Goal: Task Accomplishment & Management: Complete application form

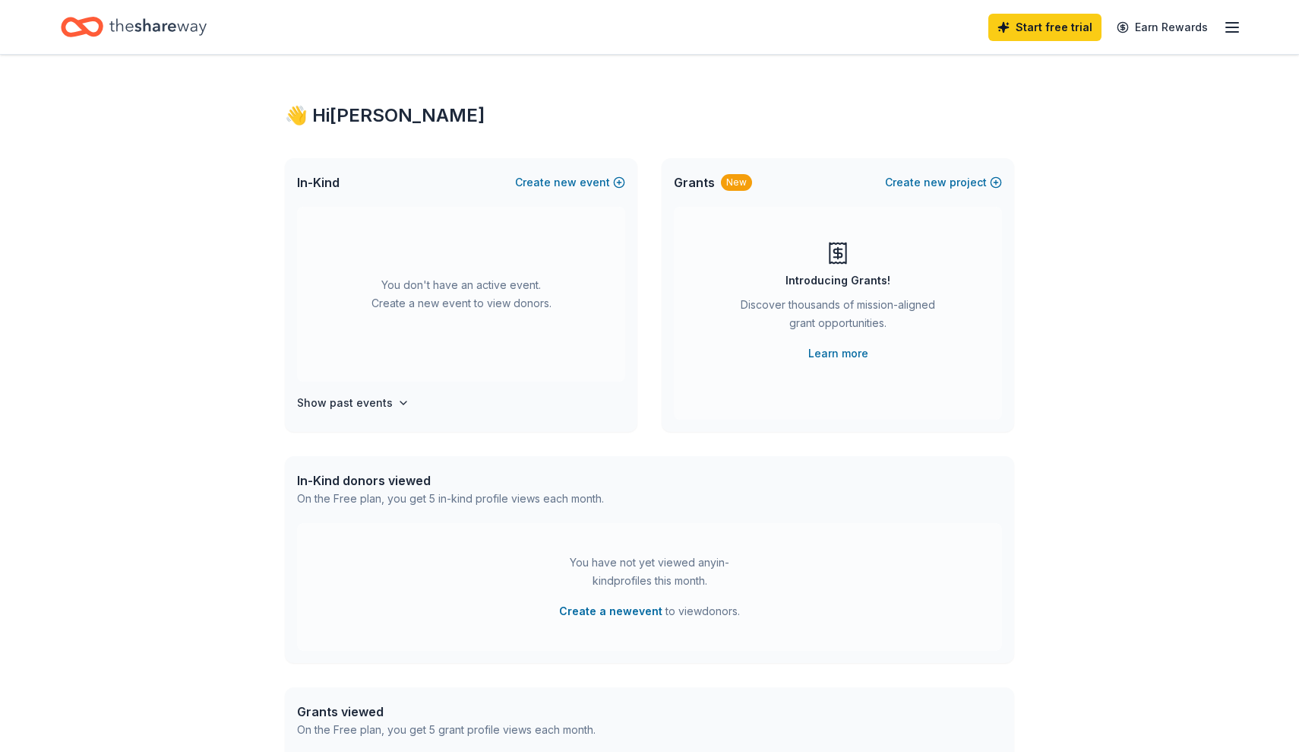
click at [1234, 24] on icon "button" at bounding box center [1232, 27] width 18 height 18
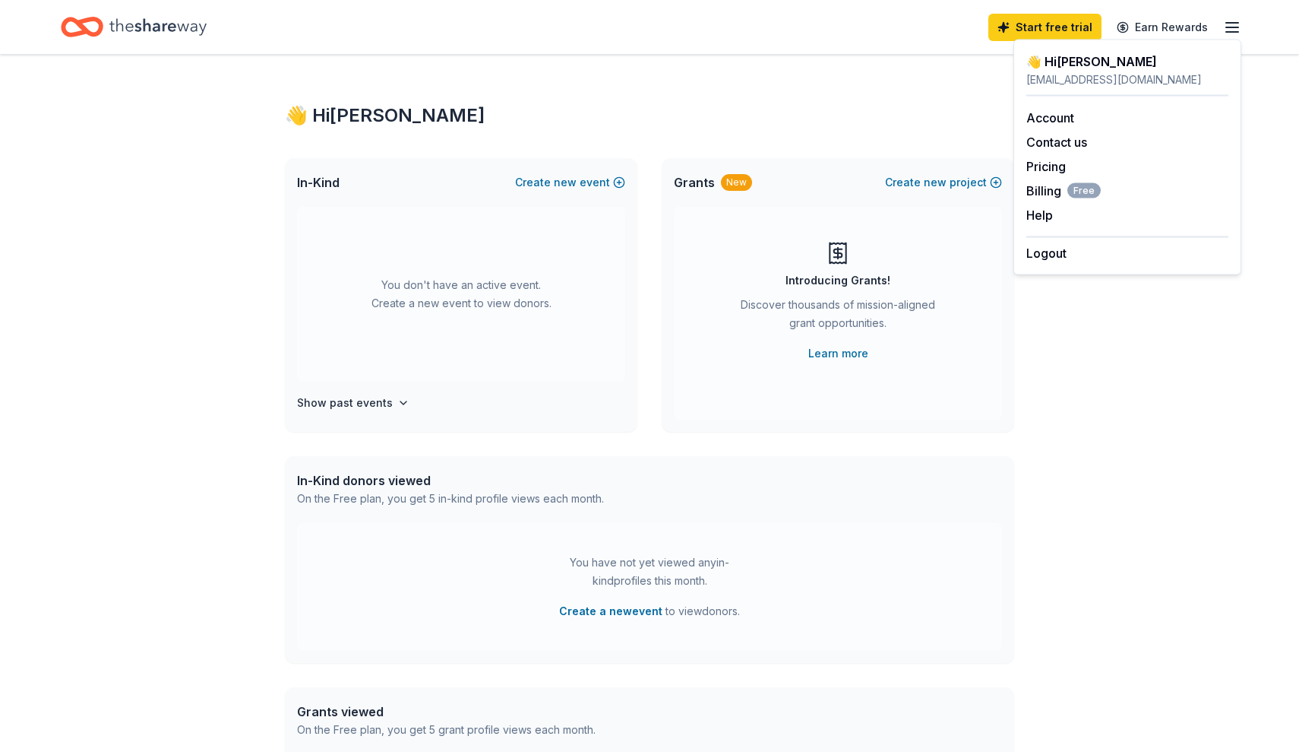
click at [753, 120] on div "👋 Hi Tara" at bounding box center [650, 115] width 730 height 24
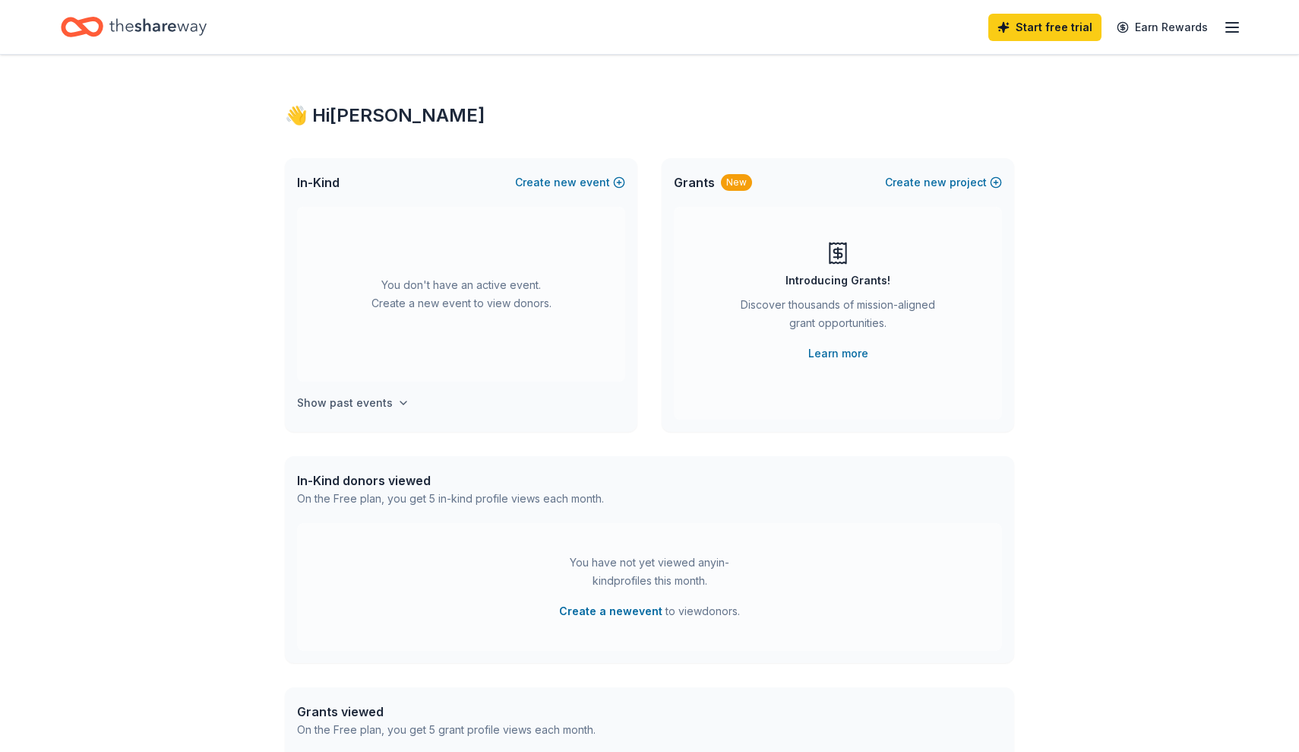
click at [400, 404] on icon "button" at bounding box center [403, 403] width 12 height 12
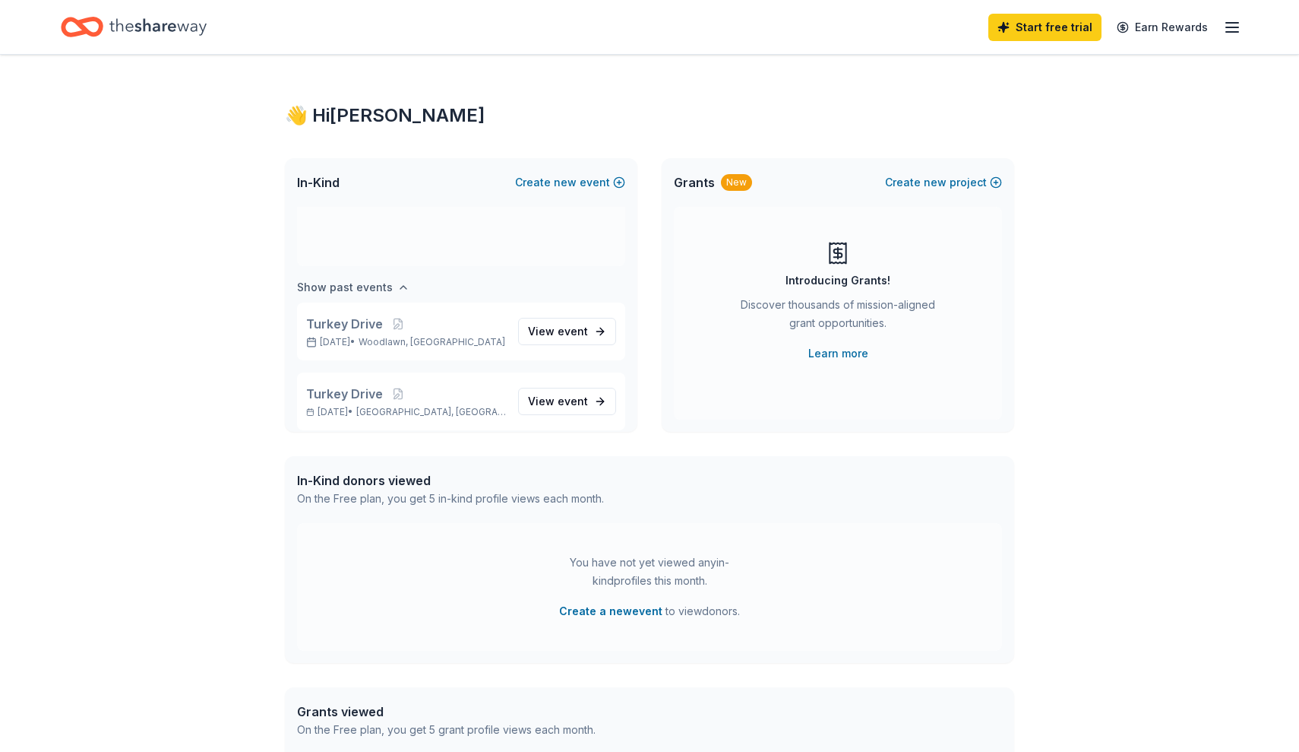
scroll to position [126, 0]
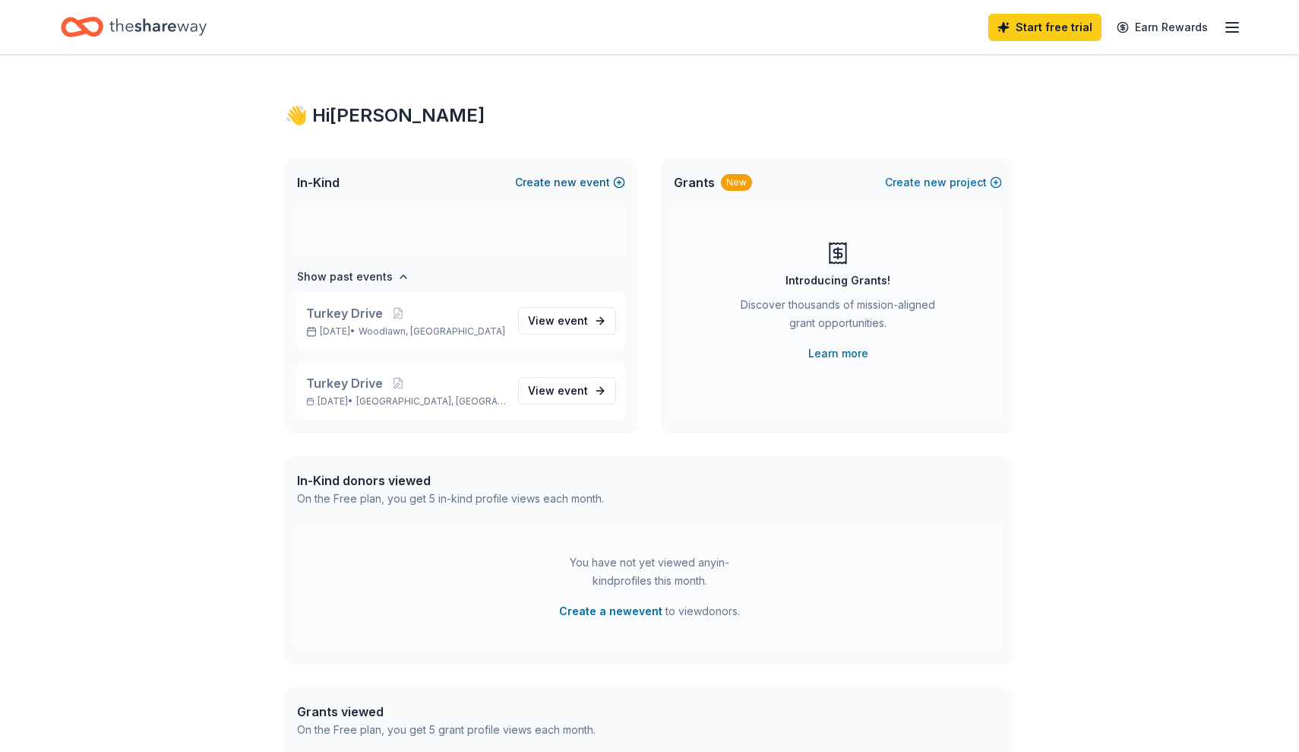
click at [586, 184] on button "Create new event" at bounding box center [570, 182] width 110 height 18
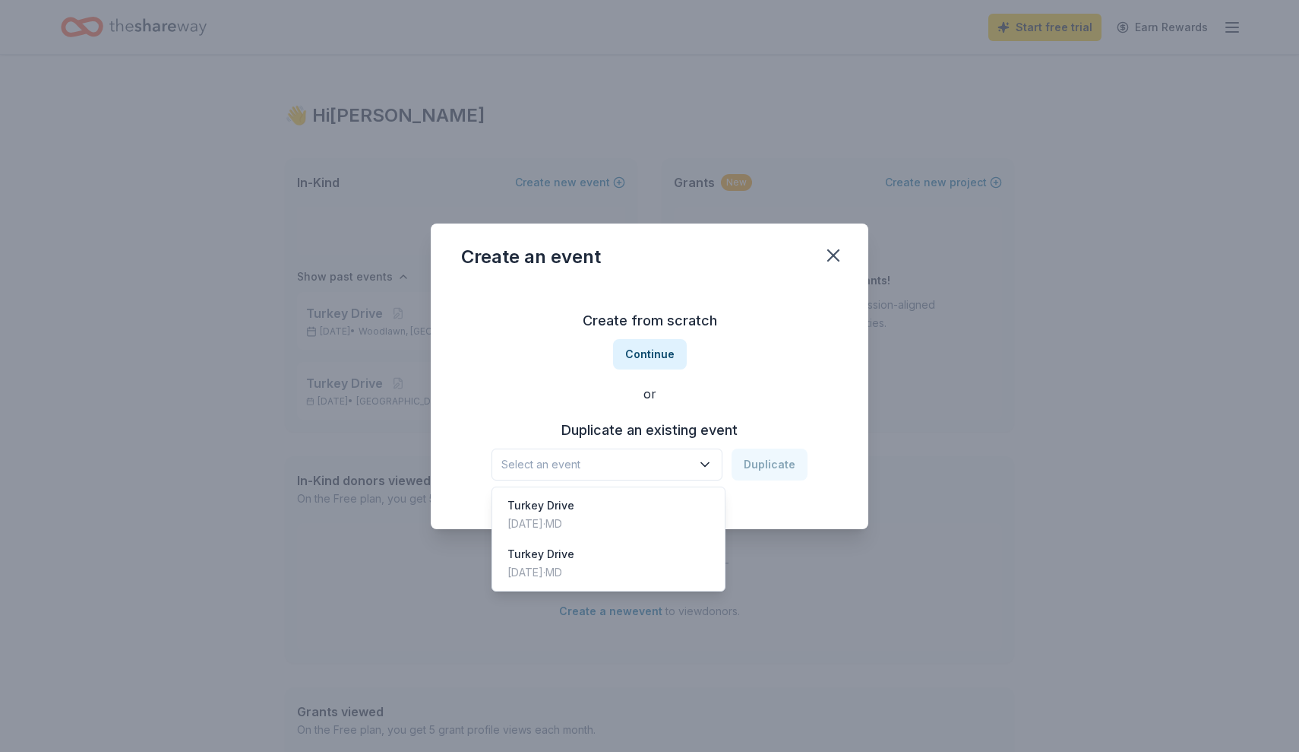
click at [704, 462] on icon "button" at bounding box center [705, 464] width 15 height 15
click at [575, 513] on div "Turkey Drive" at bounding box center [541, 505] width 67 height 18
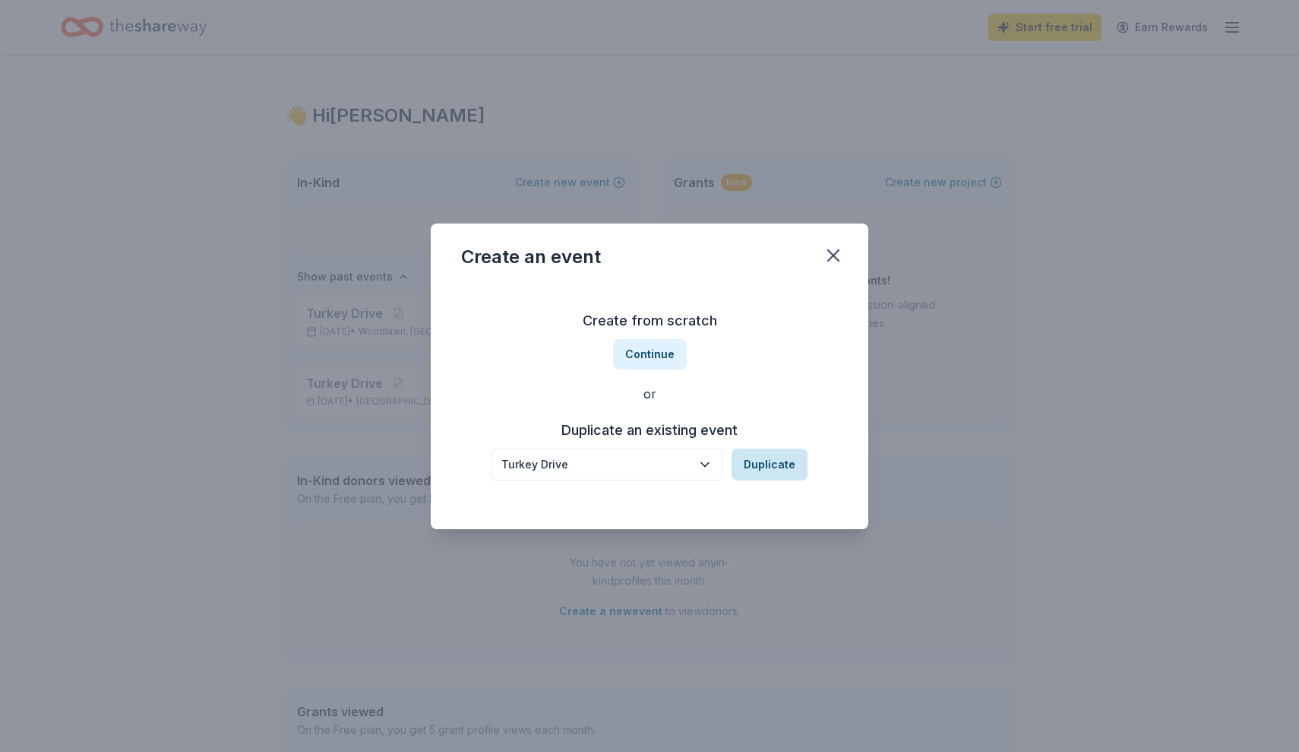
click at [755, 465] on button "Duplicate" at bounding box center [770, 464] width 76 height 32
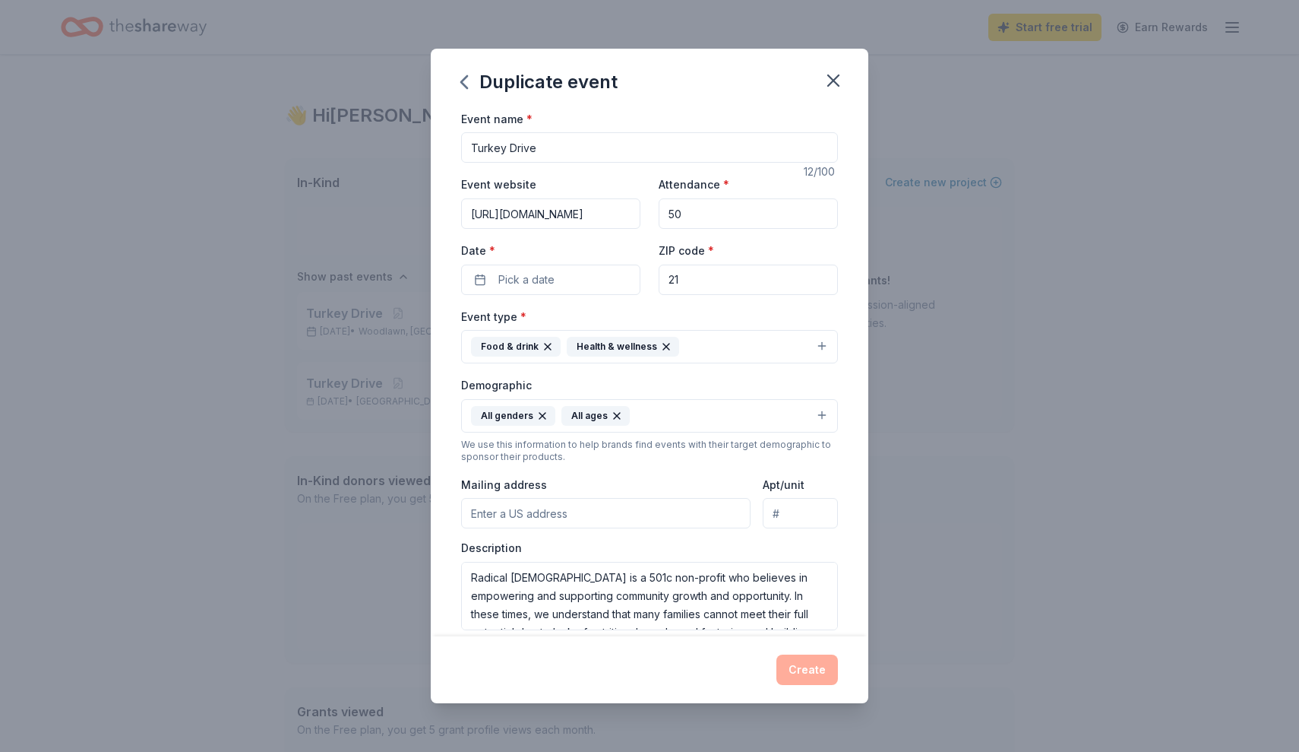
type input "2"
type input "21224"
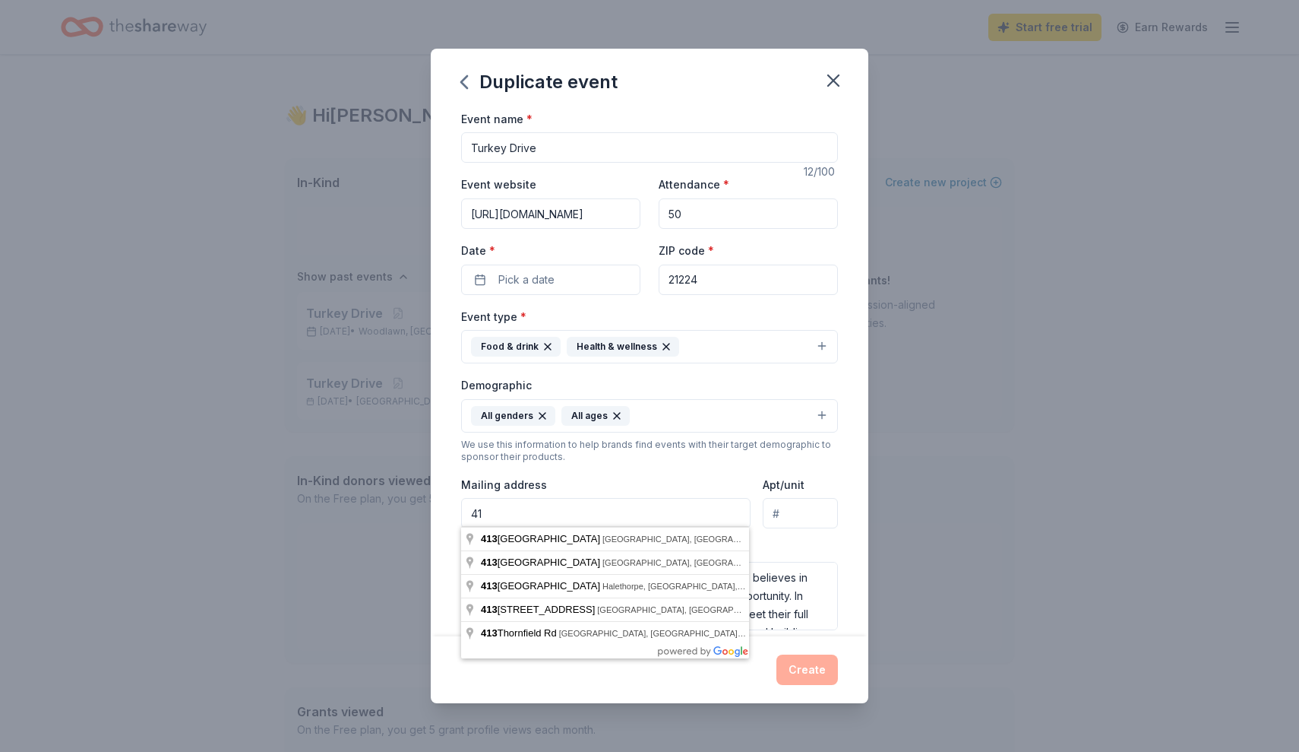
type input "4"
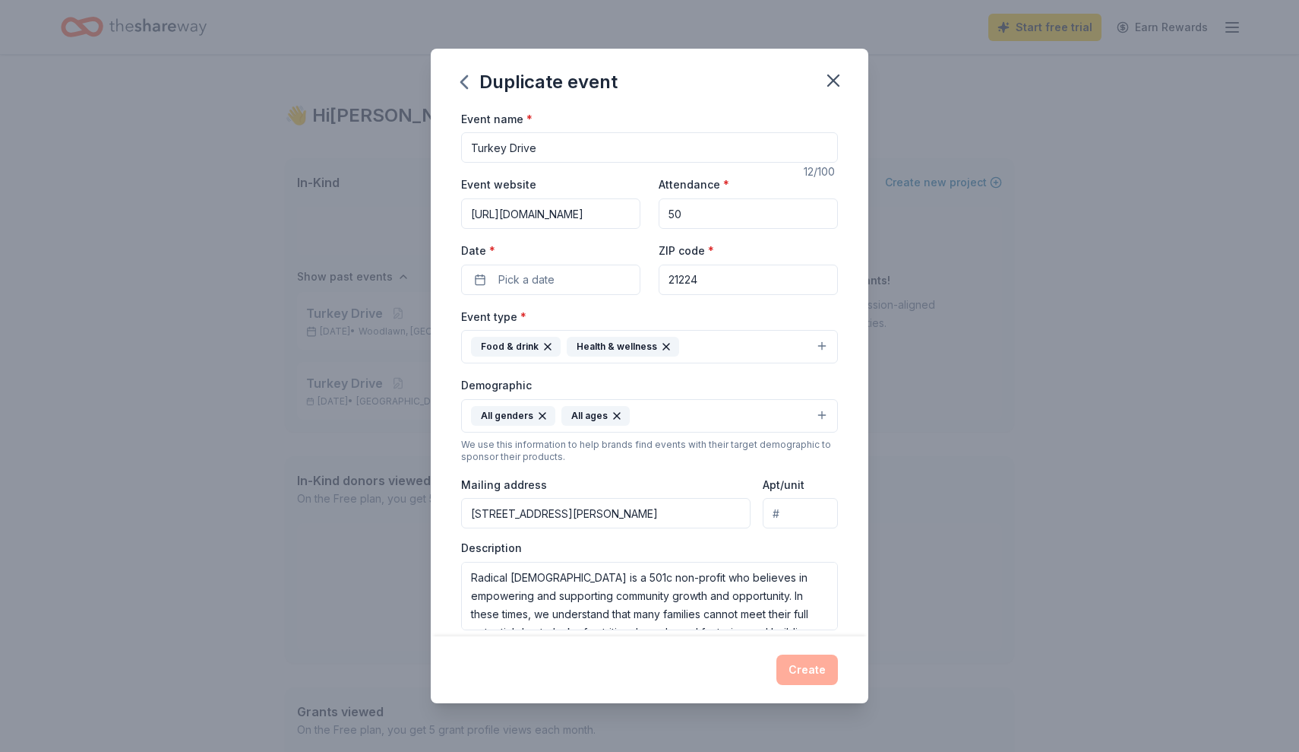
type input "413 South Conkling Street, Baltimore, MD, 21224"
click at [695, 485] on div "Mailing address 413 South Conkling Street, Baltimore, MD, 21224" at bounding box center [606, 502] width 290 height 54
click at [693, 215] on input "50" at bounding box center [748, 213] width 179 height 30
type input "5"
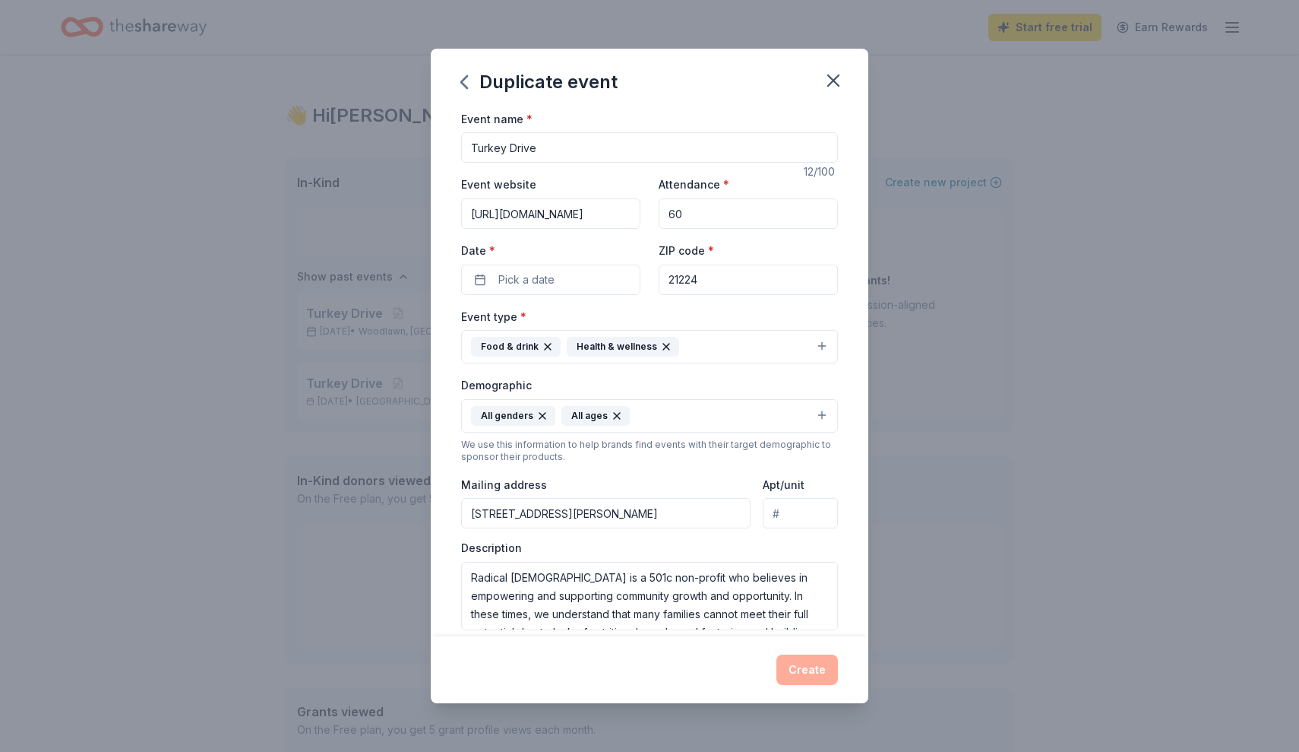
type input "6"
type input "100"
click at [810, 544] on div "Description Radical City Church is a 501c non-profit who believes in empowering…" at bounding box center [649, 585] width 377 height 90
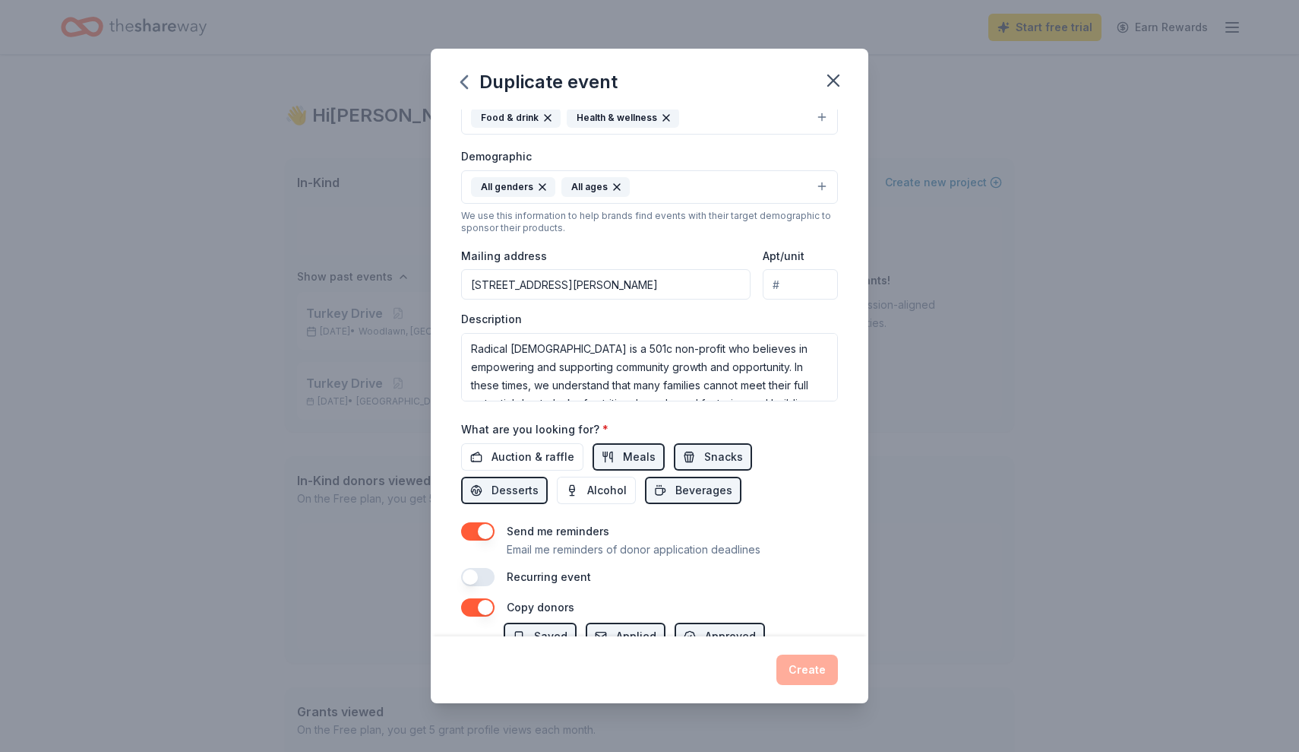
scroll to position [240, 0]
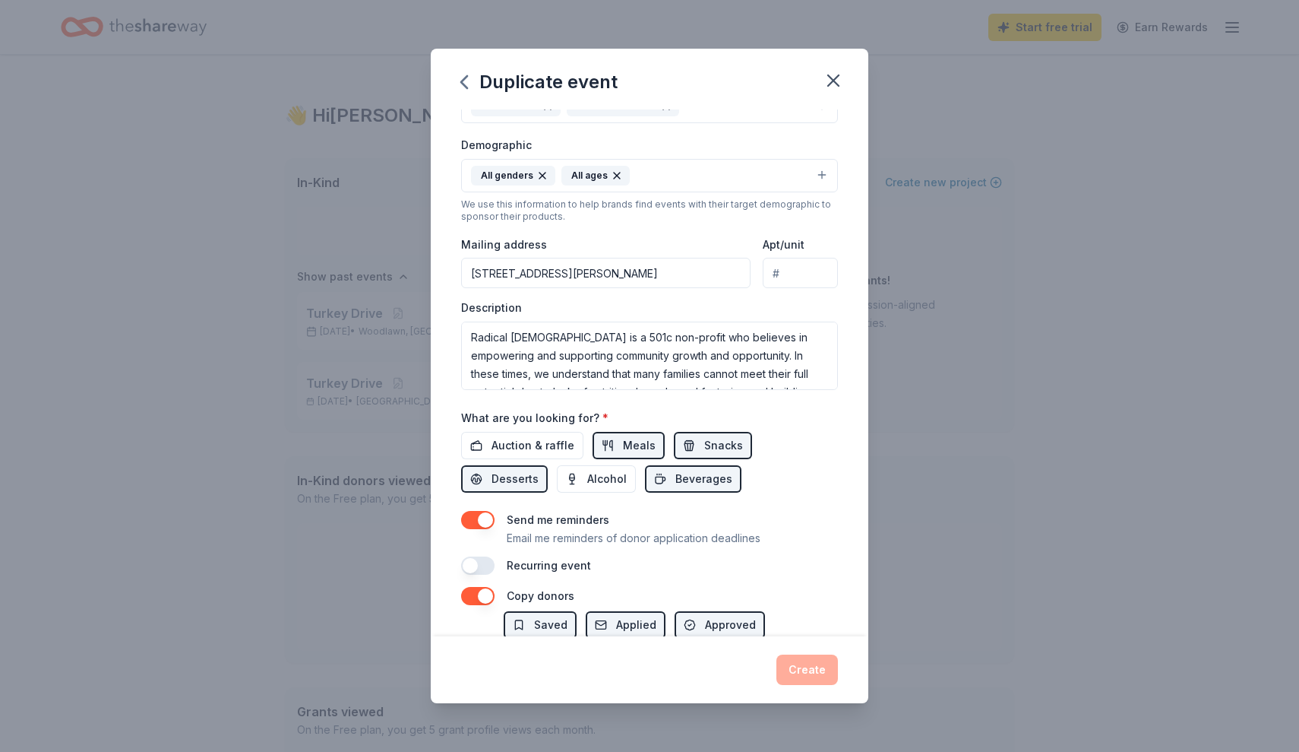
click at [692, 480] on div "Auction & raffle Meals Snacks Desserts Alcohol Beverages" at bounding box center [649, 462] width 377 height 61
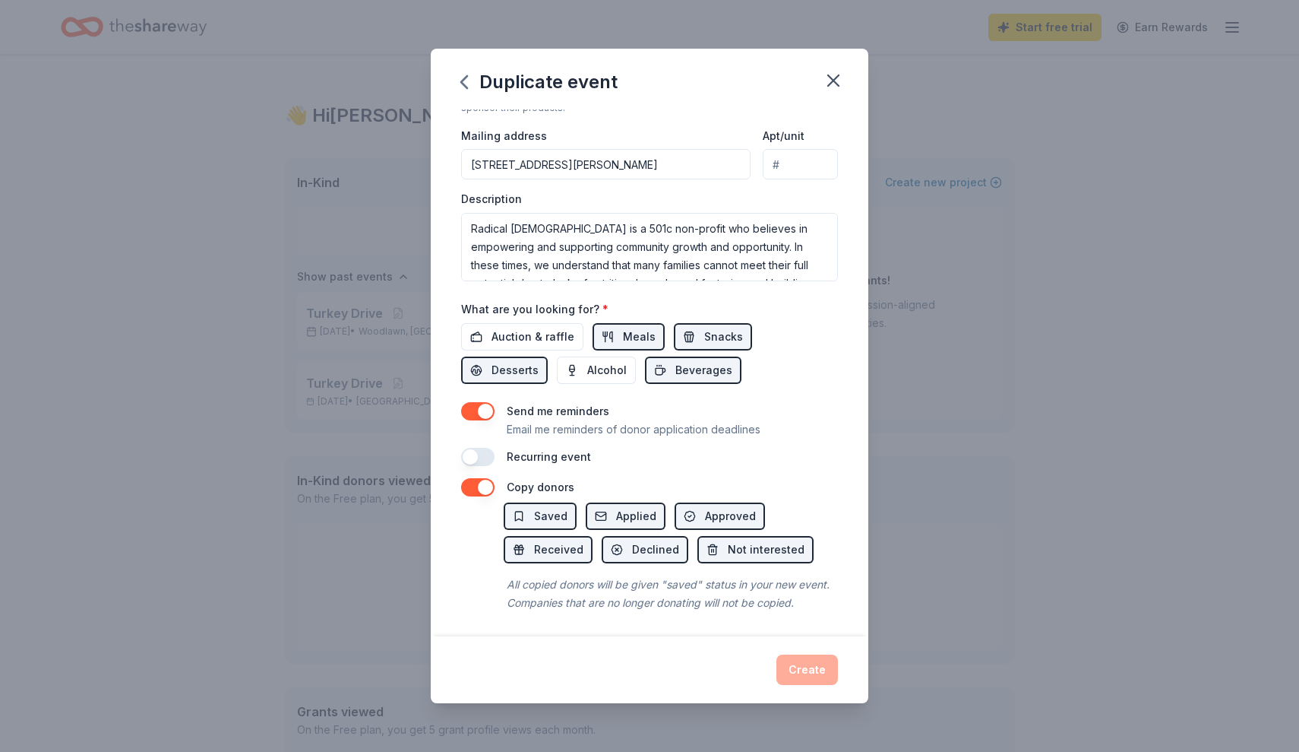
scroll to position [348, 0]
click at [704, 461] on div "Recurring event" at bounding box center [649, 457] width 377 height 18
click at [694, 257] on textarea "Radical City Church is a 501c non-profit who believes in empowering and support…" at bounding box center [649, 248] width 377 height 68
click at [534, 244] on textarea "Radical City Church is a 501c non-profit who believes in empowering and support…" at bounding box center [649, 248] width 377 height 68
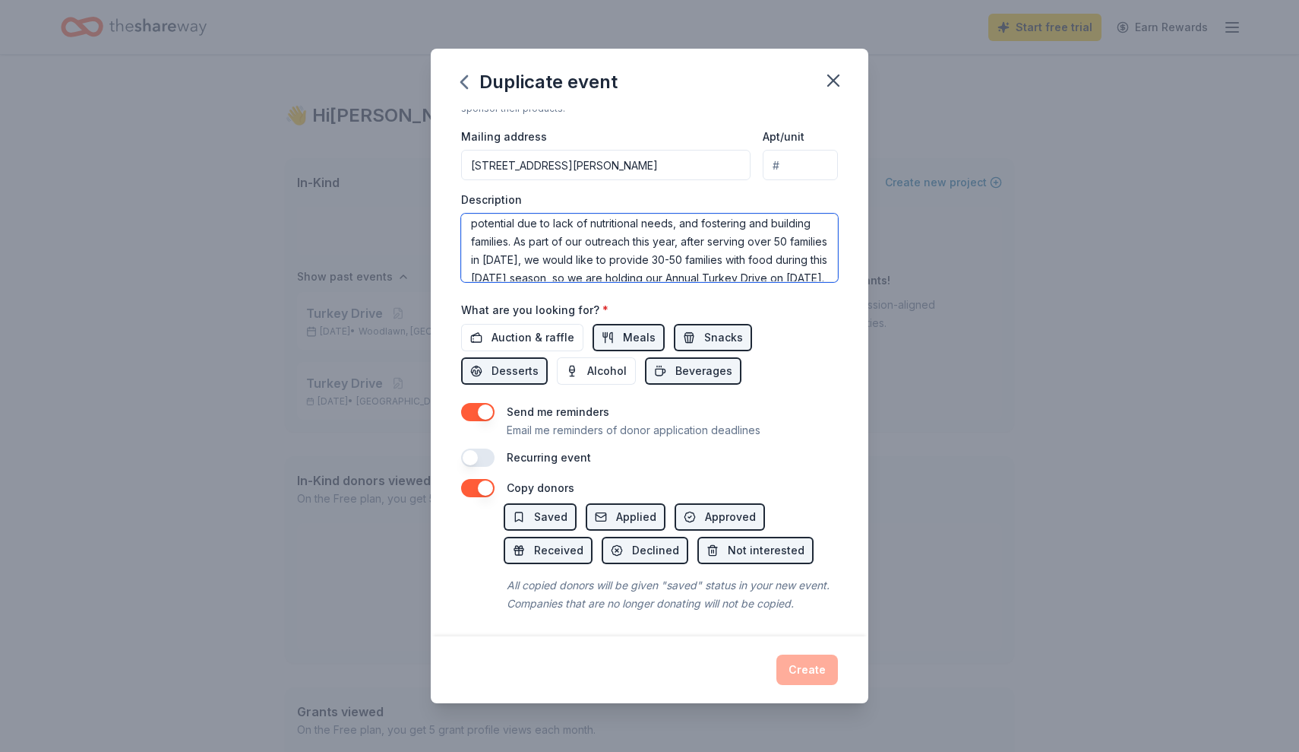
drag, startPoint x: 546, startPoint y: 256, endPoint x: 573, endPoint y: 258, distance: 26.6
click at [573, 258] on textarea "Radical City Church is a 501c non-profit who believes in empowering and support…" at bounding box center [649, 248] width 377 height 68
click at [796, 263] on textarea "Radical City Church is a 501c non-profit who believes in empowering and support…" at bounding box center [649, 248] width 377 height 68
click at [768, 268] on textarea "Radical City Church is a 501c non-profit who believes in empowering and support…" at bounding box center [649, 248] width 377 height 68
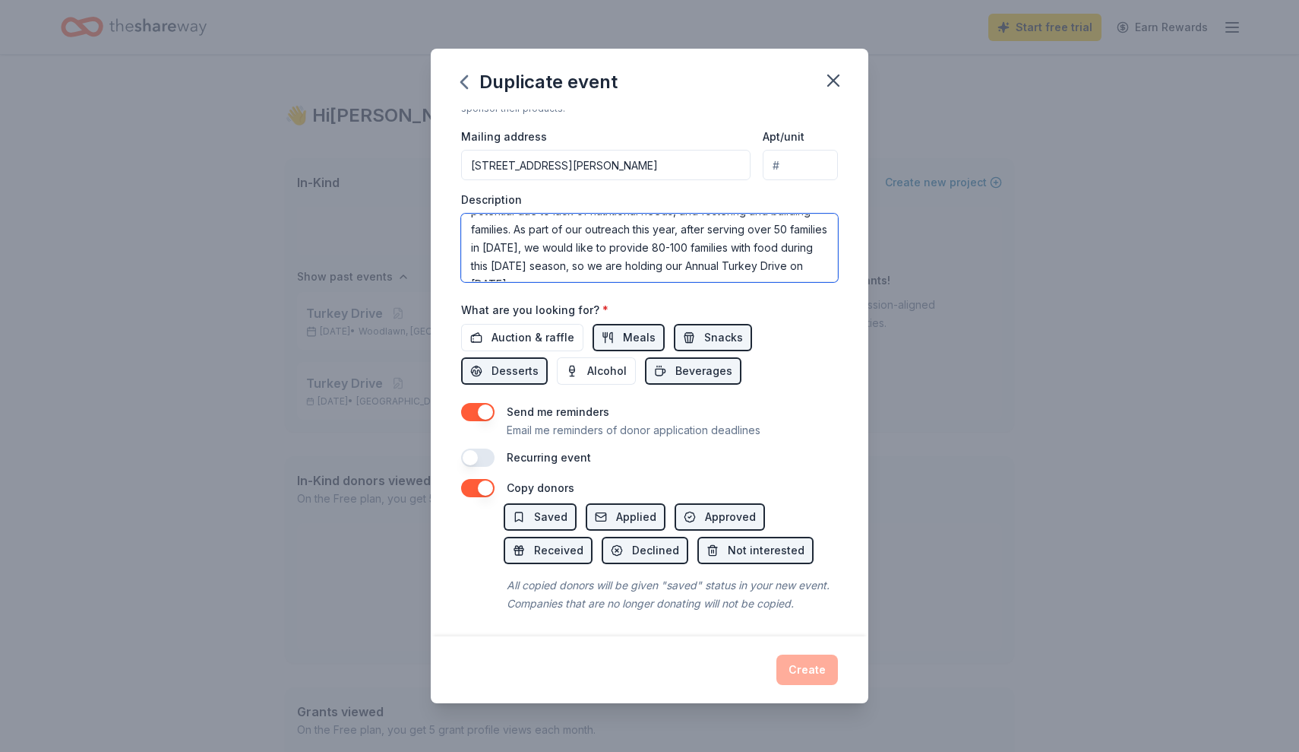
click at [745, 262] on textarea "Radical City Church is a 501c non-profit who believes in empowering and support…" at bounding box center [649, 248] width 377 height 68
type textarea "Radical City Church is a 501c non-profit who believes in empowering and support…"
click at [823, 597] on div "All copied donors will be given "saved" status in your new event. Companies tha…" at bounding box center [671, 594] width 334 height 43
click at [491, 481] on button "button" at bounding box center [477, 488] width 33 height 18
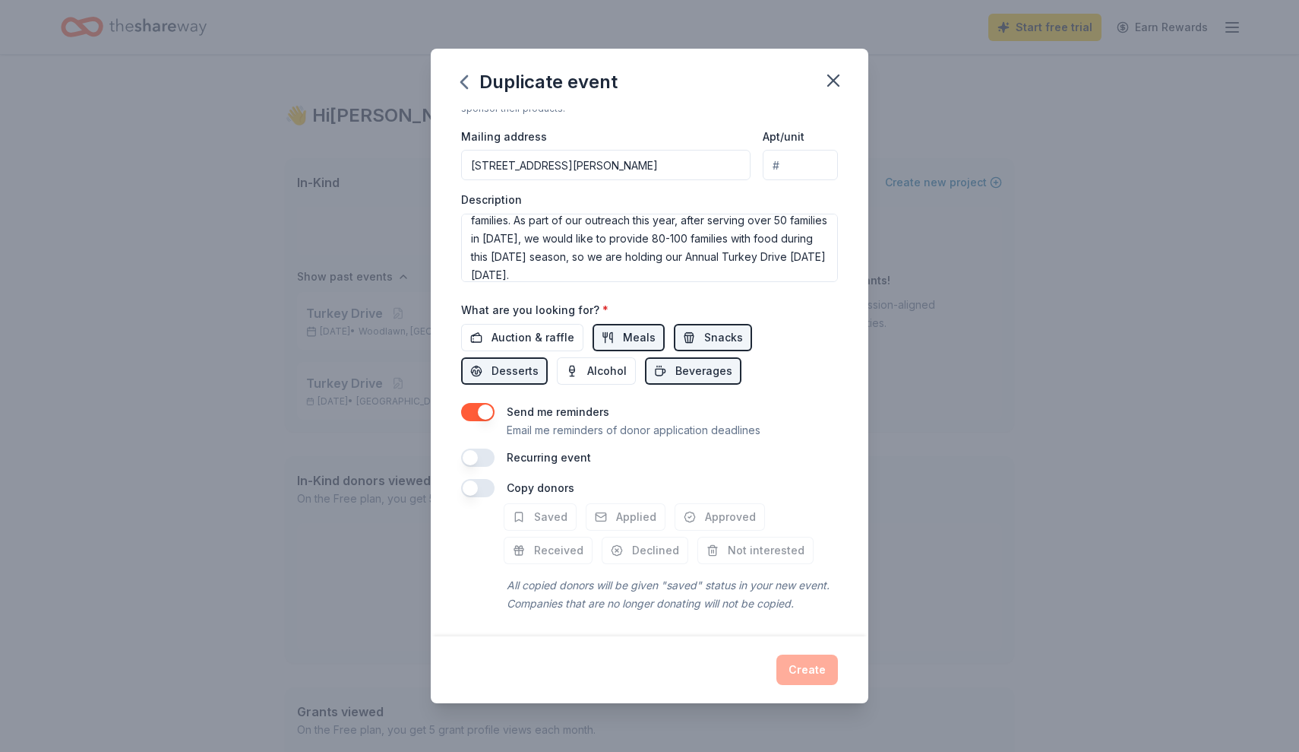
click at [472, 483] on button "button" at bounding box center [477, 488] width 33 height 18
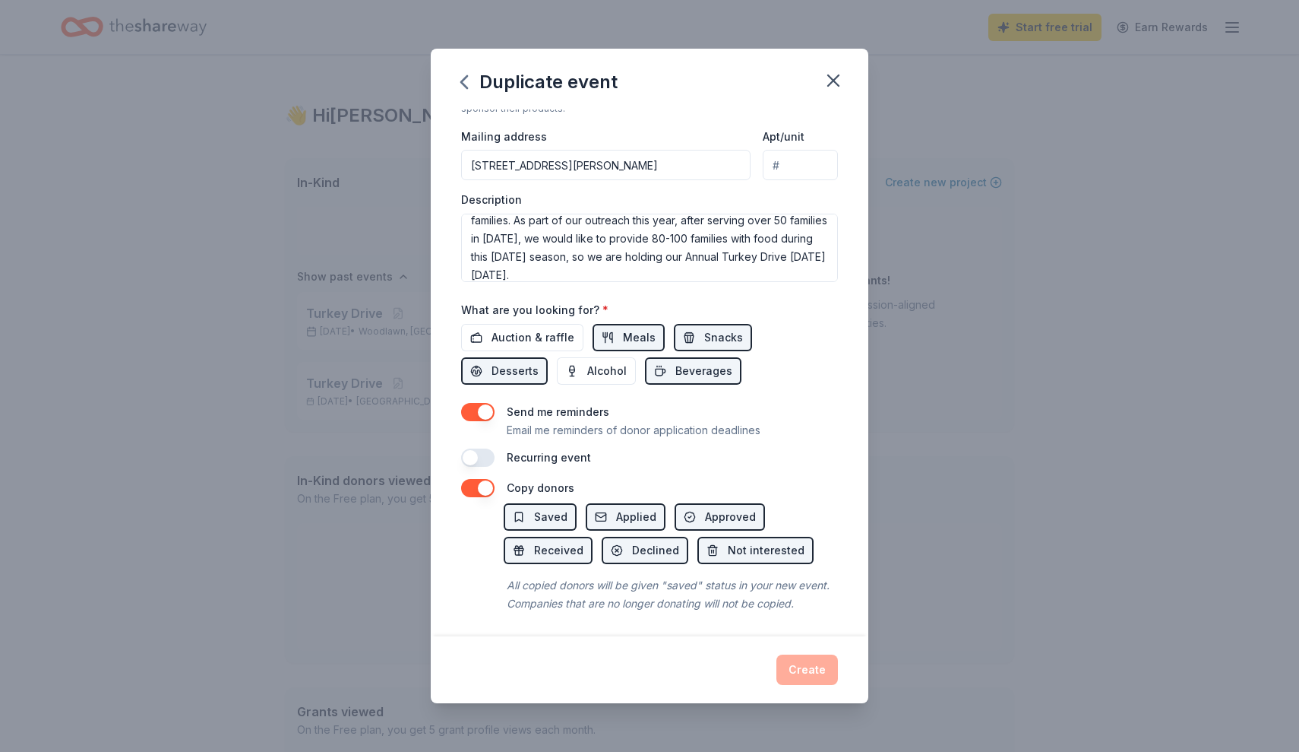
click at [476, 450] on button "button" at bounding box center [477, 457] width 33 height 18
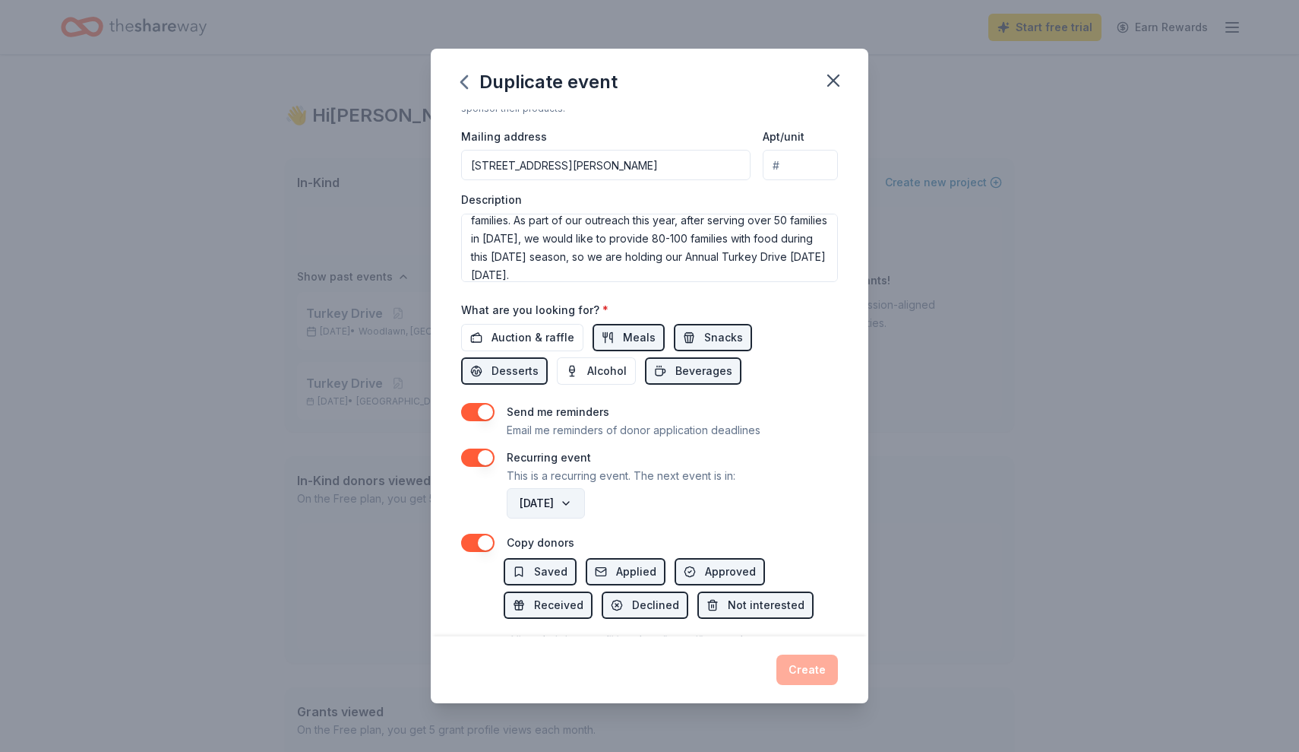
click at [585, 496] on button "October 2026" at bounding box center [546, 503] width 78 height 30
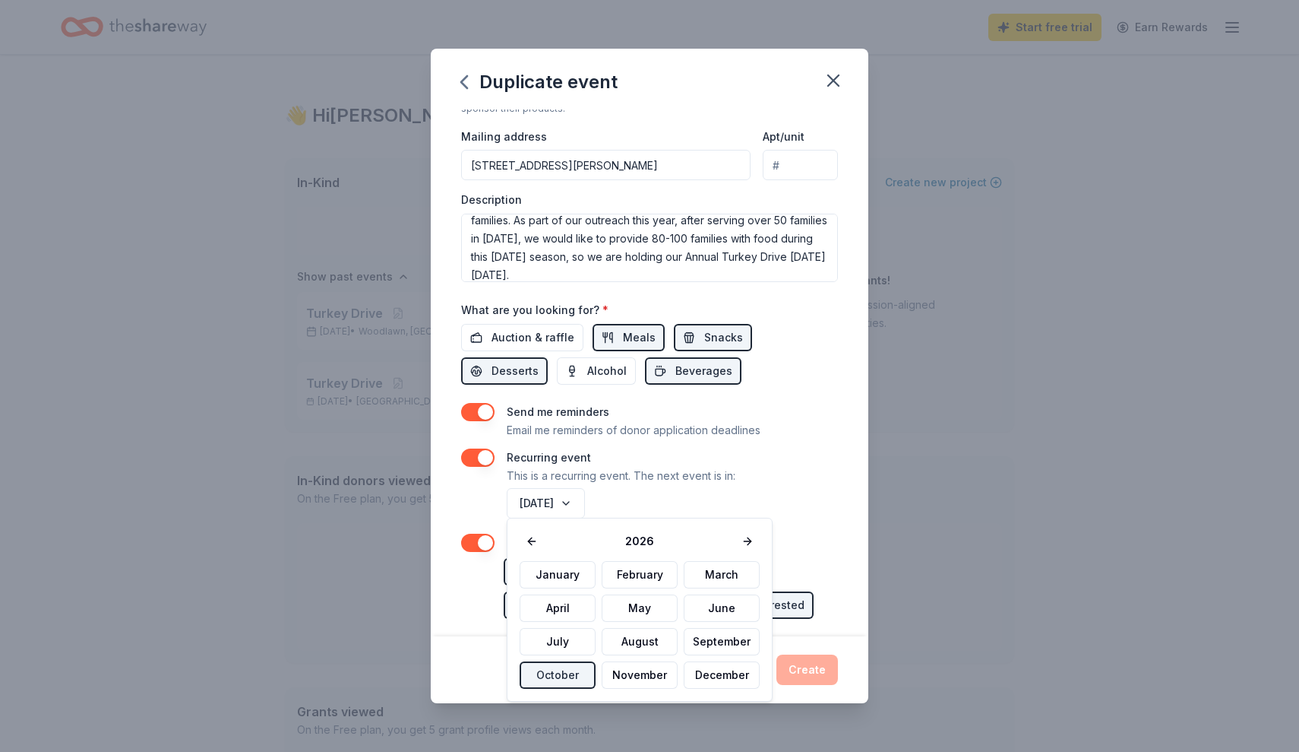
click at [668, 485] on div "October 2026" at bounding box center [671, 503] width 334 height 36
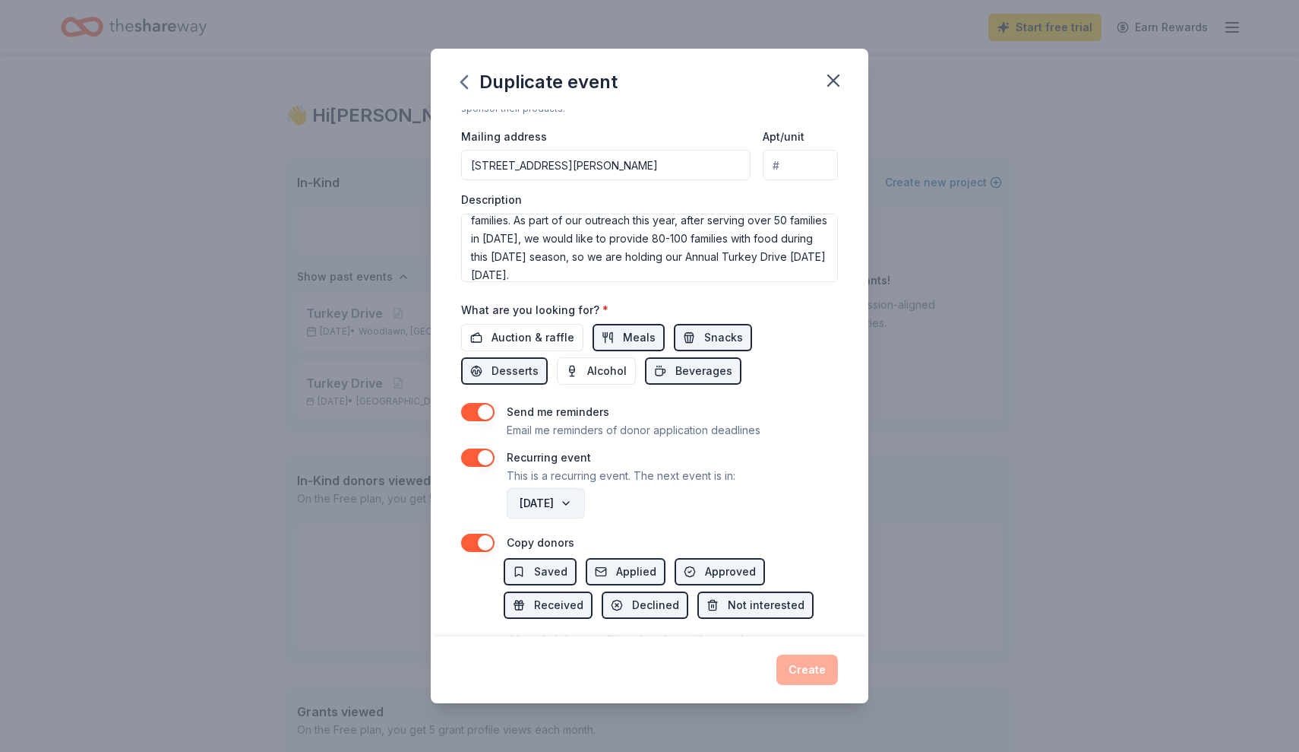
click at [585, 497] on button "October 2026" at bounding box center [546, 503] width 78 height 30
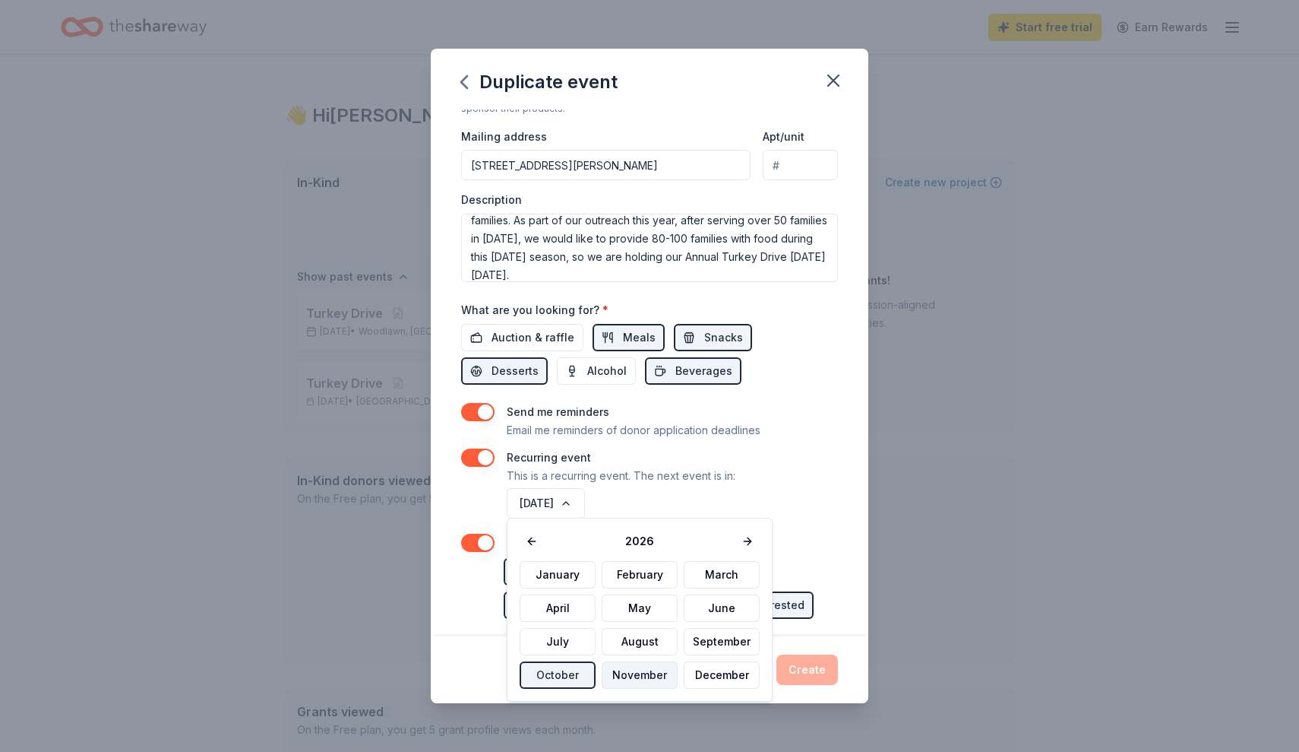
click at [647, 673] on button "November" at bounding box center [640, 674] width 76 height 27
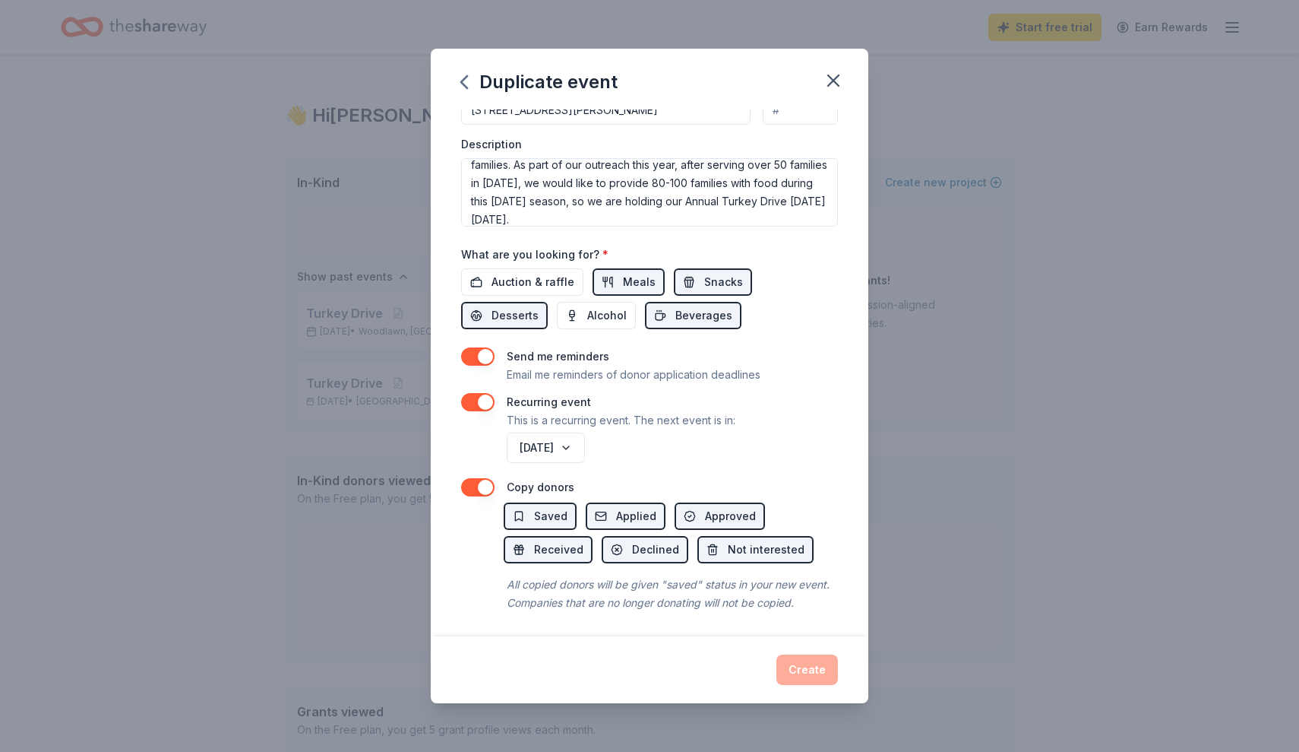
scroll to position [403, 0]
click at [814, 673] on div "Create" at bounding box center [649, 669] width 377 height 30
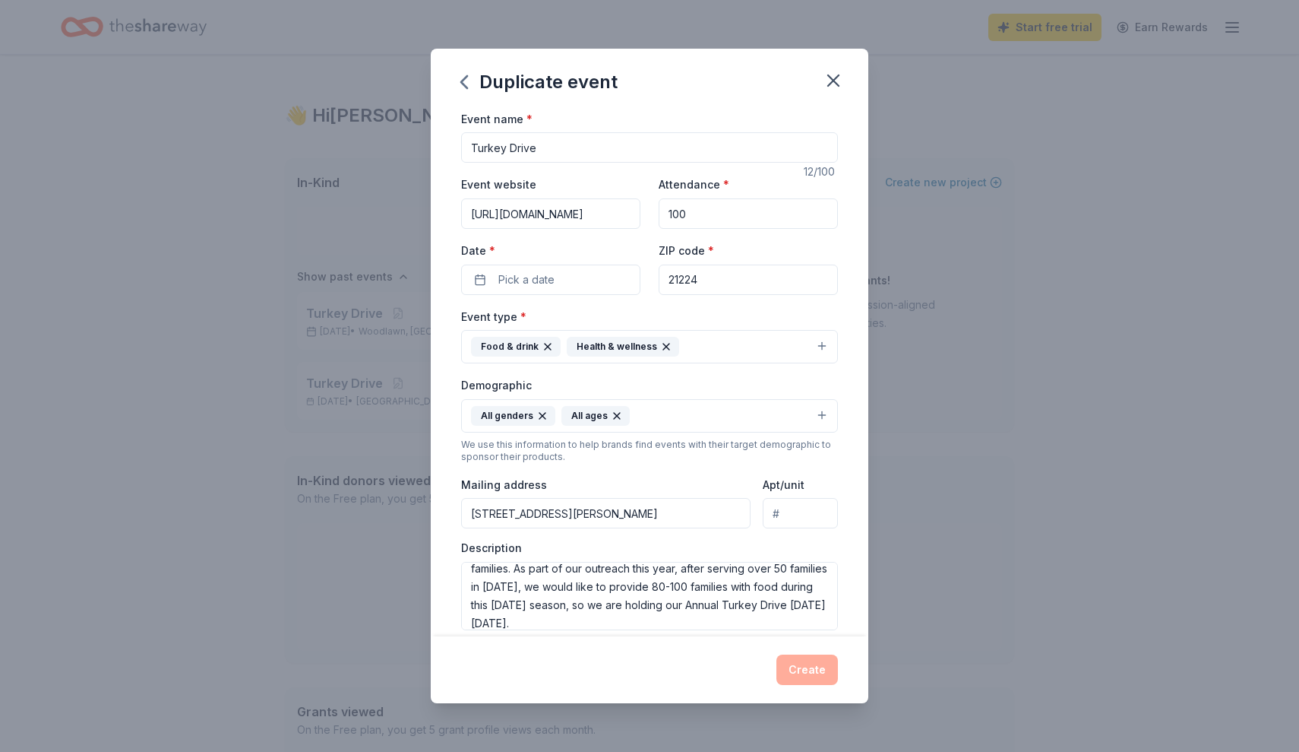
scroll to position [0, 0]
type input "Radical City's Impact Team presents - November's Turkey Drive"
click at [632, 315] on div "Event type * Food & drink Health & wellness" at bounding box center [649, 335] width 377 height 57
click at [573, 279] on button "Pick a date" at bounding box center [550, 279] width 179 height 30
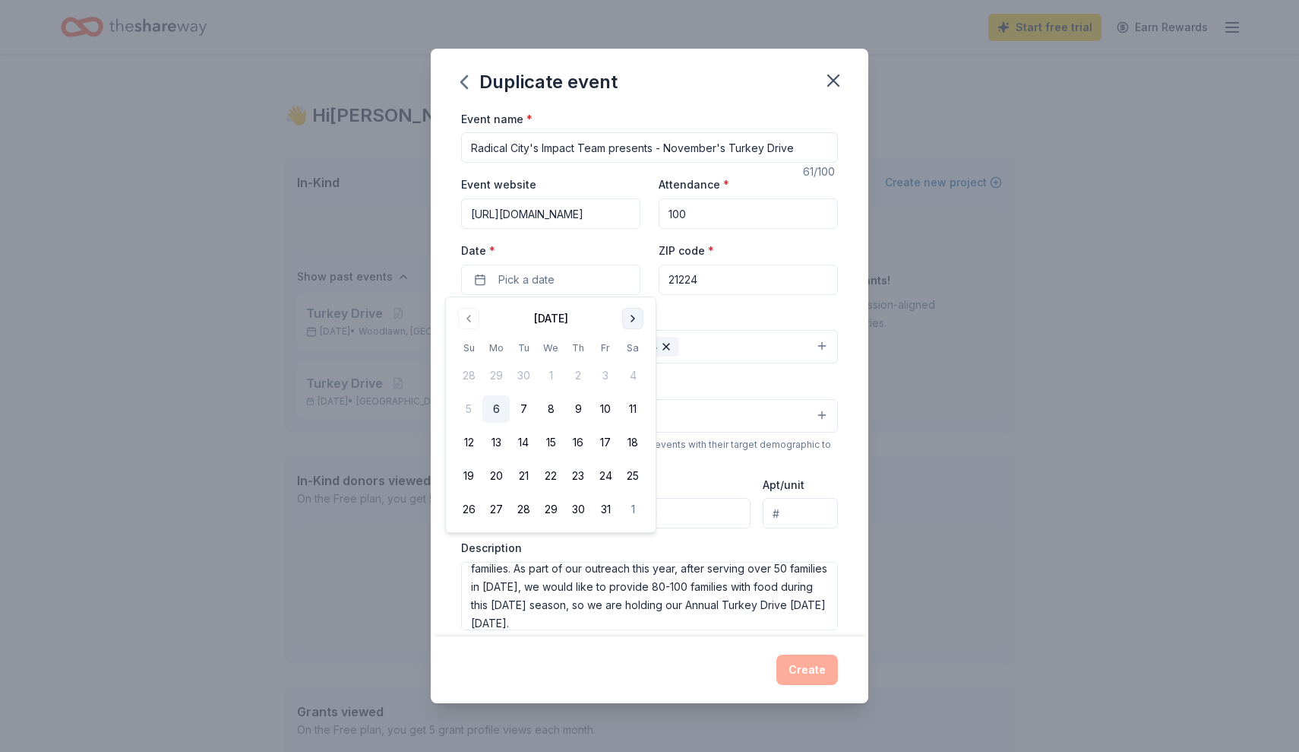
click at [633, 319] on button "Go to next month" at bounding box center [632, 318] width 21 height 21
click at [467, 476] on button "16" at bounding box center [468, 475] width 27 height 27
click at [808, 667] on button "Create" at bounding box center [808, 669] width 62 height 30
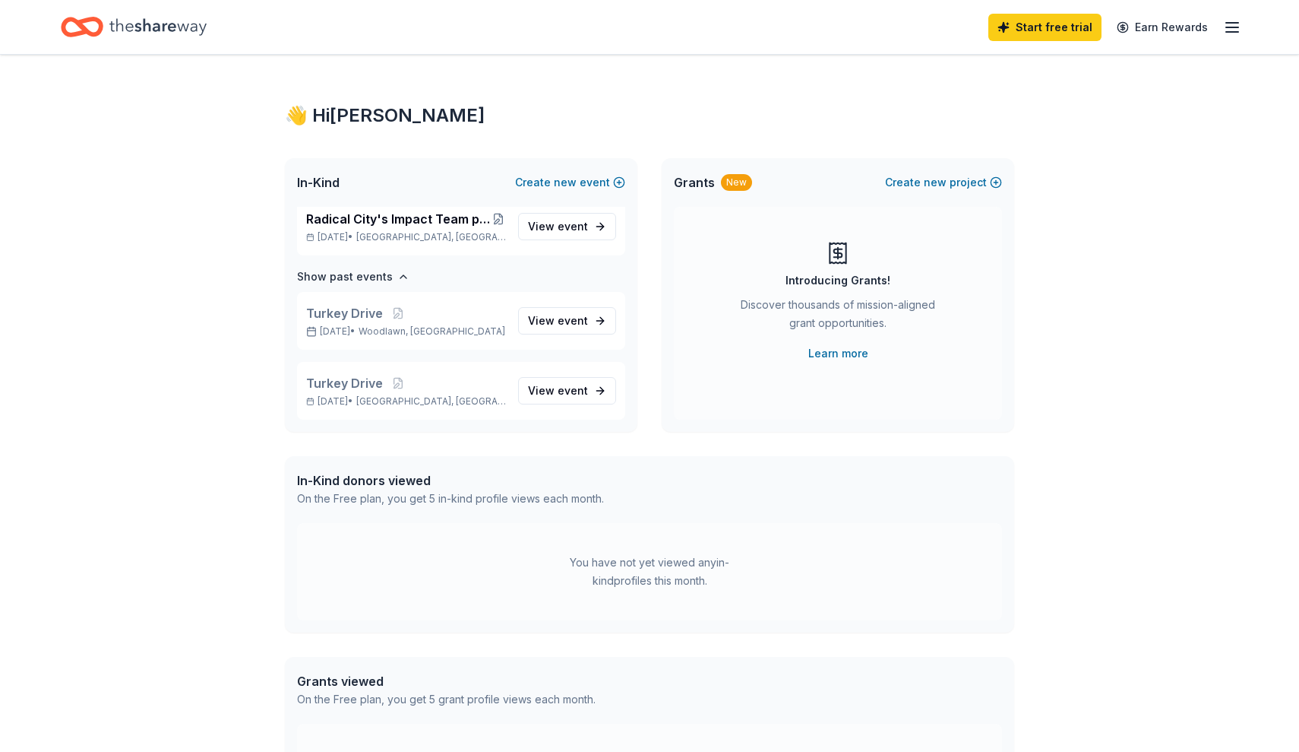
scroll to position [9, 0]
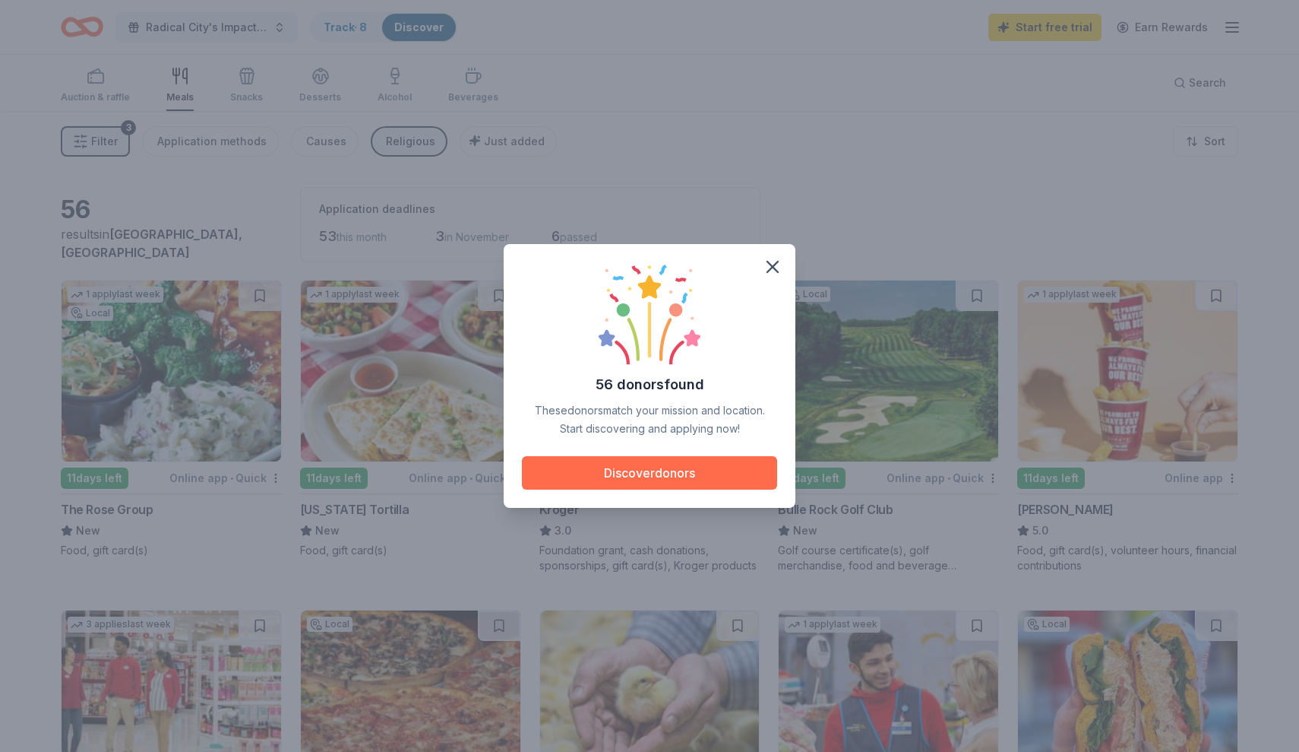
click at [670, 476] on button "Discover donors" at bounding box center [649, 472] width 255 height 33
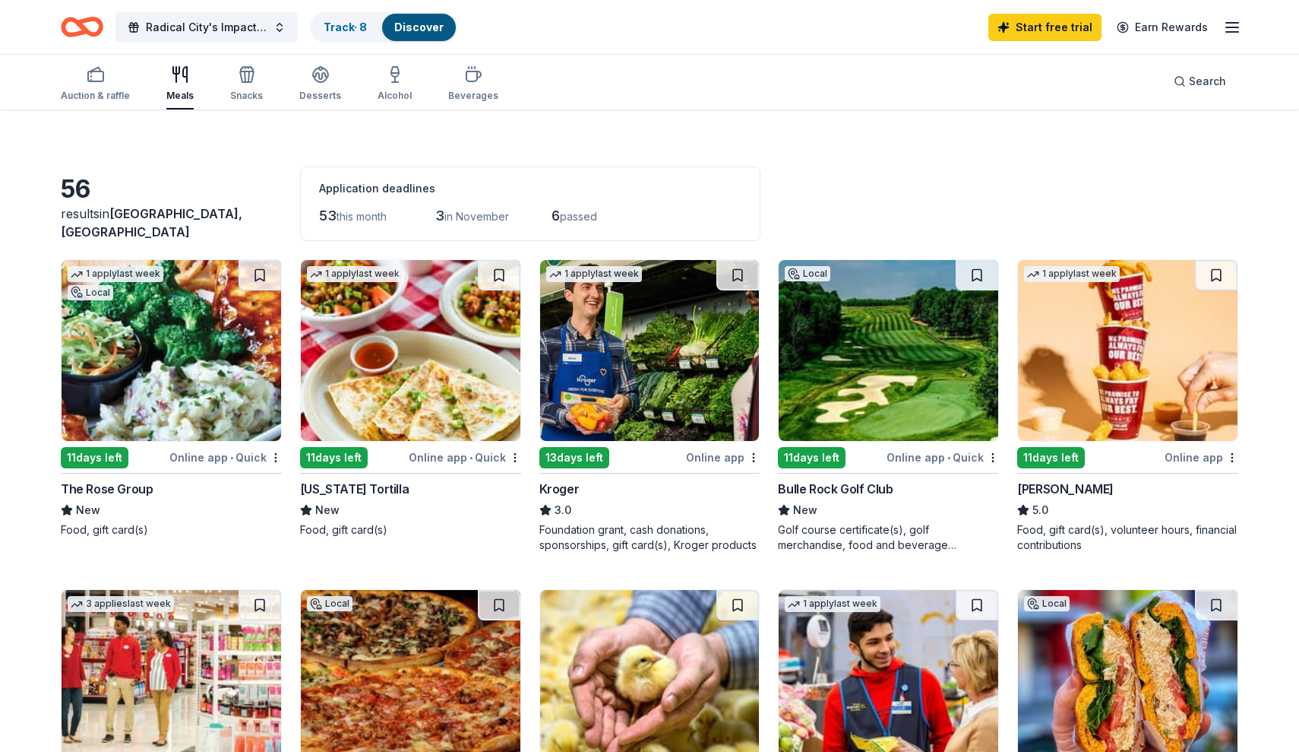
scroll to position [23, 0]
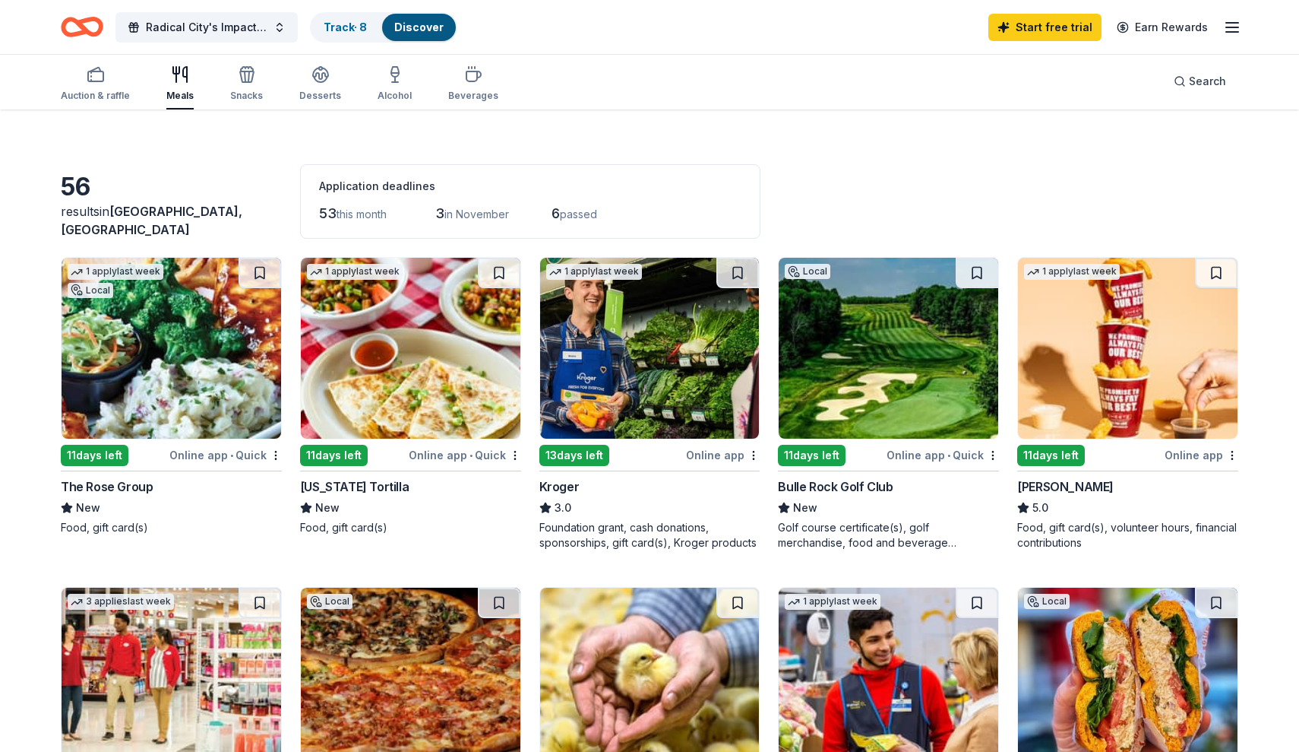
click at [585, 455] on div "13 days left" at bounding box center [575, 455] width 70 height 21
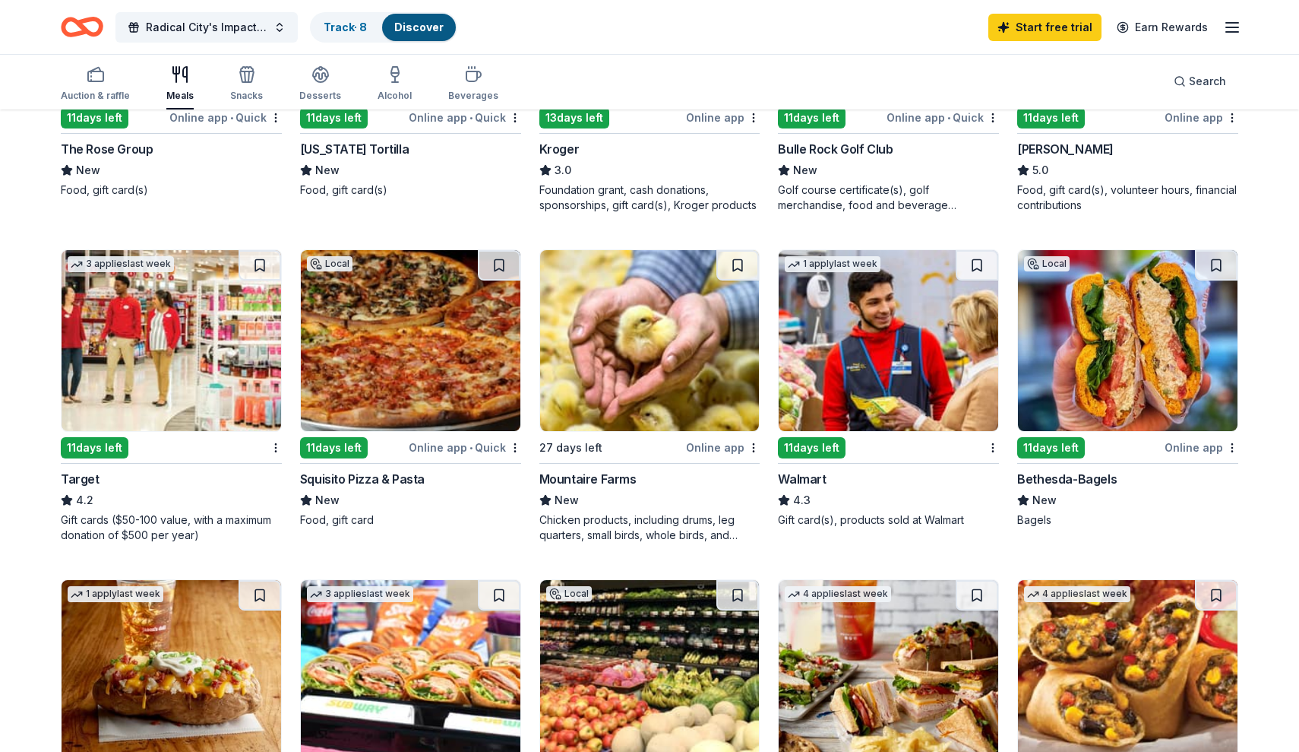
scroll to position [362, 0]
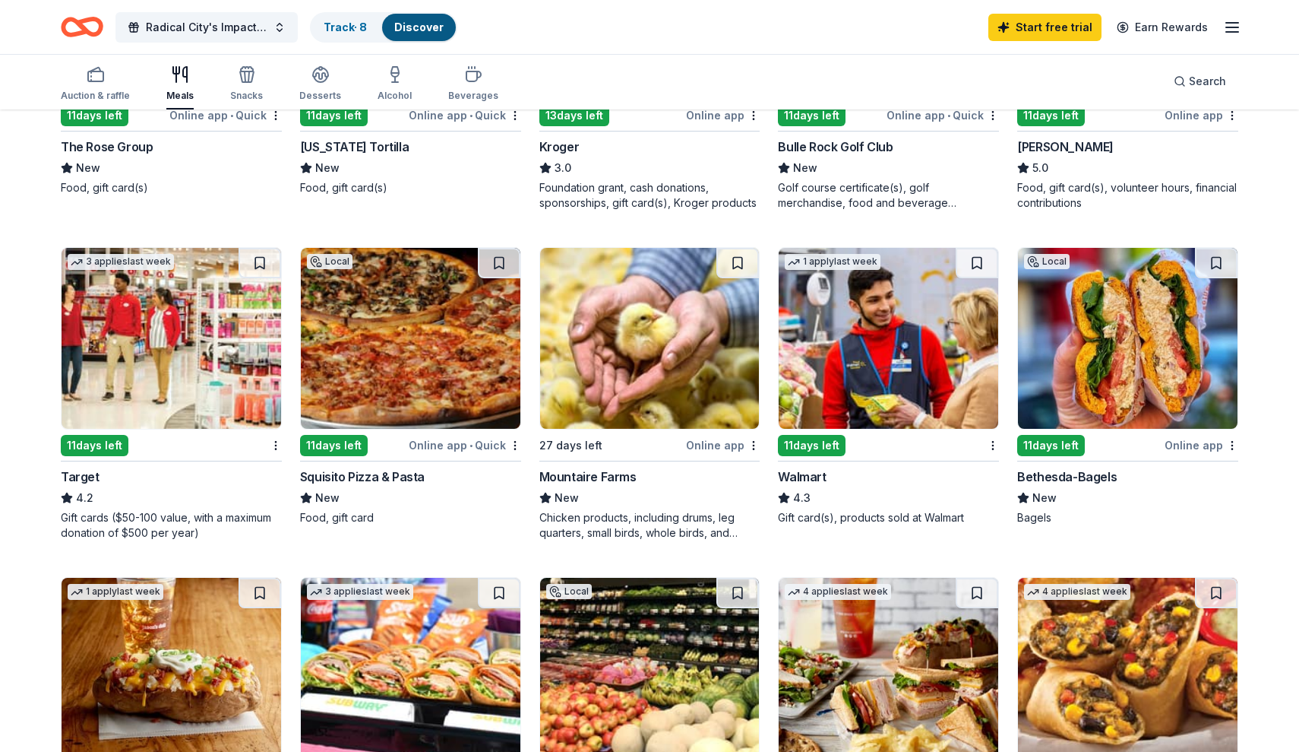
click at [815, 443] on div "11 days left" at bounding box center [812, 445] width 68 height 21
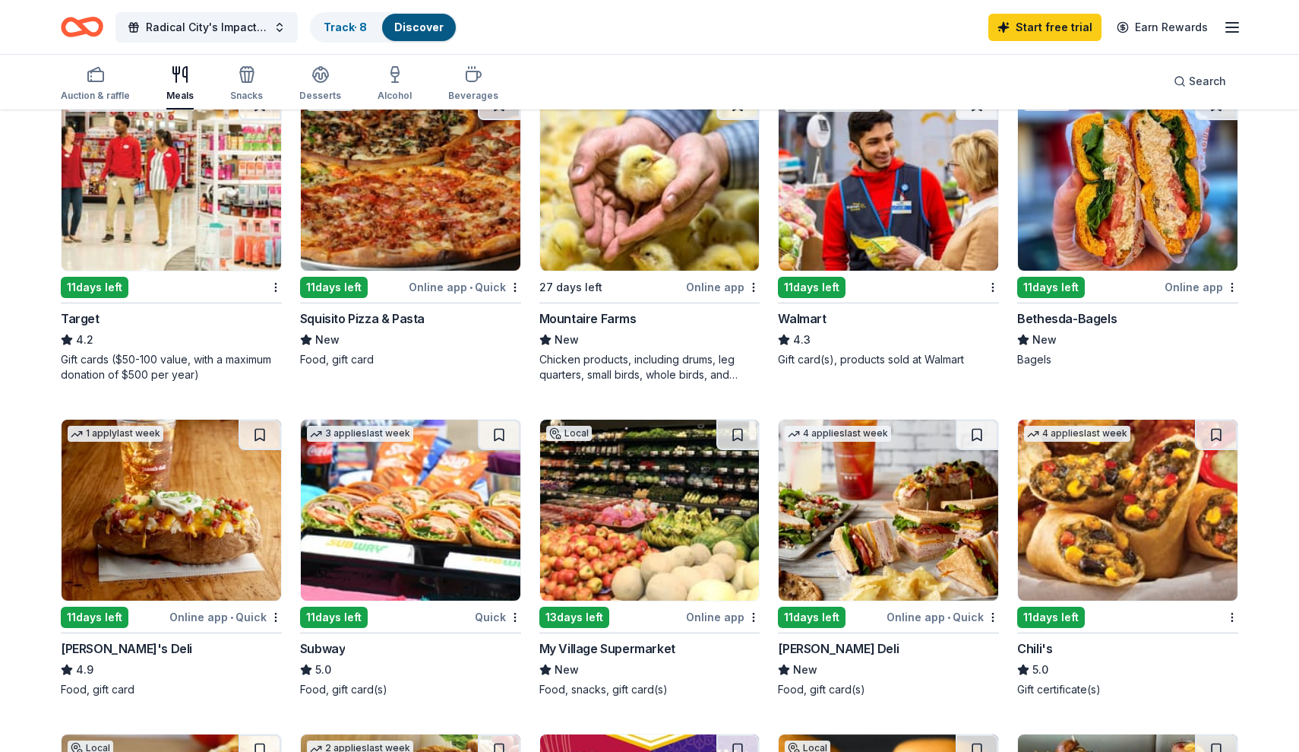
scroll to position [518, 0]
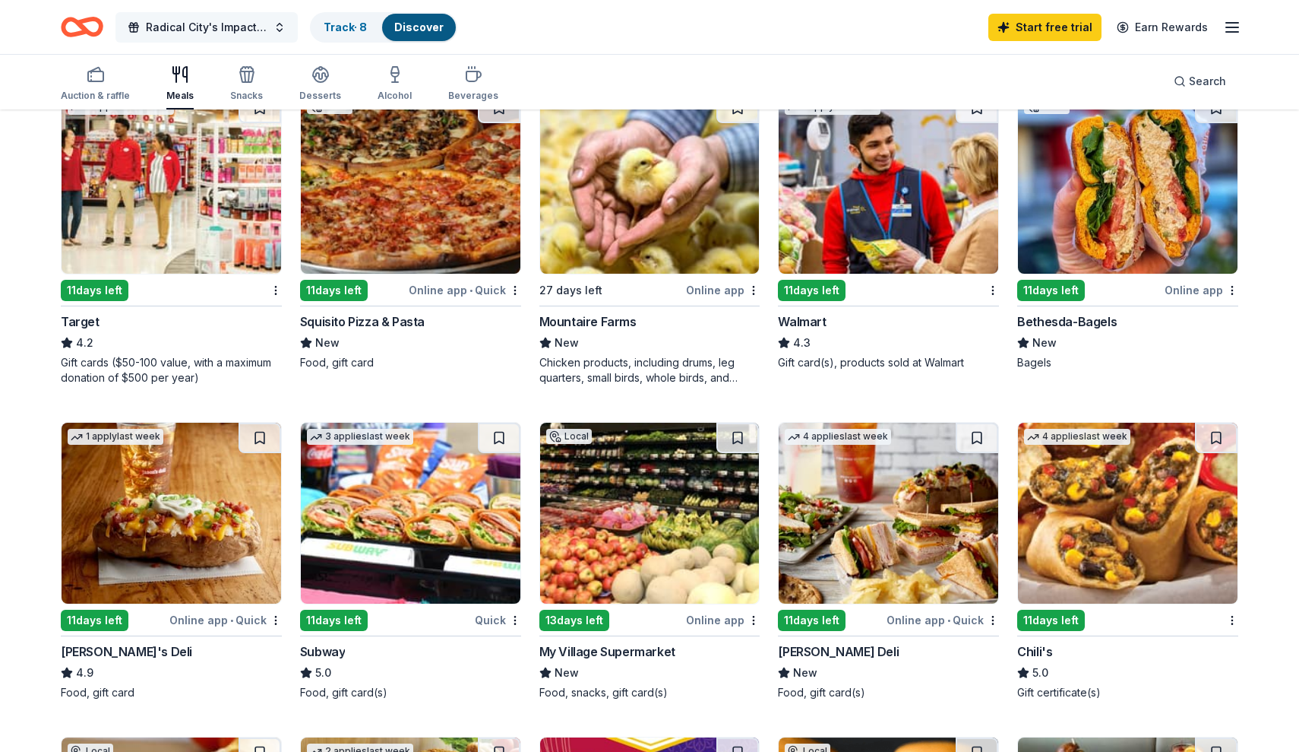
click at [280, 30] on button "Radical City's Impact Team presents - November's Turkey Drive" at bounding box center [207, 27] width 182 height 30
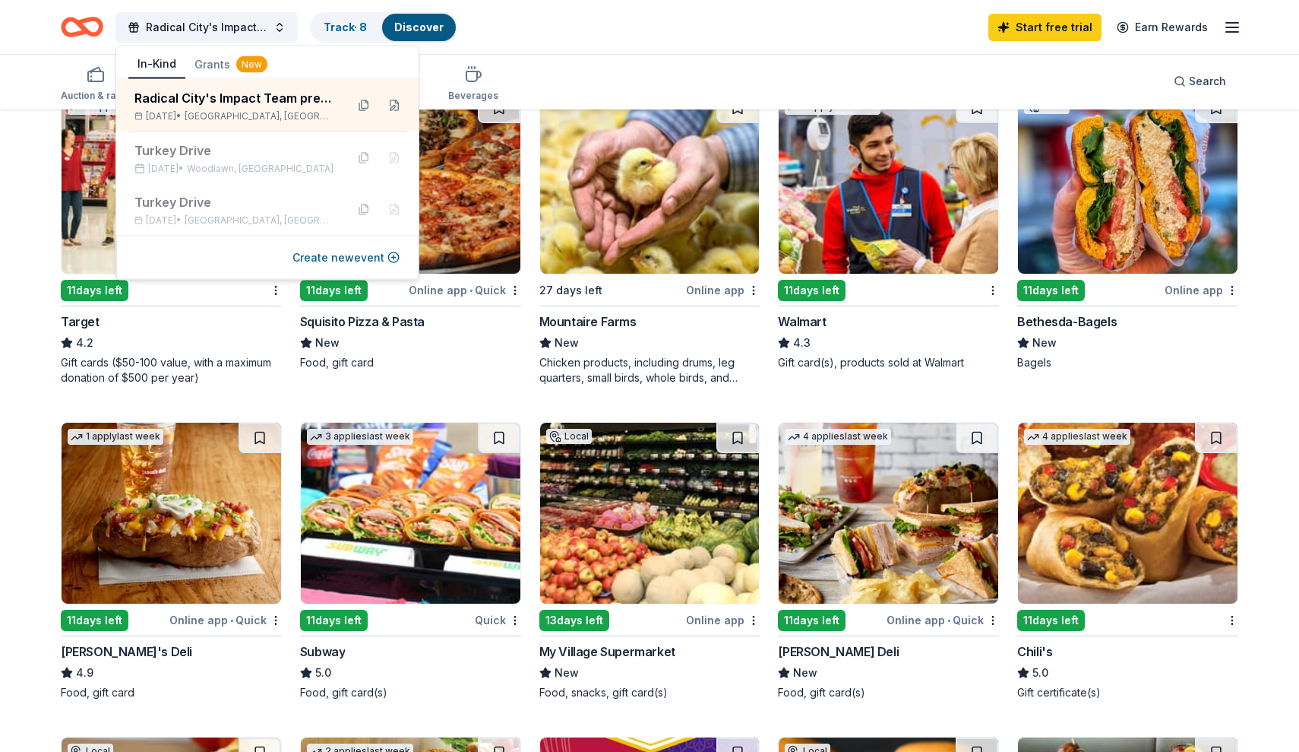
click at [636, 35] on div "Radical City's Impact Team presents - November's Turkey Drive Track · 8 Discove…" at bounding box center [650, 27] width 1178 height 36
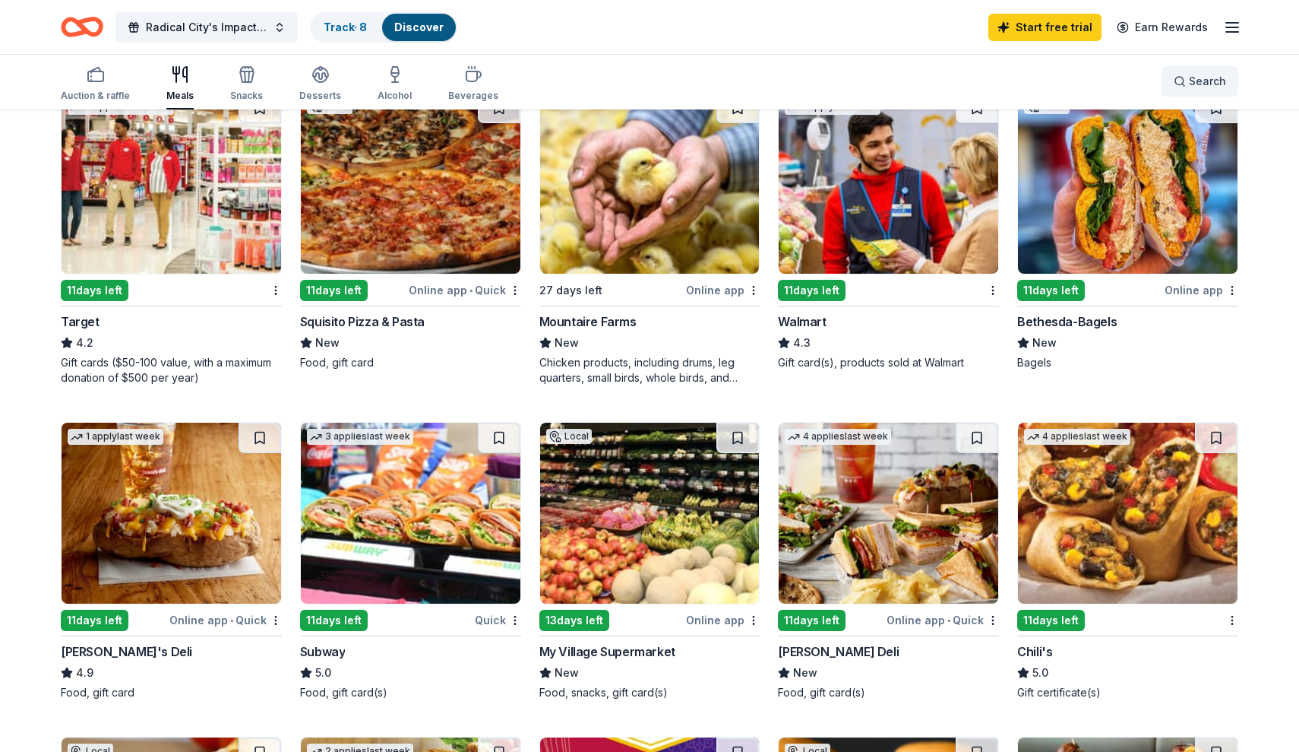
click at [1173, 88] on button "Search" at bounding box center [1200, 81] width 77 height 30
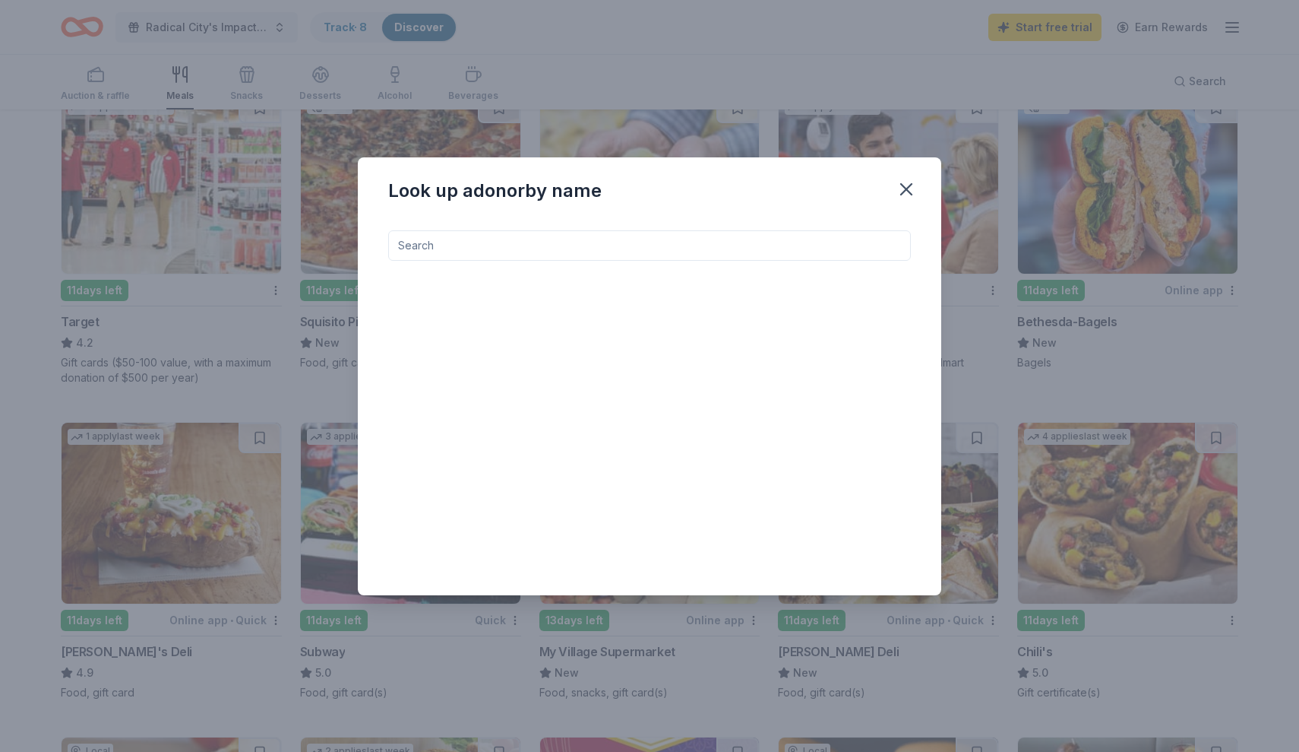
click at [609, 249] on input at bounding box center [649, 245] width 523 height 30
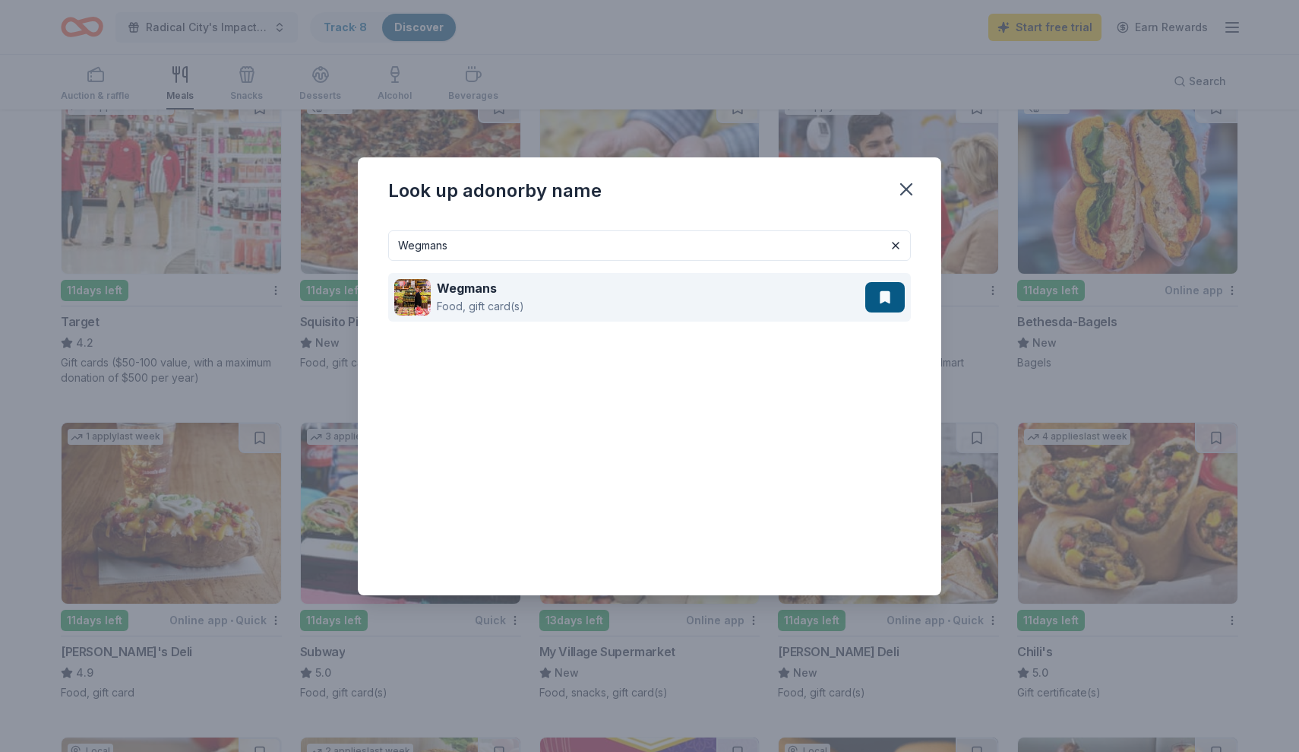
click at [465, 301] on div "Food, gift card(s)" at bounding box center [480, 306] width 87 height 18
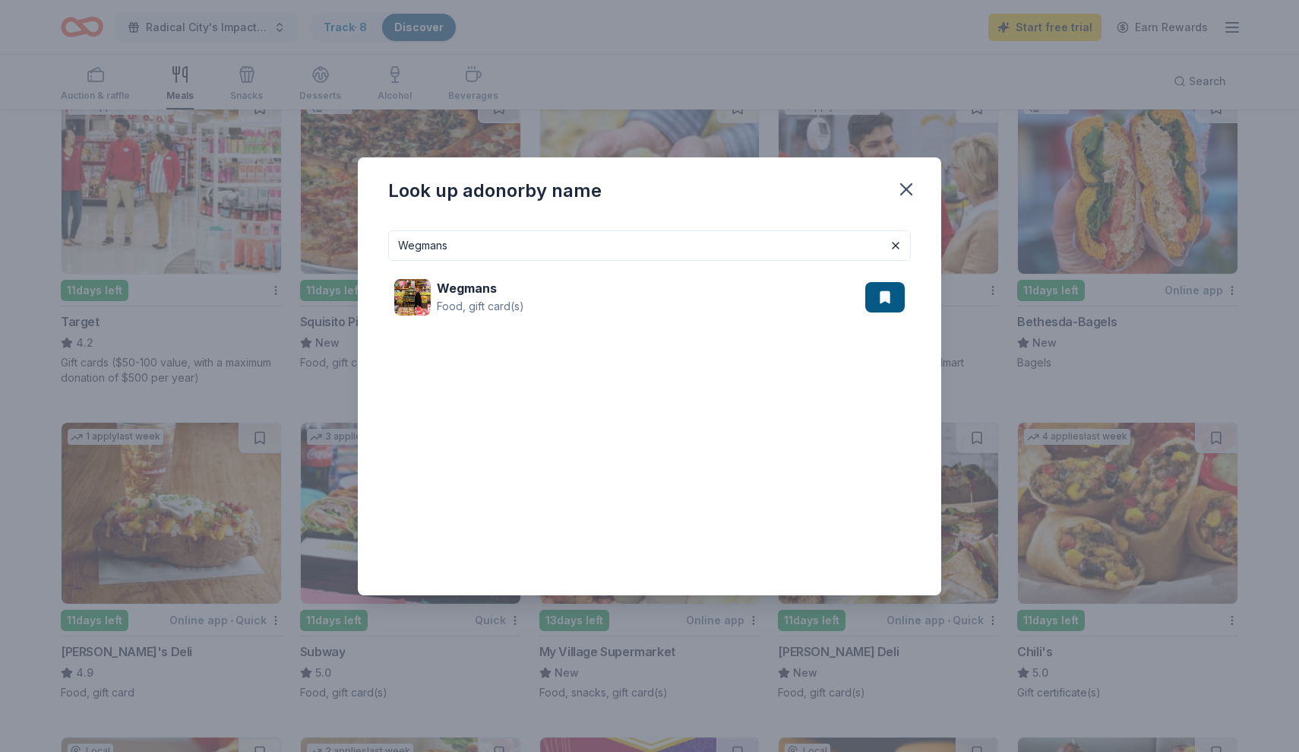
click at [456, 248] on input "Wegmans" at bounding box center [649, 245] width 523 height 30
type input "W"
type input "L"
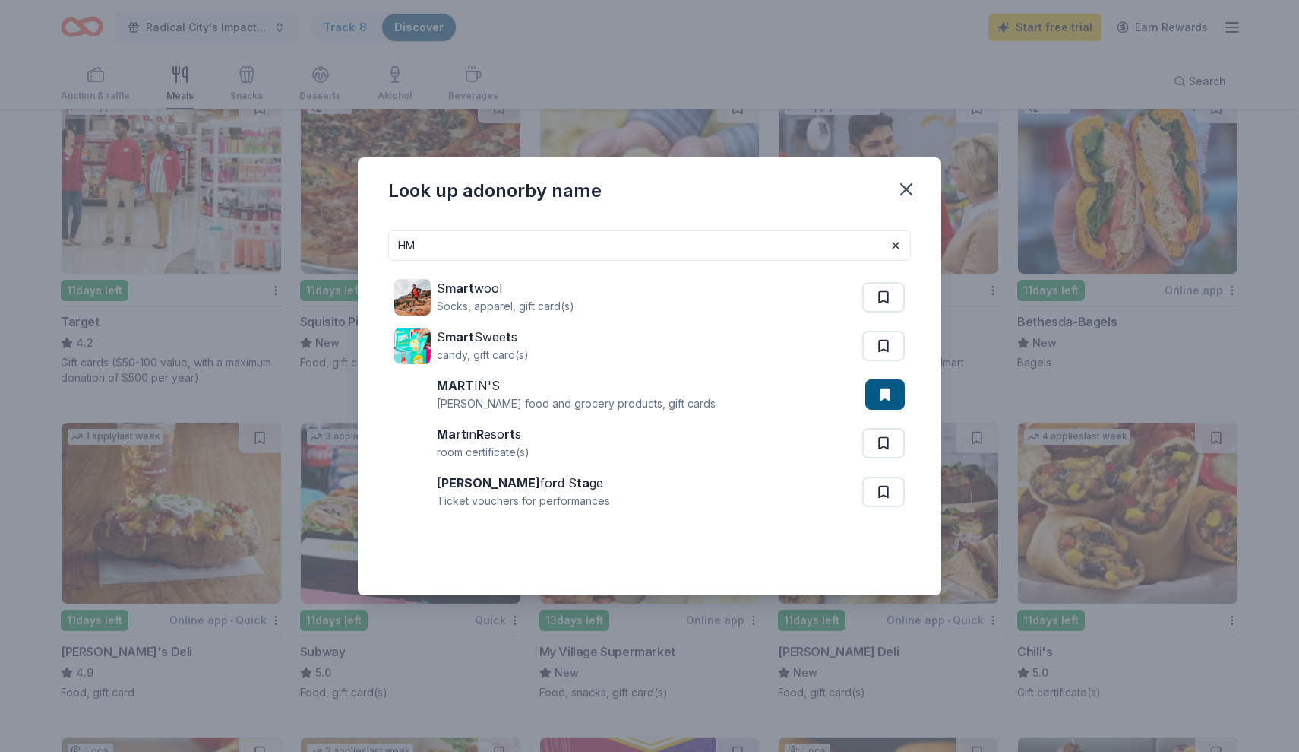
type input "H"
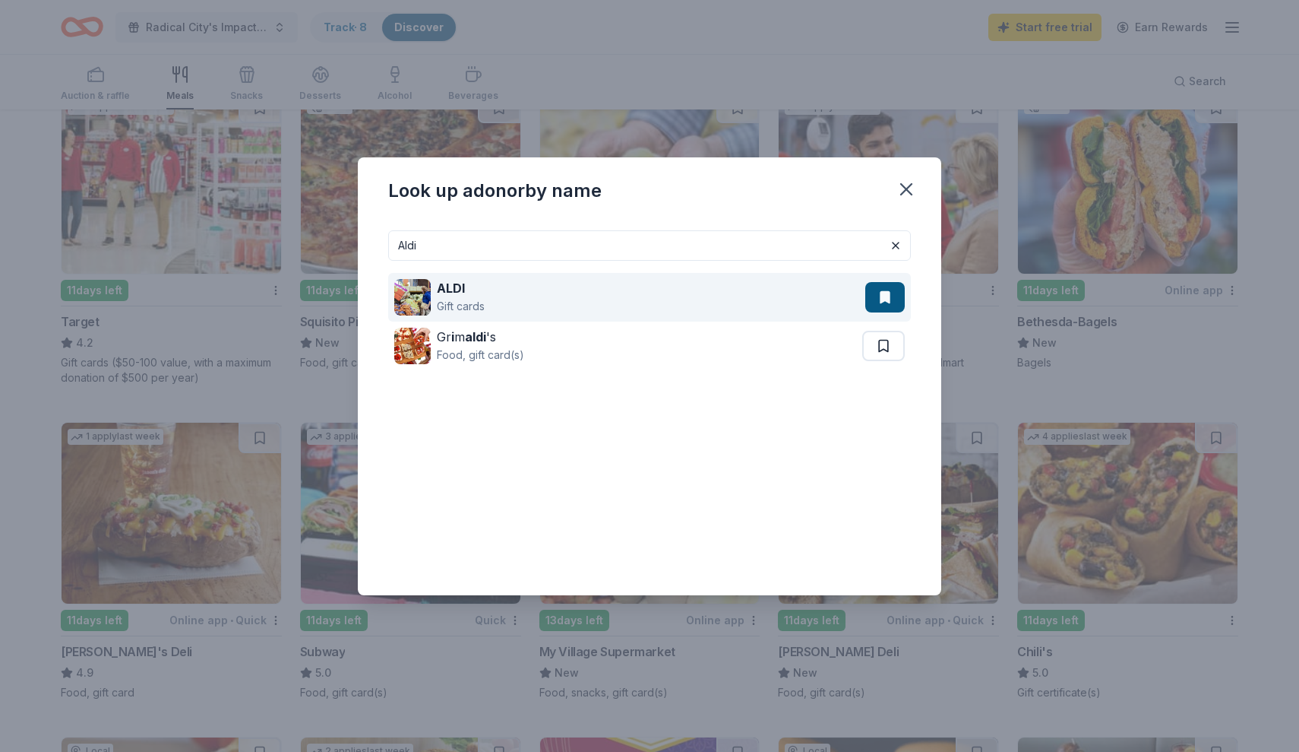
click at [413, 298] on img at bounding box center [412, 297] width 36 height 36
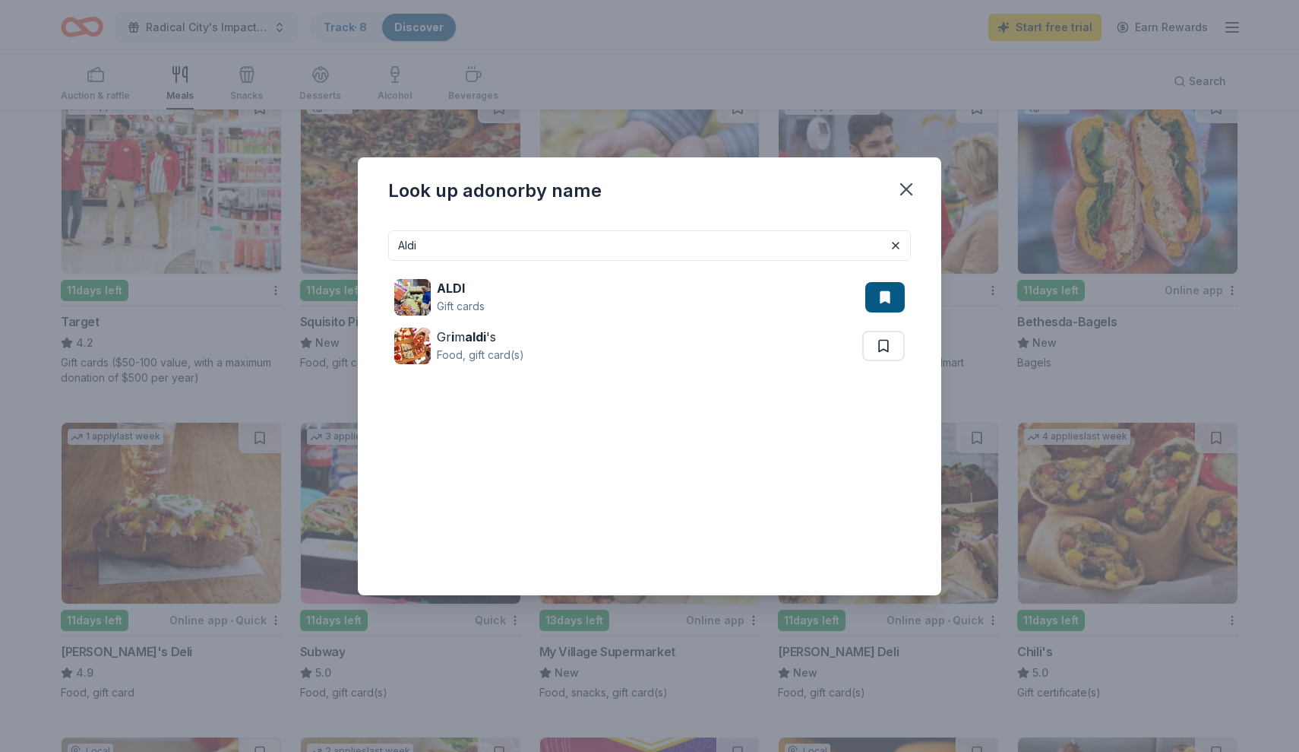
click at [432, 253] on input "Aldi" at bounding box center [649, 245] width 523 height 30
type input "A"
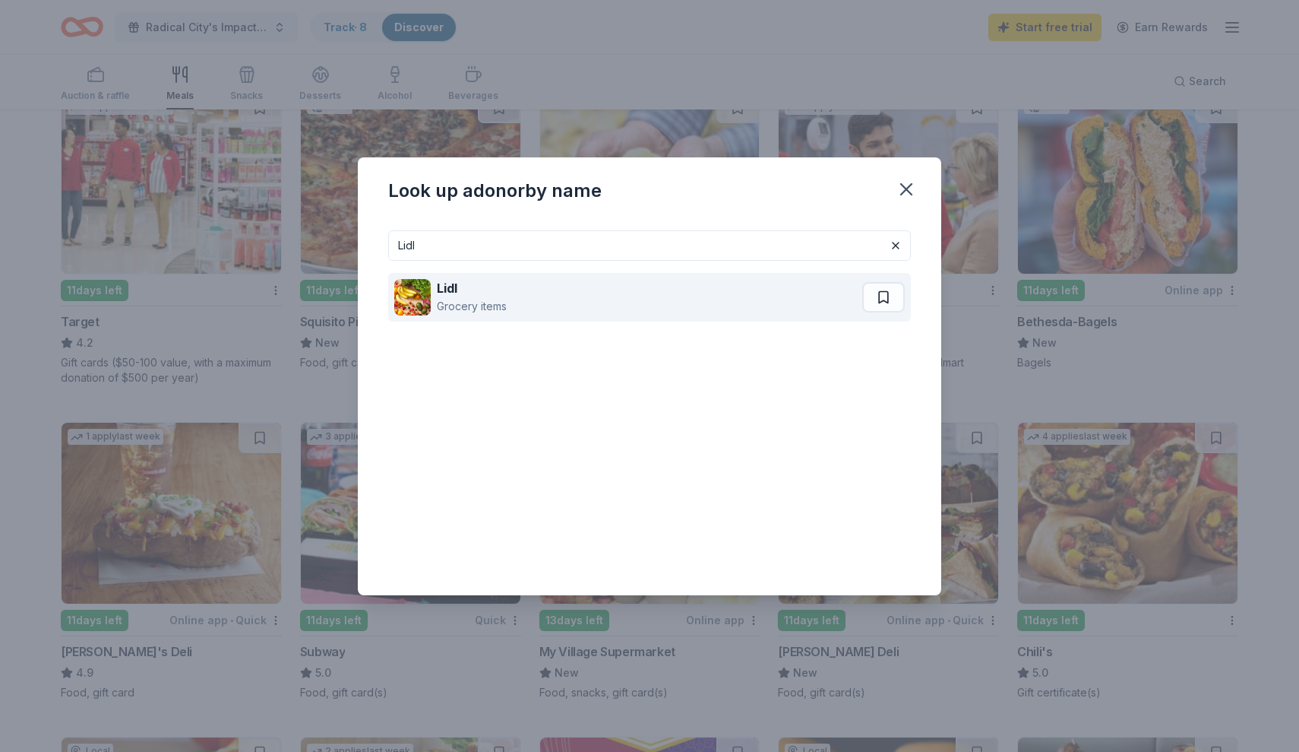
click at [448, 292] on strong "Lidl" at bounding box center [447, 287] width 21 height 15
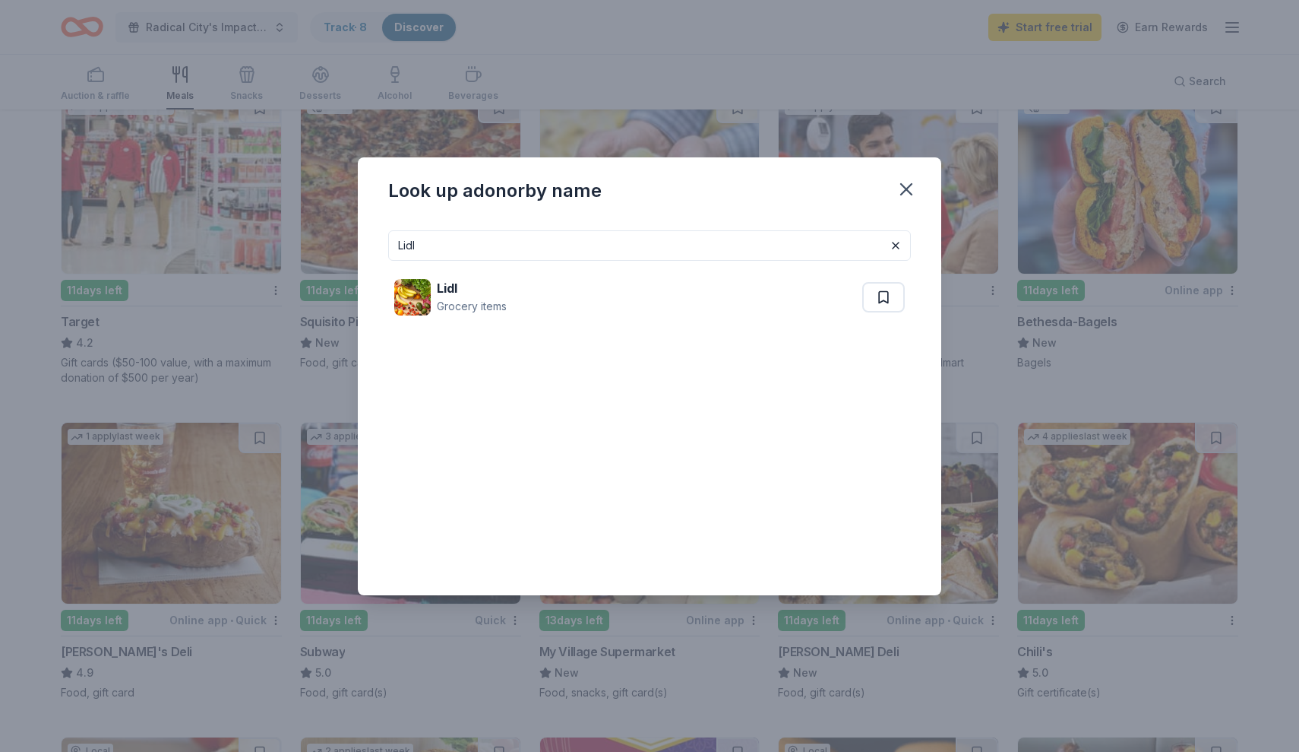
click at [470, 247] on input "Lidl" at bounding box center [649, 245] width 523 height 30
type input "L"
type input "S"
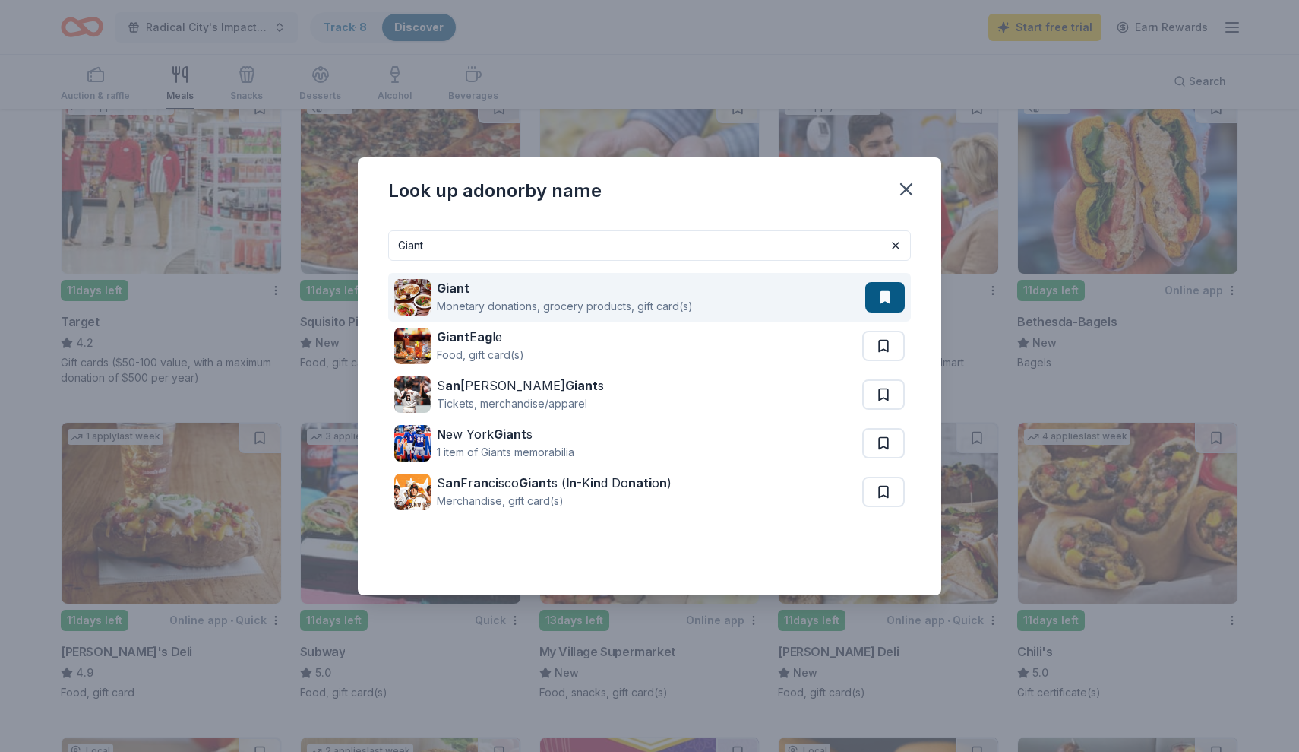
click at [448, 287] on strong "Giant" at bounding box center [453, 287] width 33 height 15
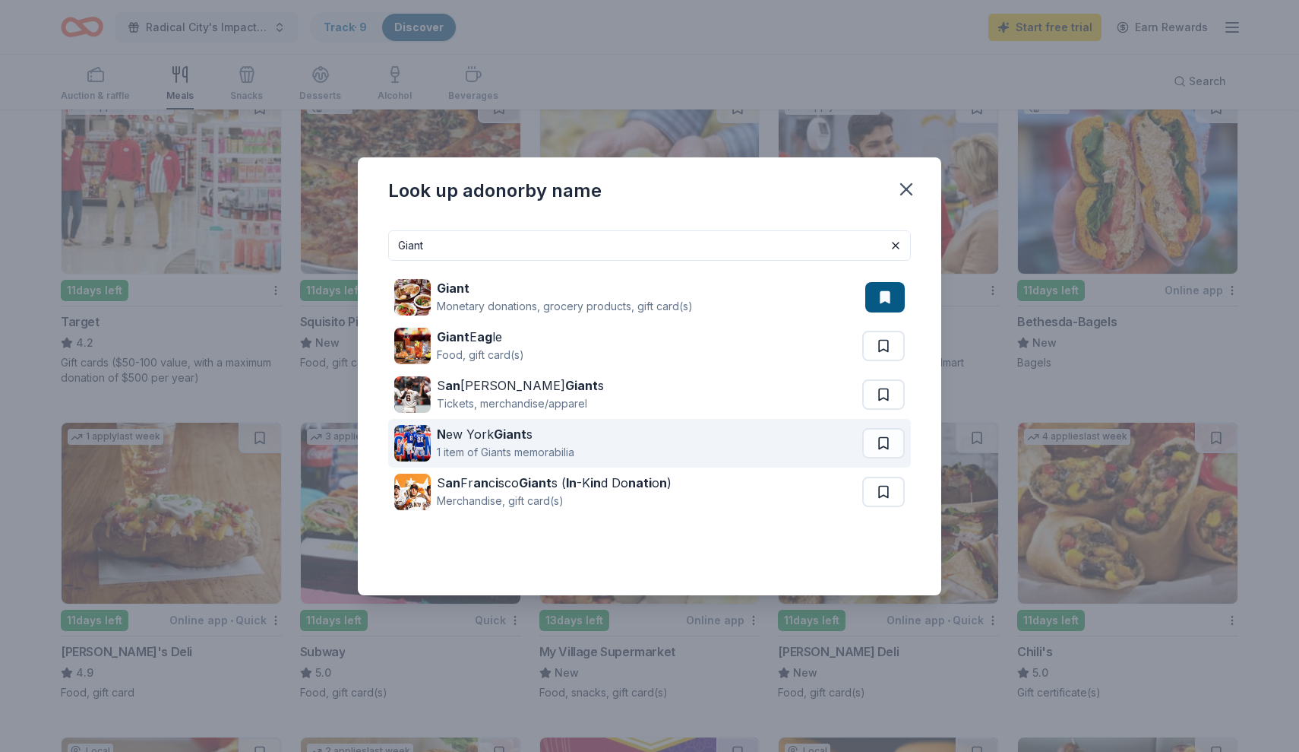
scroll to position [111, 0]
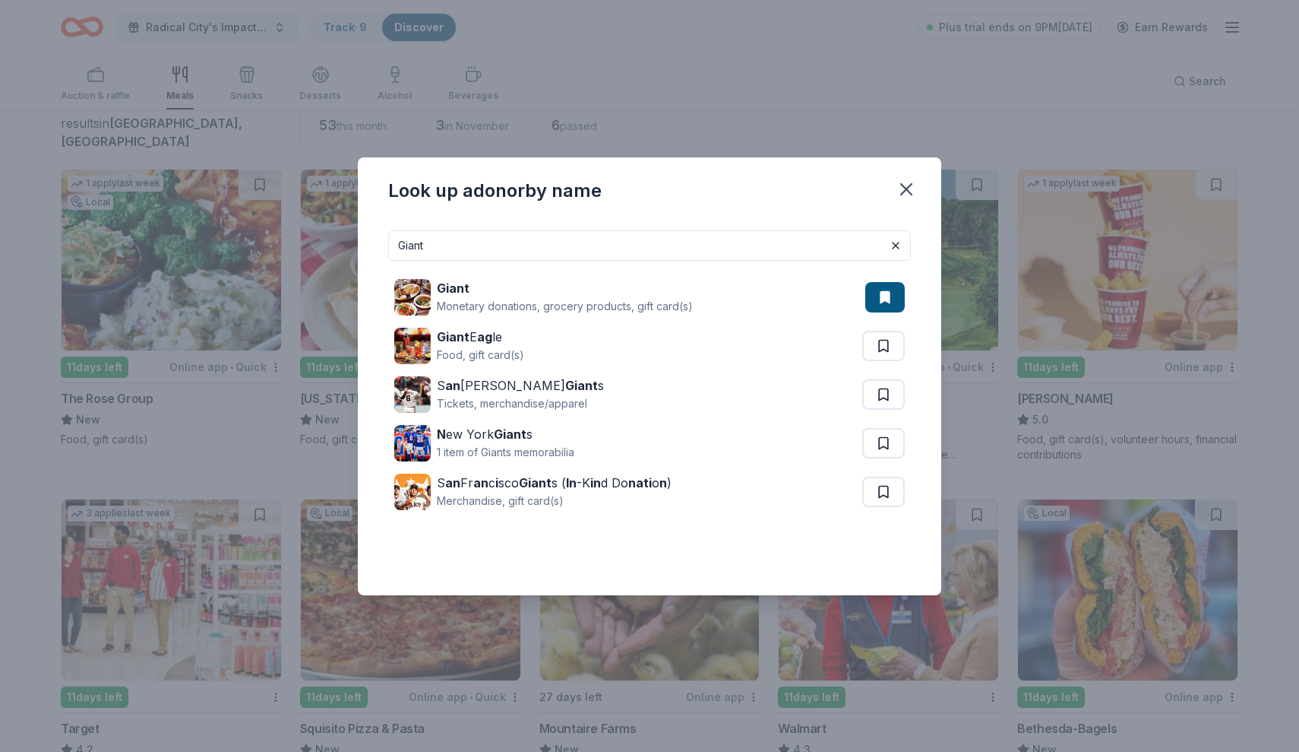
click at [724, 251] on input "Giant" at bounding box center [649, 245] width 523 height 30
type input "G"
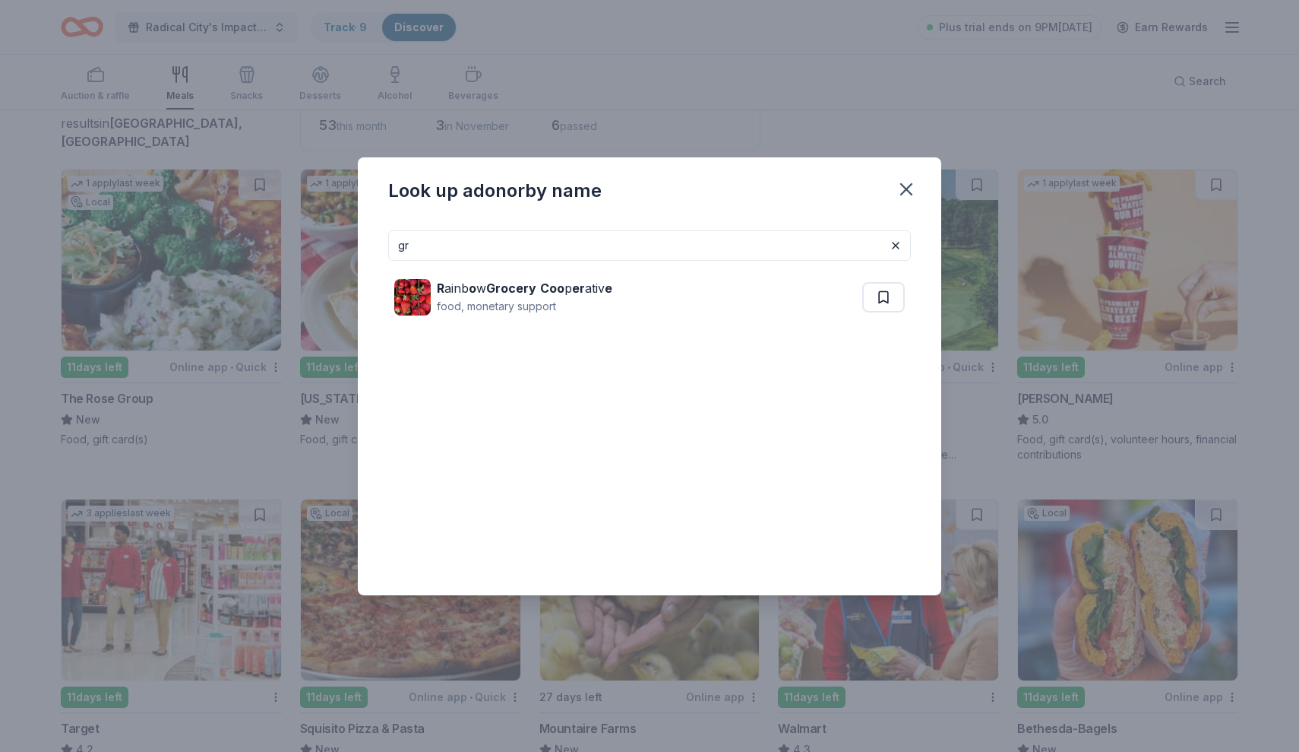
type input "g"
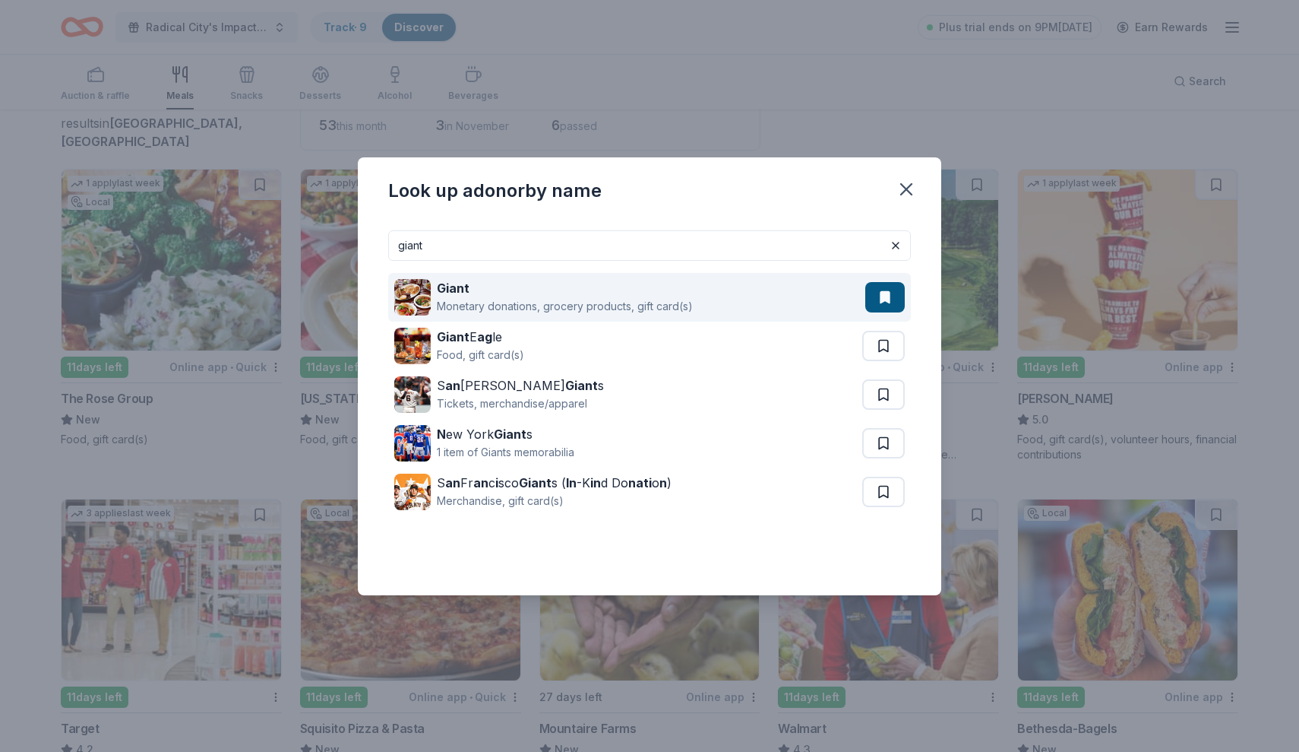
type input "giant"
click at [495, 302] on div "Monetary donations, grocery products, gift card(s)" at bounding box center [565, 306] width 256 height 18
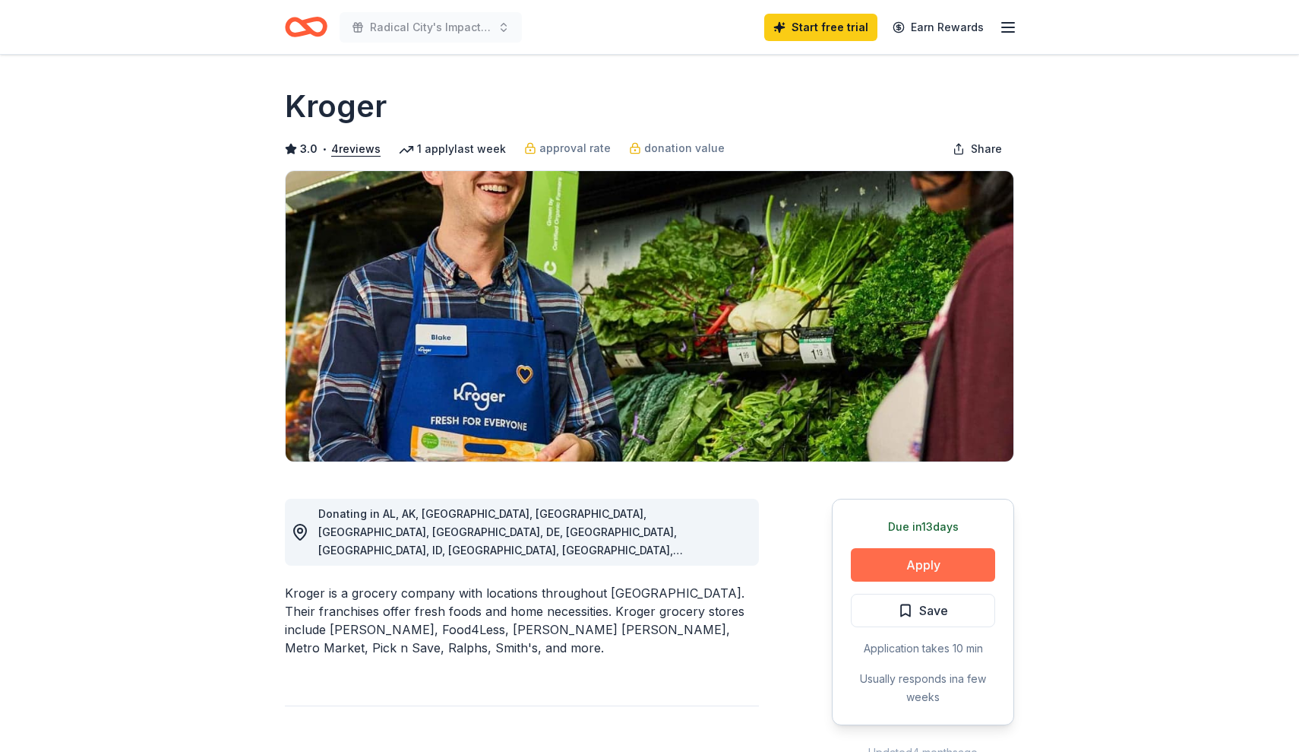
click at [901, 562] on button "Apply" at bounding box center [923, 564] width 144 height 33
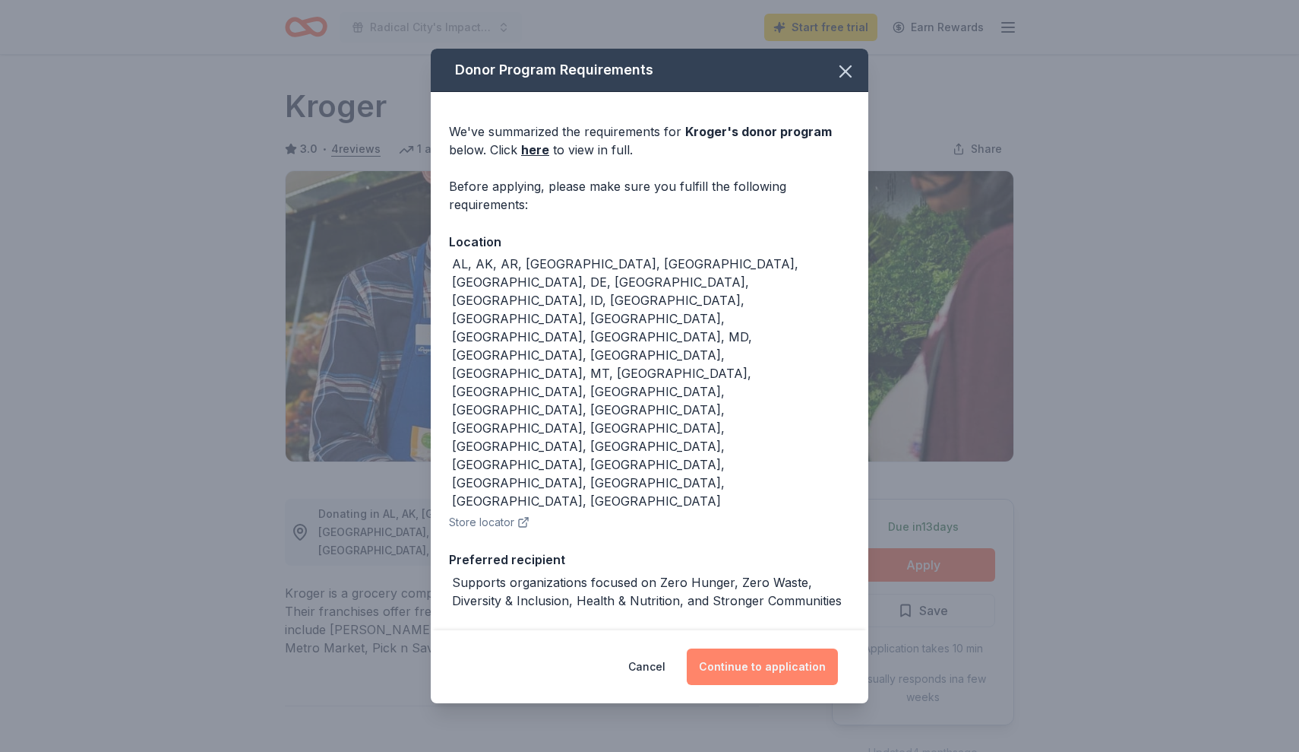
click at [754, 648] on button "Continue to application" at bounding box center [762, 666] width 151 height 36
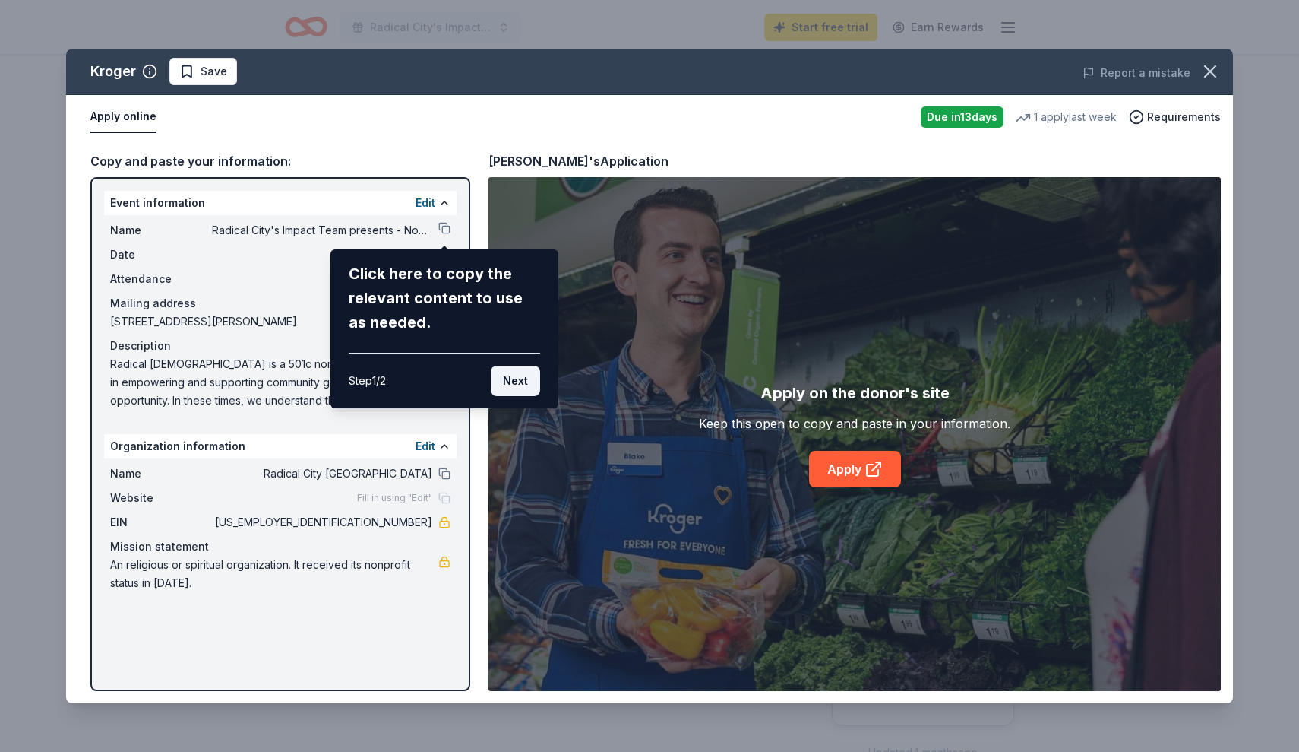
click at [527, 385] on button "Next" at bounding box center [515, 381] width 49 height 30
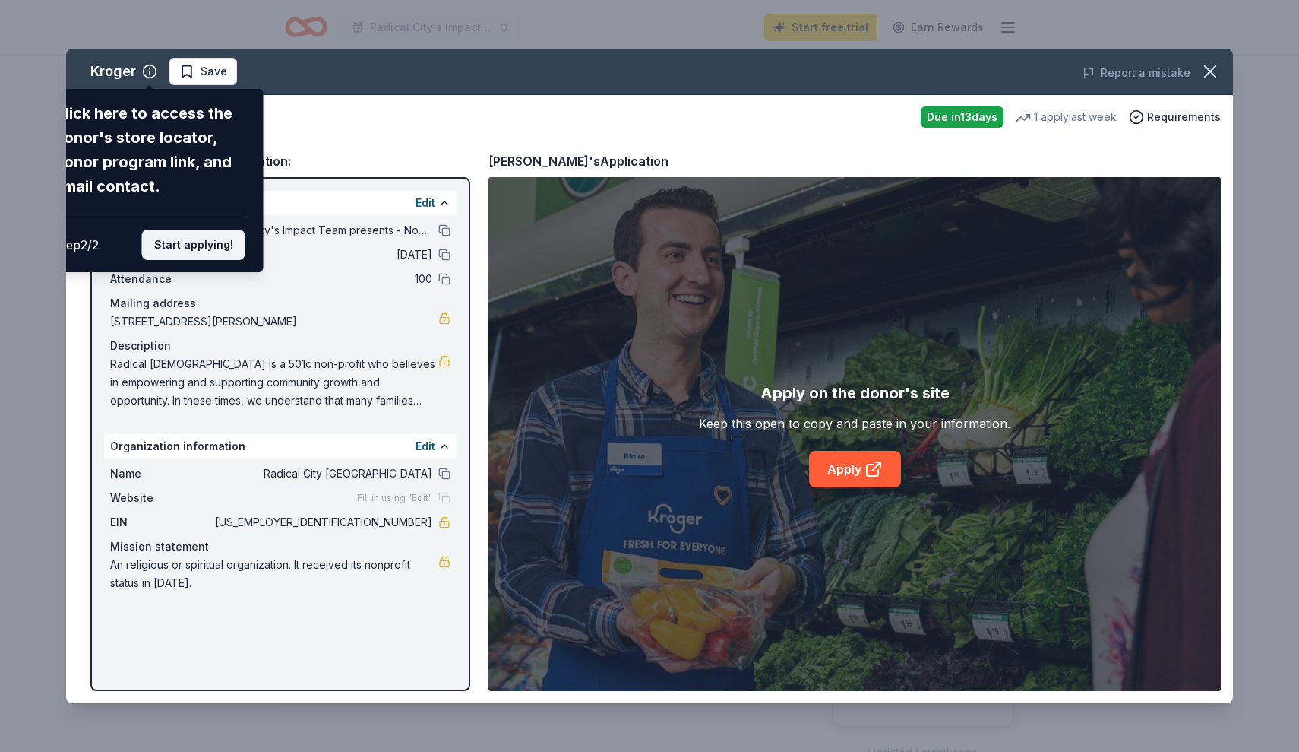
click at [211, 246] on button "Start applying!" at bounding box center [193, 245] width 103 height 30
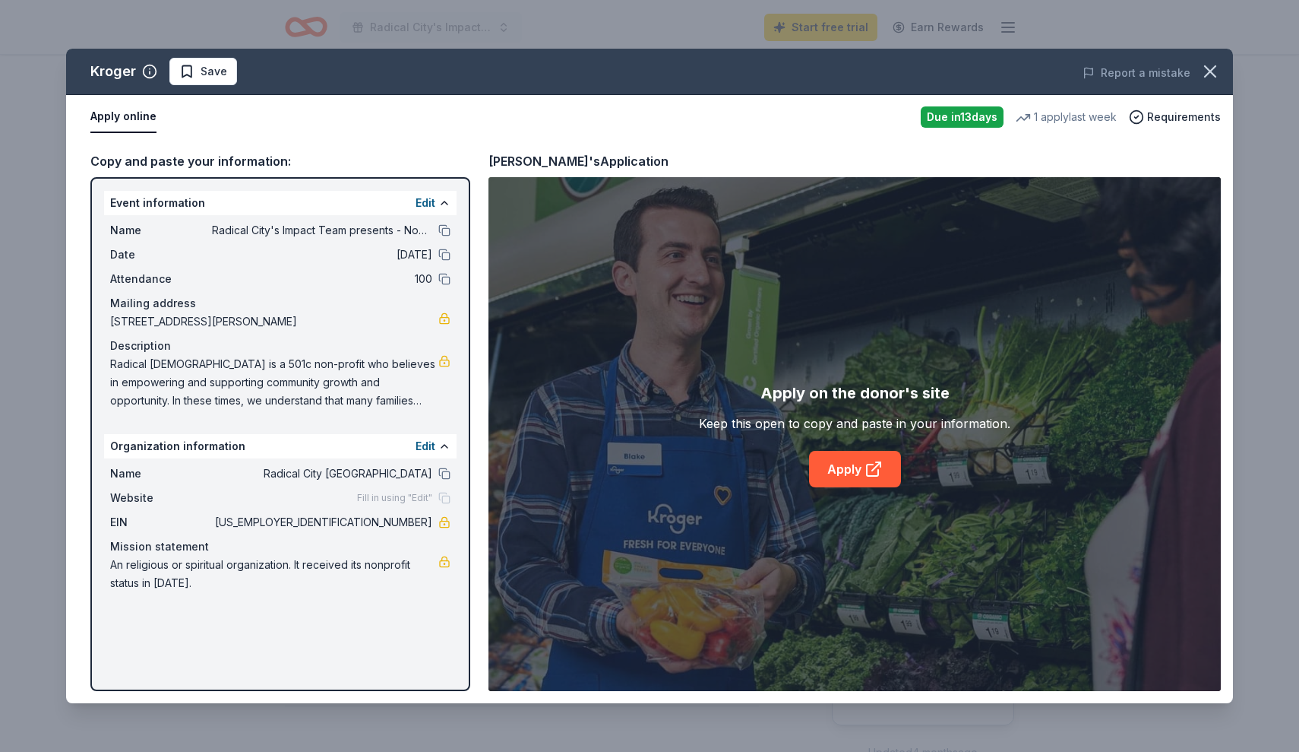
click at [442, 446] on div "Kroger Save Report a mistake Apply online Due in 13 days 1 apply last week Requ…" at bounding box center [649, 376] width 1167 height 654
click at [423, 445] on button "Edit" at bounding box center [426, 446] width 20 height 18
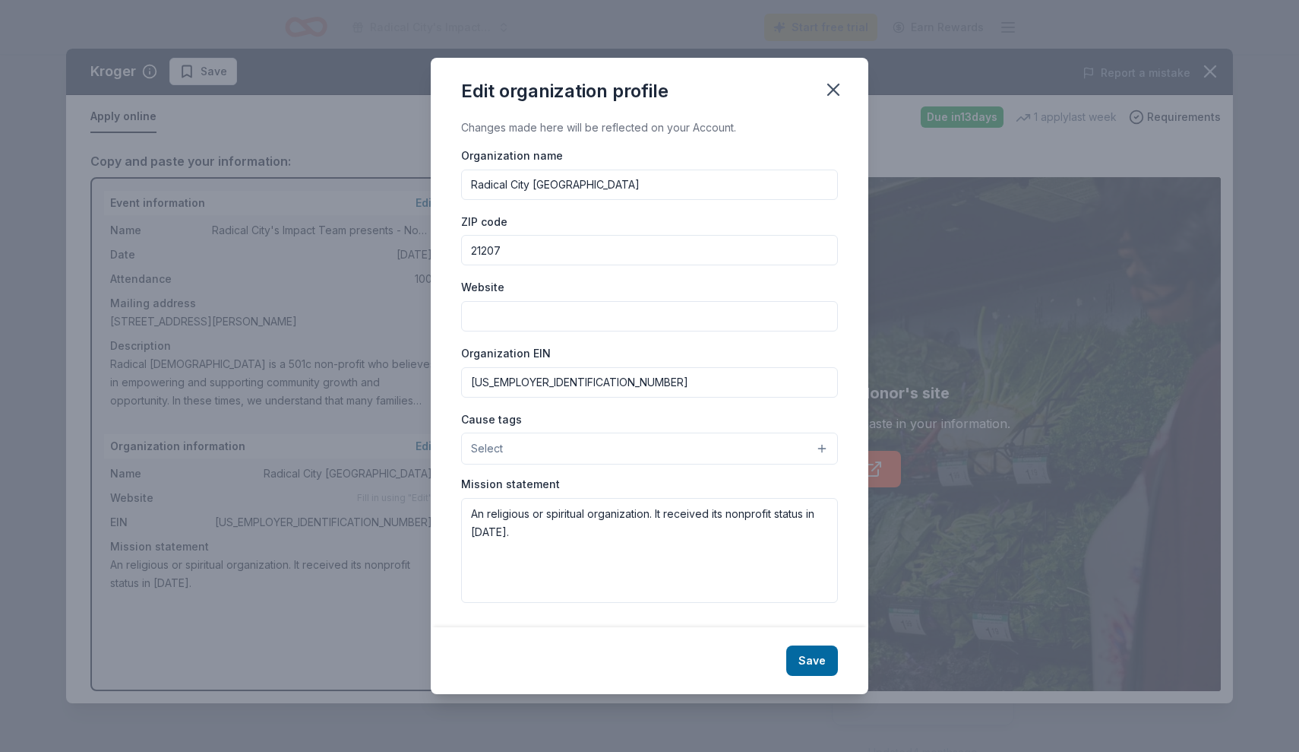
click at [521, 248] on input "21207" at bounding box center [649, 250] width 377 height 30
type input "21224"
click at [518, 313] on input "Website" at bounding box center [649, 316] width 377 height 30
type input "www.radicalcity.org"
click at [518, 442] on button "Select" at bounding box center [649, 448] width 377 height 32
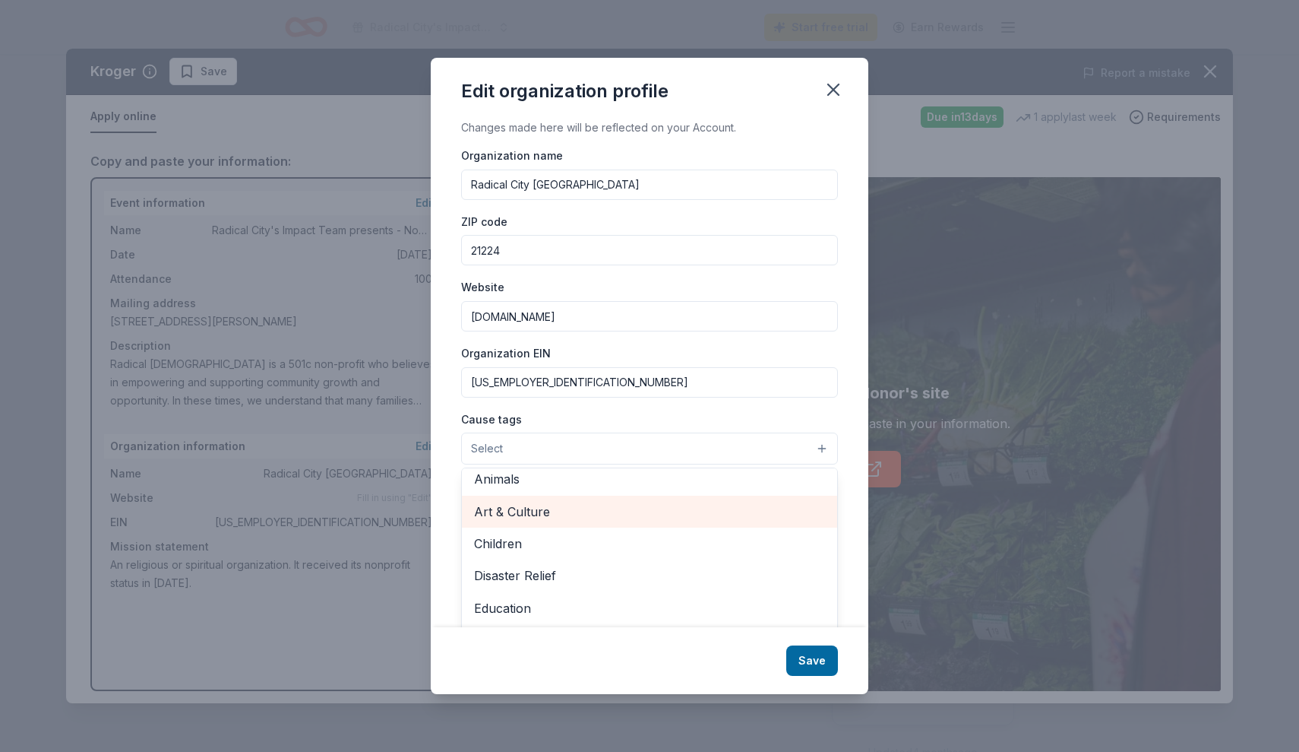
scroll to position [11, 0]
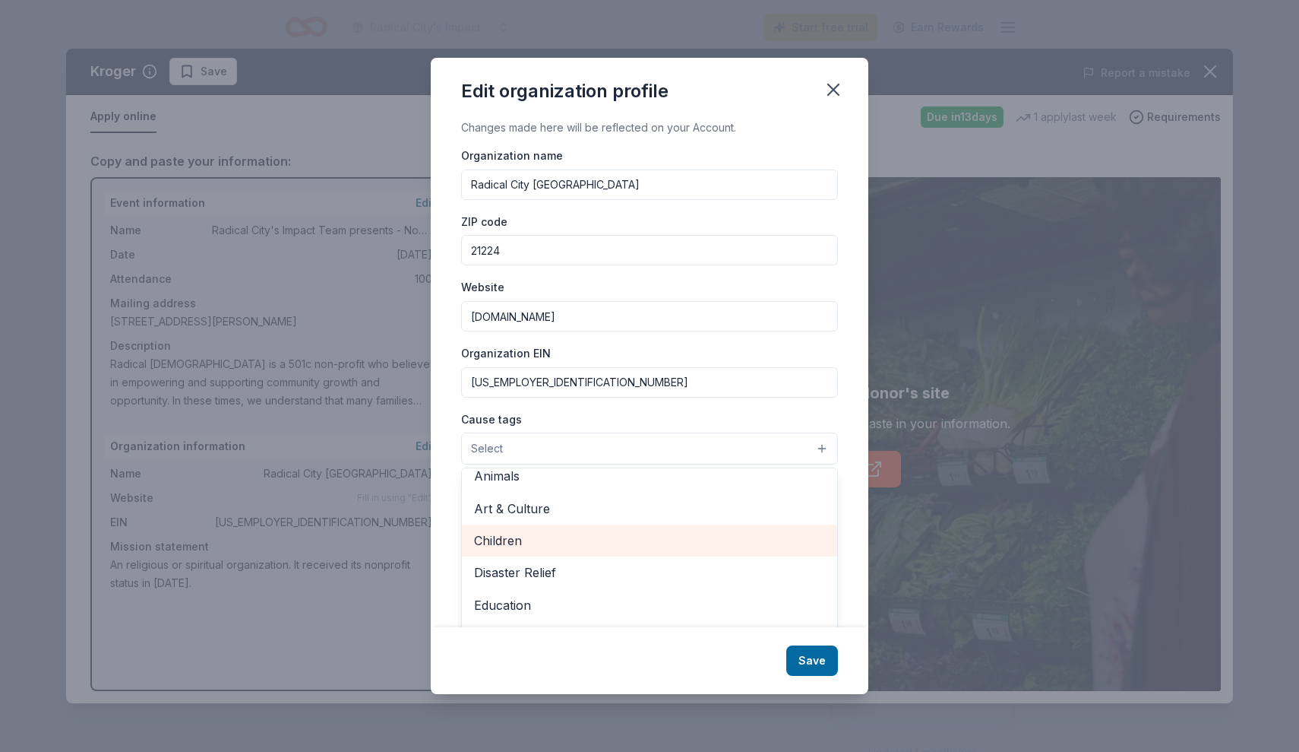
click at [502, 538] on span "Children" at bounding box center [649, 540] width 351 height 20
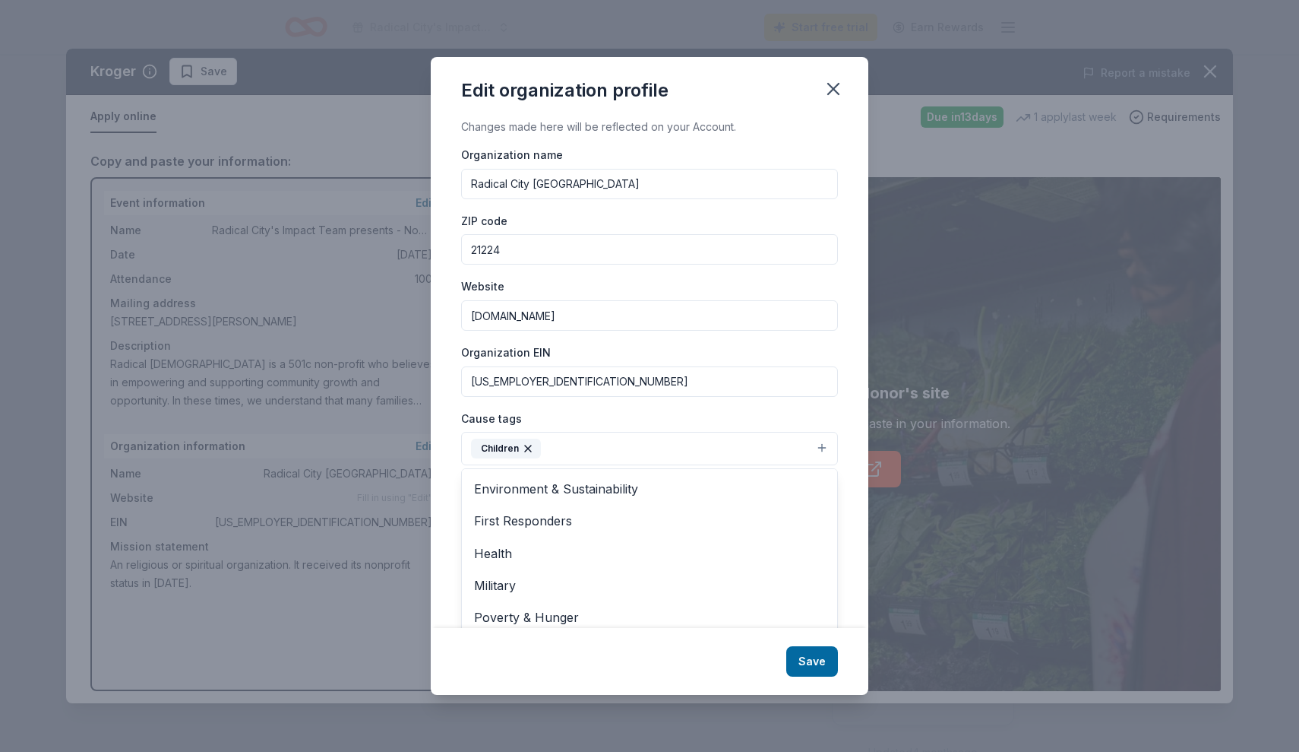
scroll to position [132, 0]
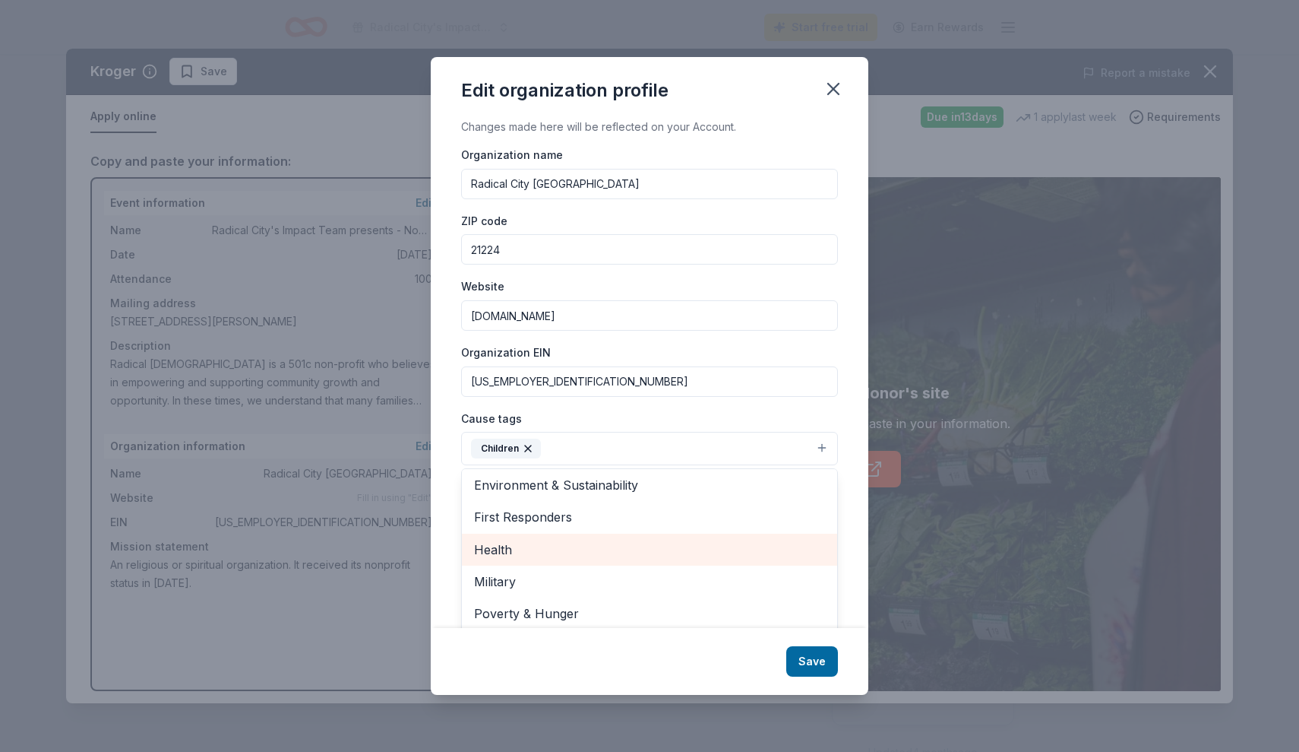
click at [527, 546] on span "Health" at bounding box center [649, 550] width 351 height 20
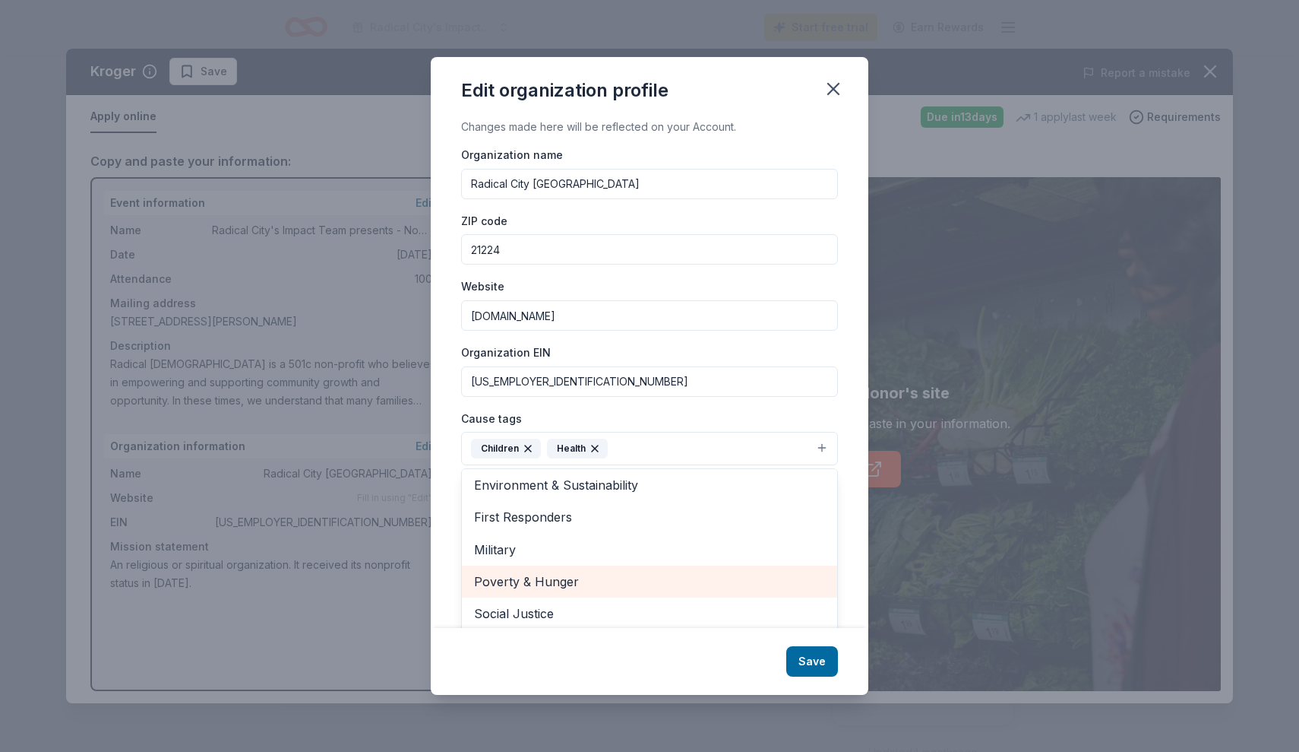
click at [525, 577] on span "Poverty & Hunger" at bounding box center [649, 581] width 351 height 20
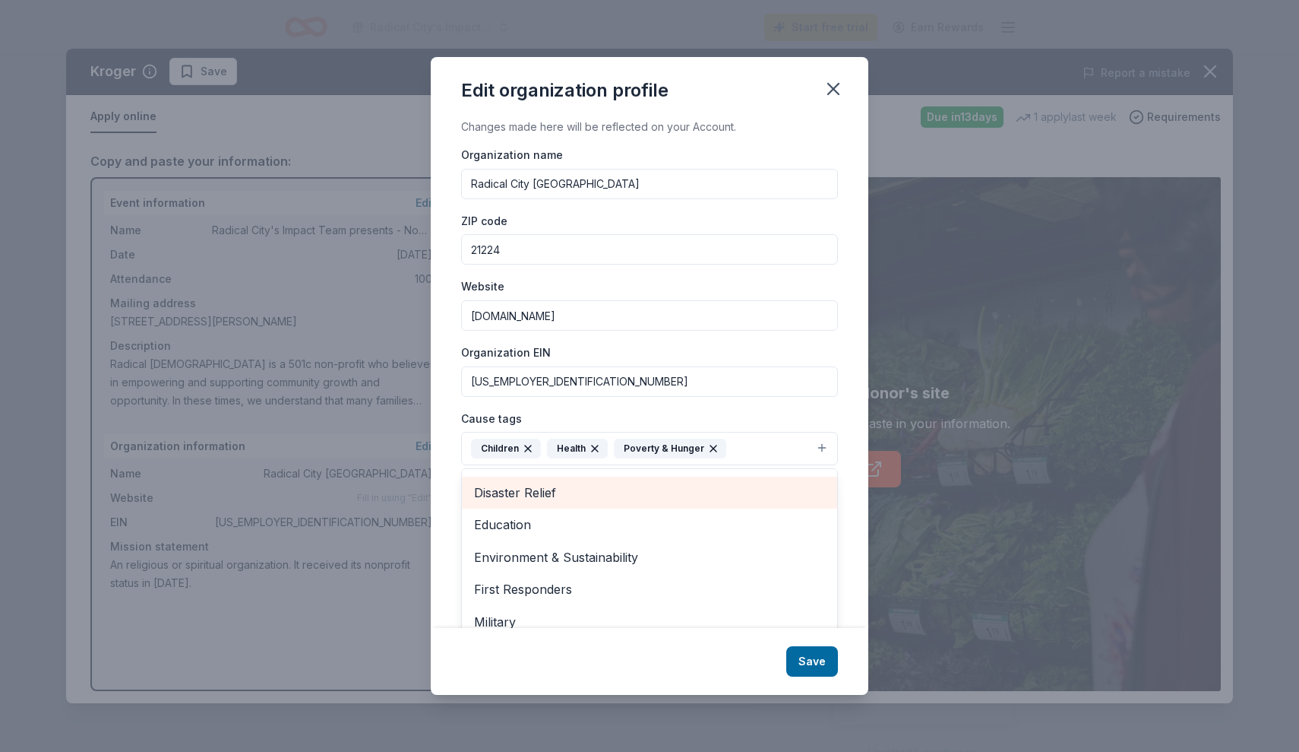
scroll to position [73, 0]
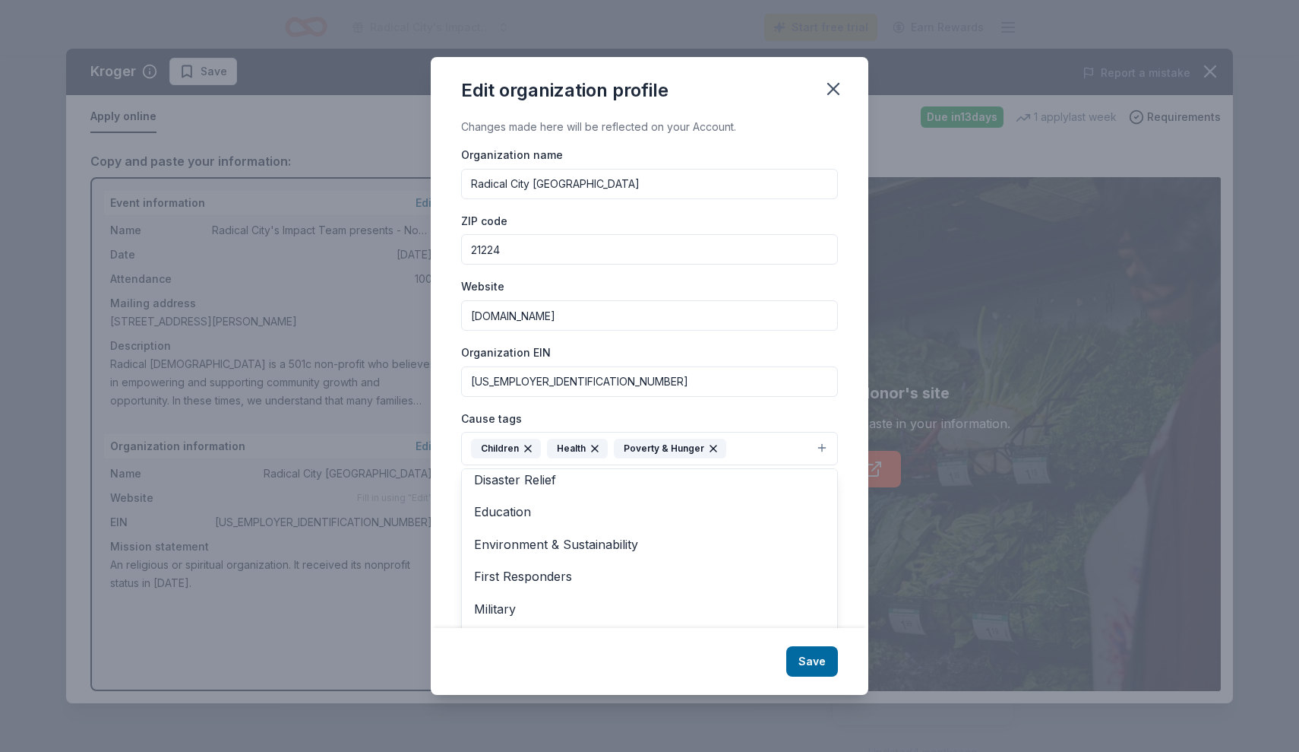
click at [822, 666] on div "Edit organization profile Changes made here will be reflected on your Account. …" at bounding box center [650, 376] width 438 height 638
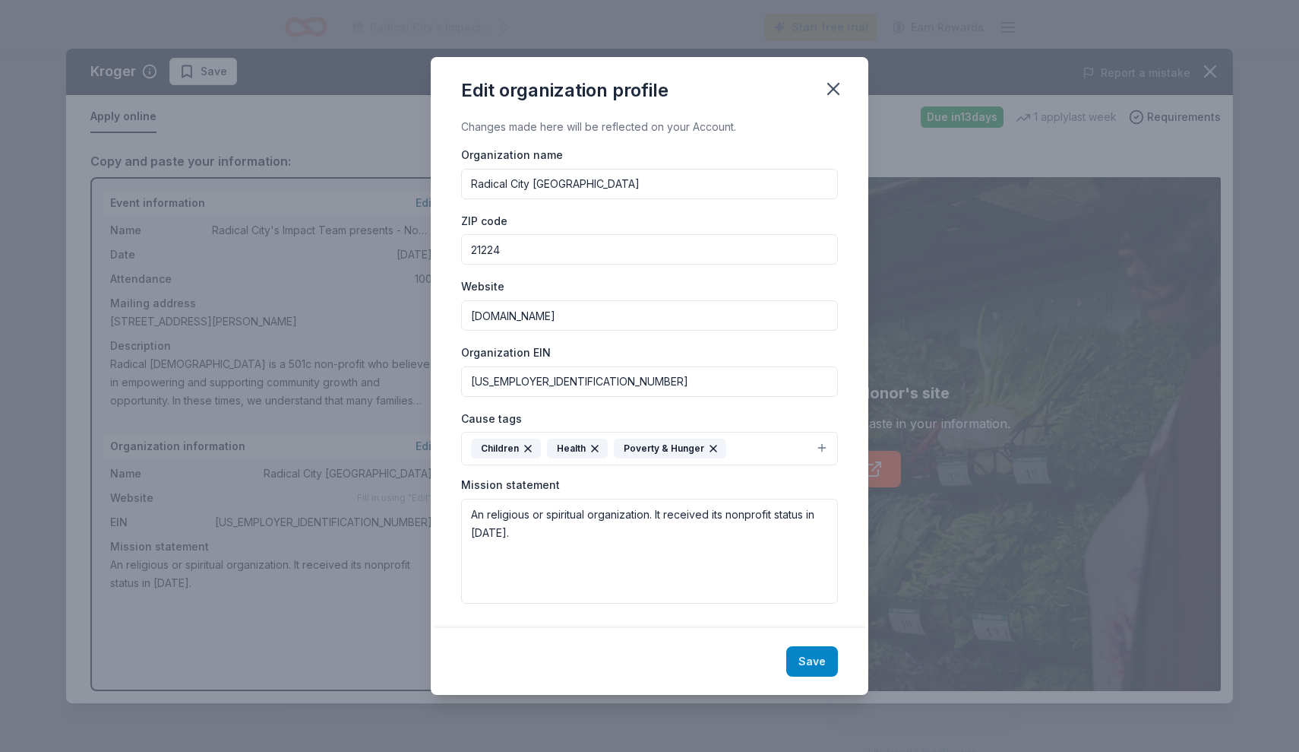
click at [812, 660] on button "Save" at bounding box center [813, 661] width 52 height 30
click at [835, 87] on icon "button" at bounding box center [833, 88] width 21 height 21
click at [661, 552] on textarea "An religious or spiritual organization. It received its nonprofit status in 202…" at bounding box center [649, 551] width 377 height 105
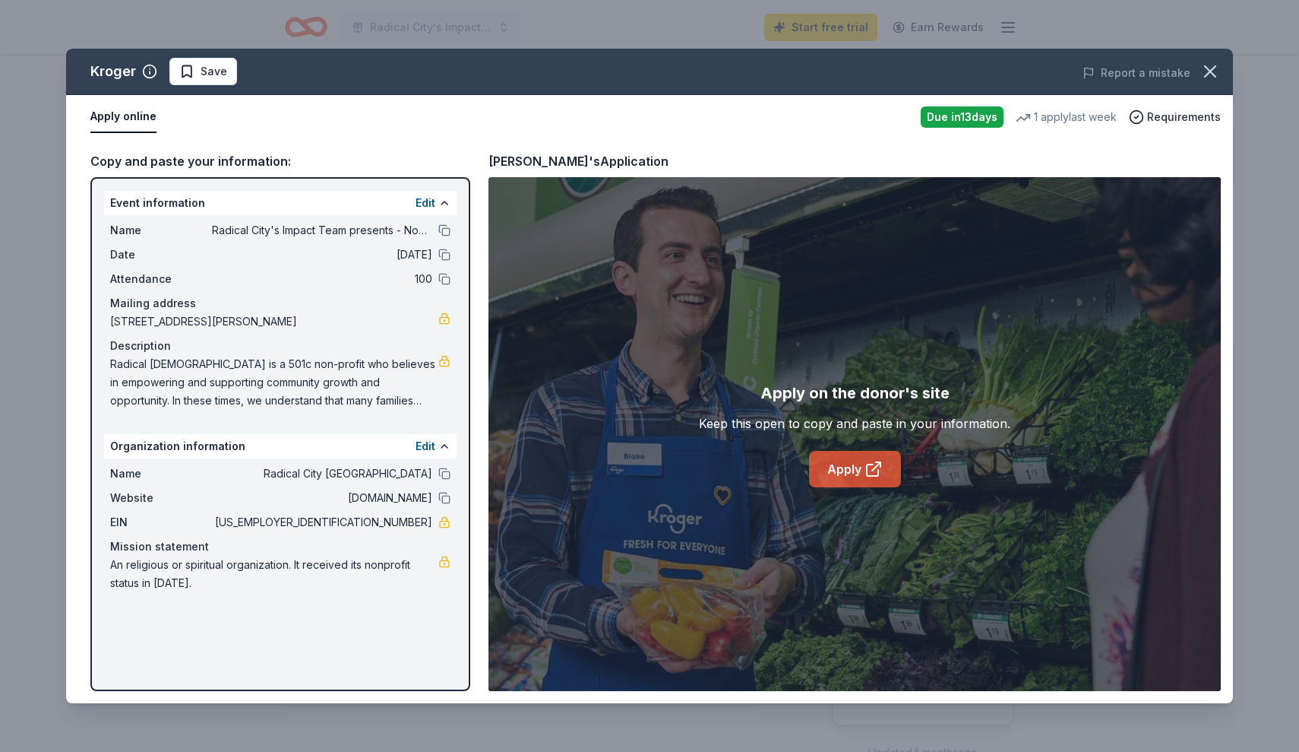
click at [852, 472] on link "Apply" at bounding box center [855, 469] width 92 height 36
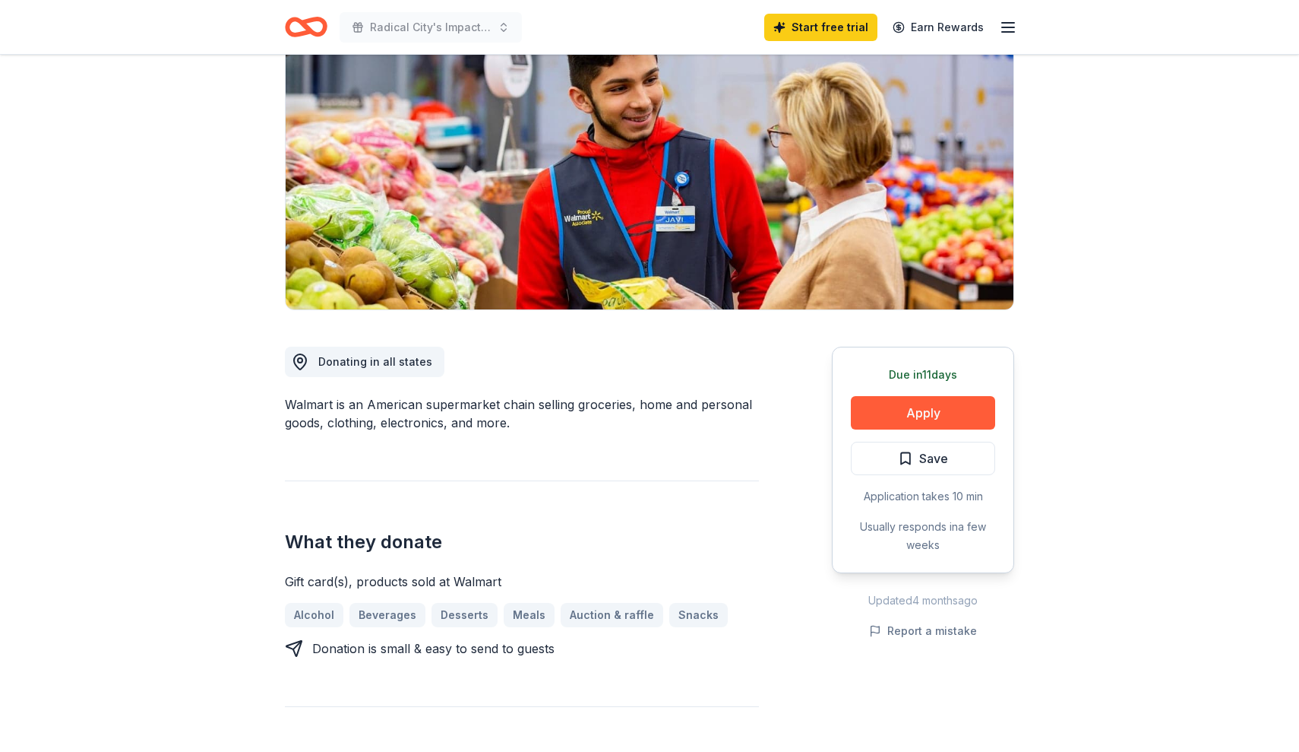
scroll to position [175, 0]
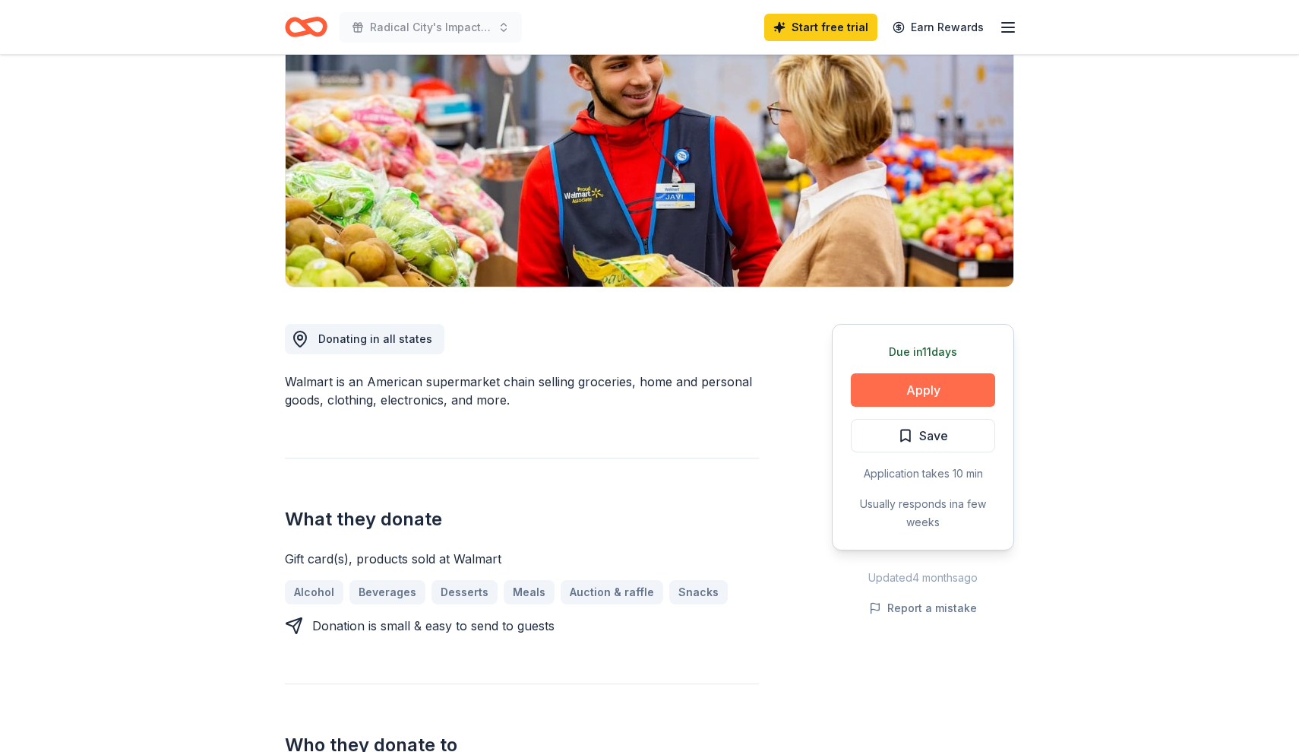
click at [892, 382] on button "Apply" at bounding box center [923, 389] width 144 height 33
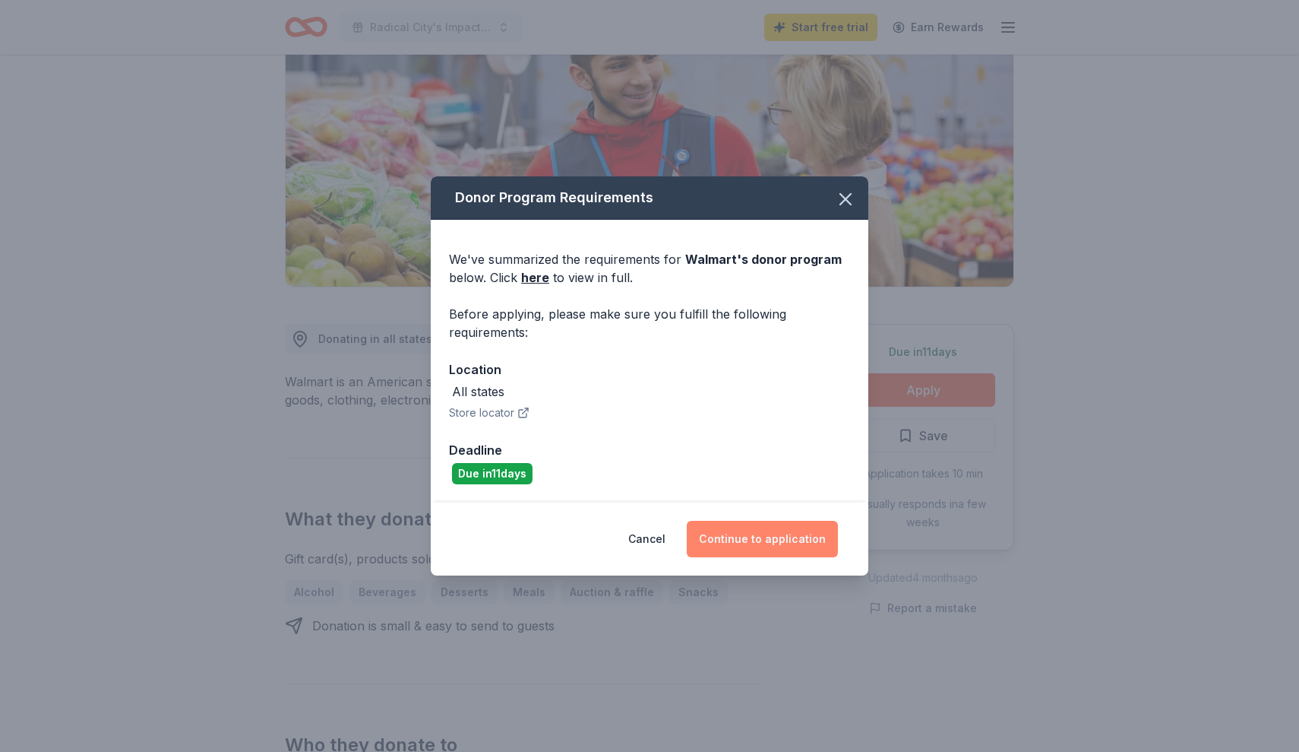
click at [736, 534] on button "Continue to application" at bounding box center [762, 539] width 151 height 36
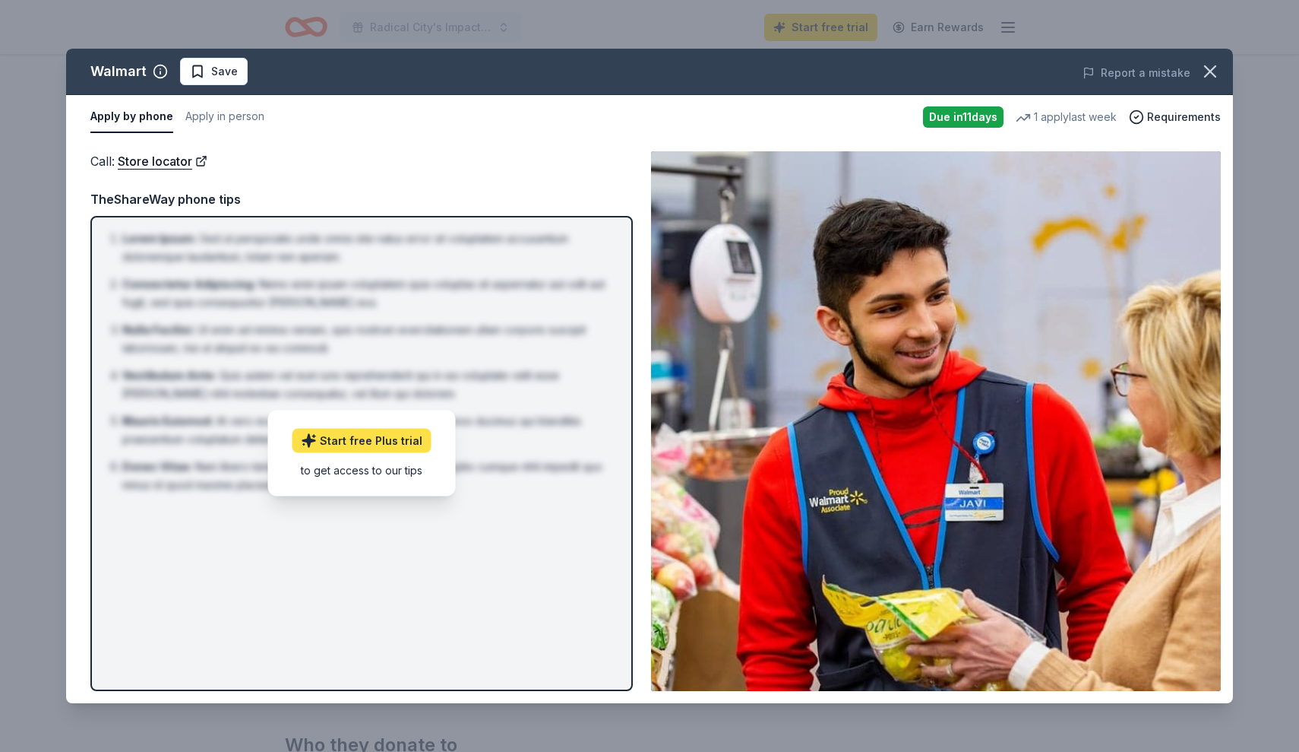
click at [363, 440] on link "Start free Plus trial" at bounding box center [362, 441] width 139 height 24
click at [247, 117] on button "Apply in person" at bounding box center [224, 117] width 79 height 32
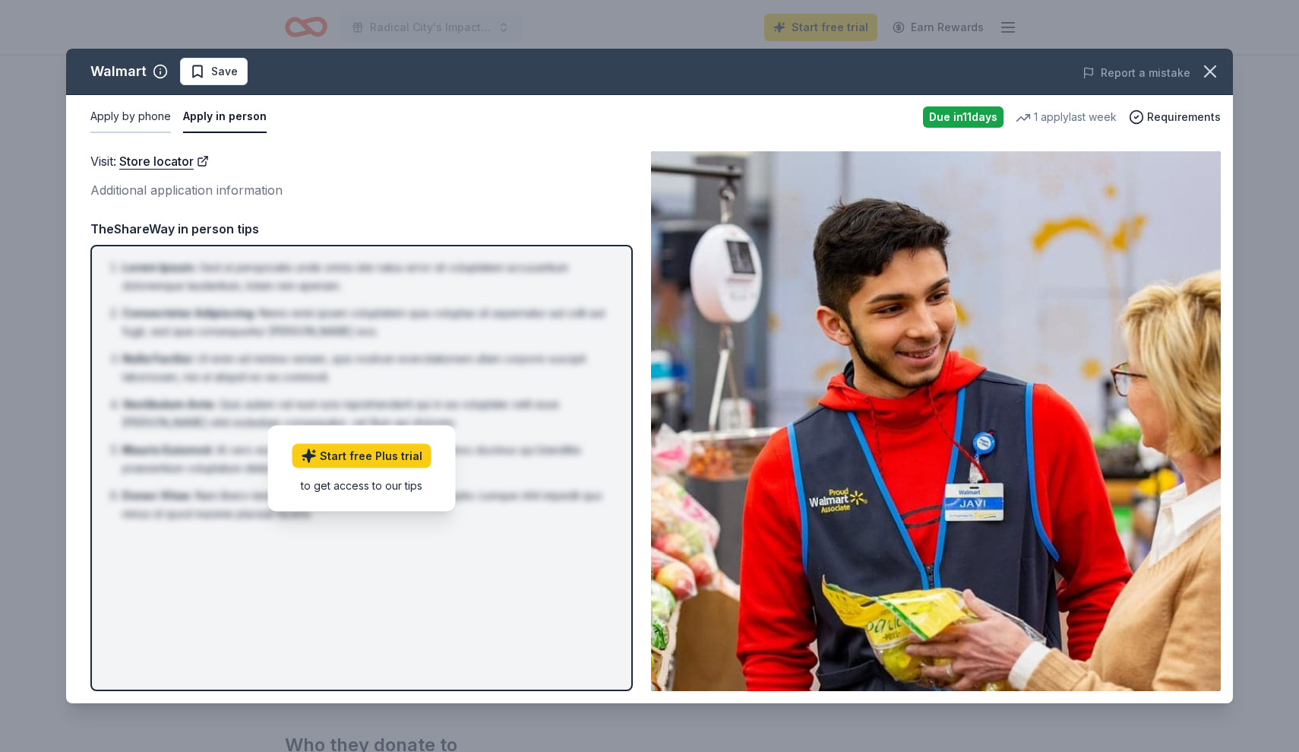
click at [137, 121] on button "Apply by phone" at bounding box center [130, 117] width 81 height 32
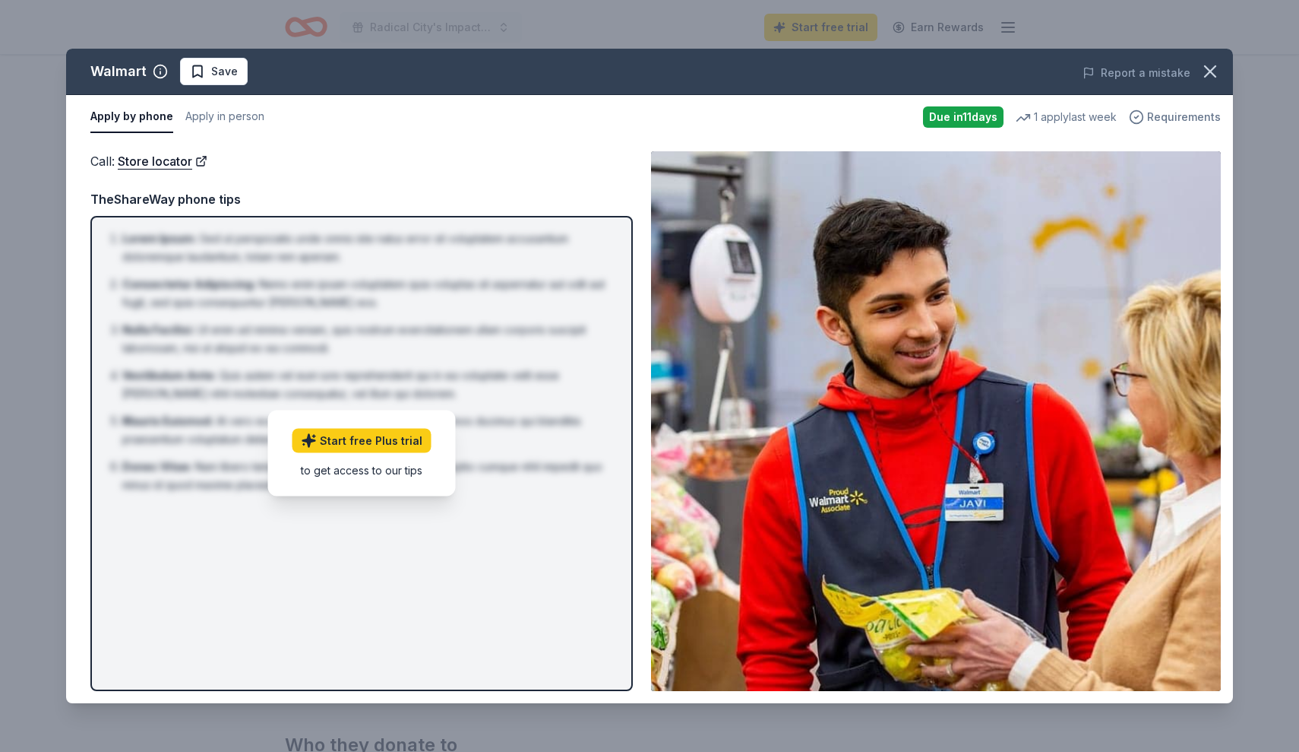
click at [1164, 116] on span "Requirements" at bounding box center [1185, 117] width 74 height 18
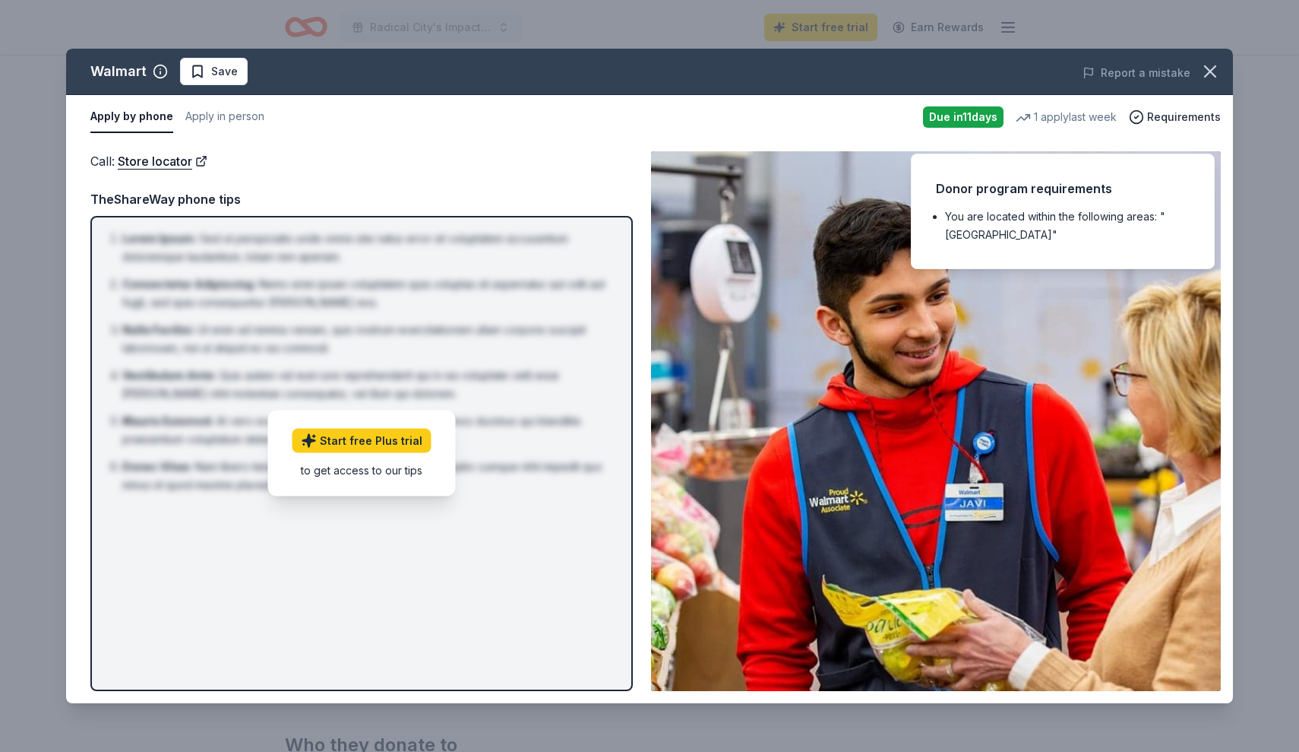
click at [1036, 208] on li "You are located within the following areas: "USA"" at bounding box center [1067, 225] width 245 height 36
click at [371, 157] on div "Call : Store locator" at bounding box center [361, 161] width 543 height 20
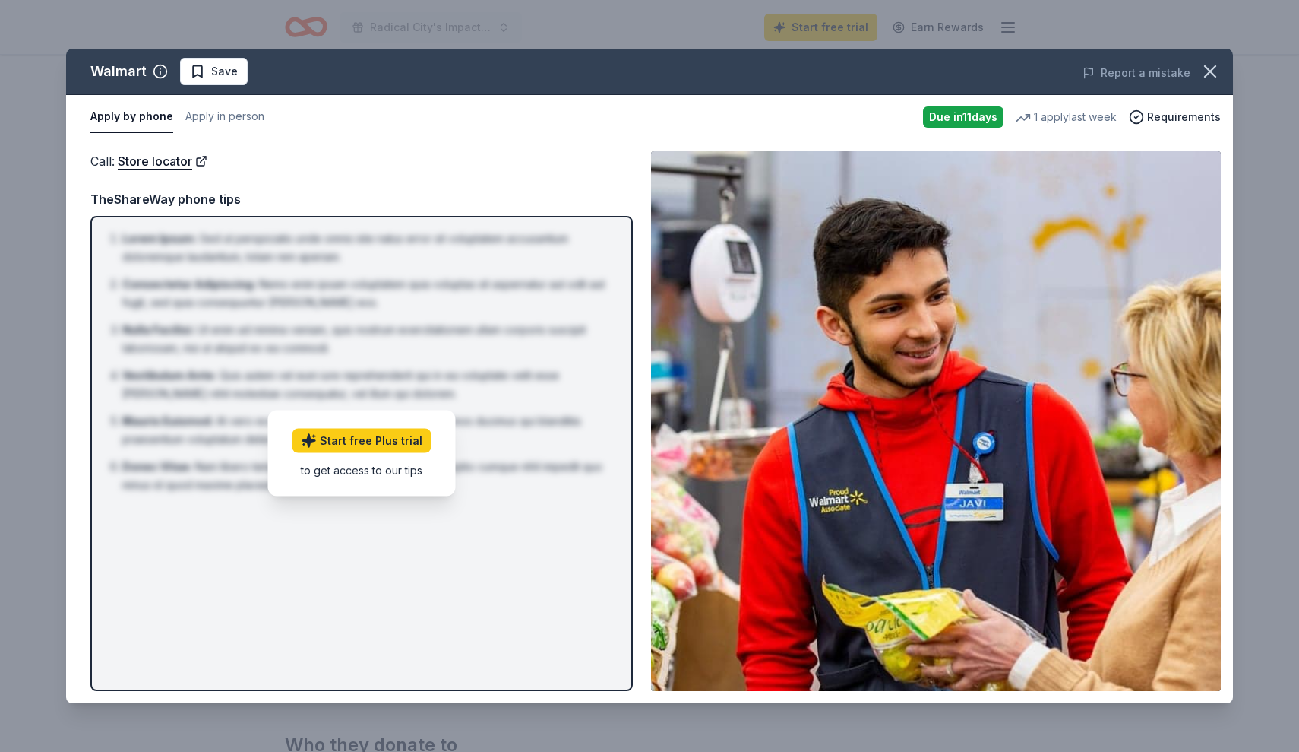
click at [960, 116] on div "Due in 11 days" at bounding box center [963, 116] width 81 height 21
click at [1075, 117] on div "1 apply last week" at bounding box center [1066, 117] width 101 height 18
click at [1205, 65] on icon "button" at bounding box center [1210, 71] width 21 height 21
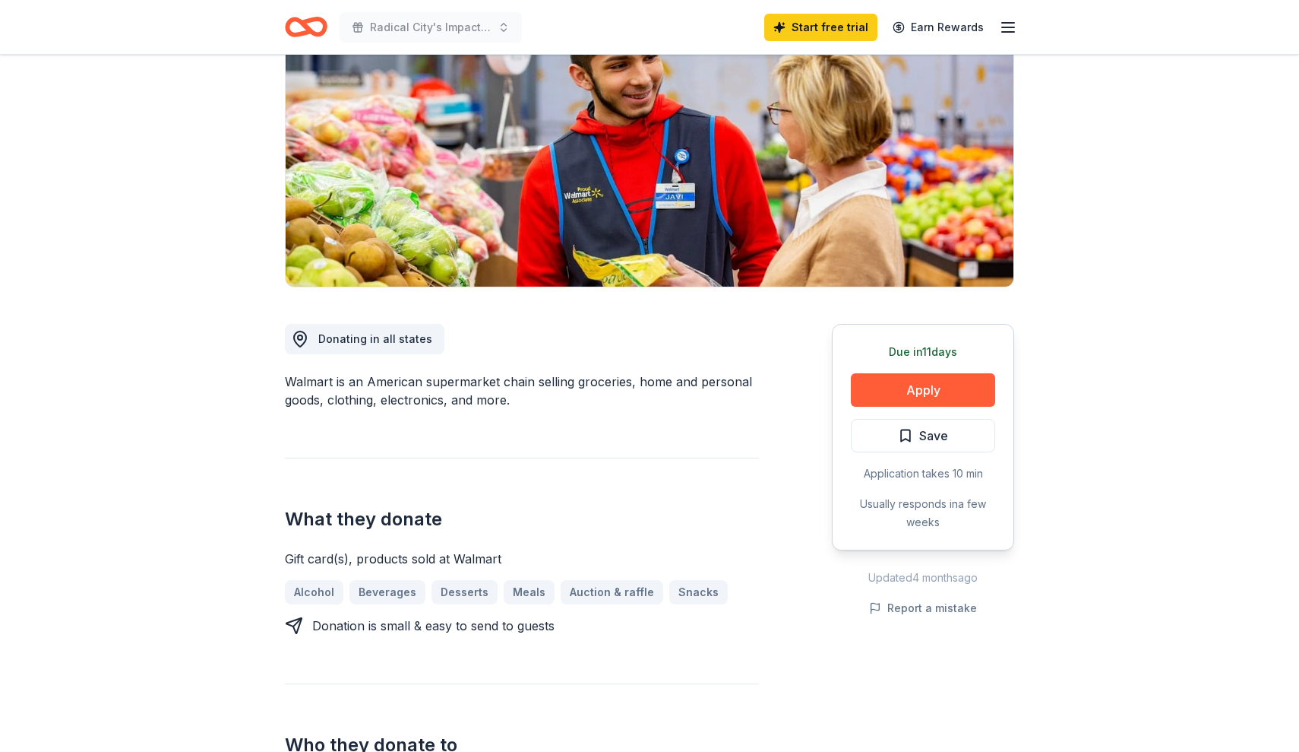
scroll to position [174, 0]
click at [890, 391] on button "Apply" at bounding box center [923, 390] width 144 height 33
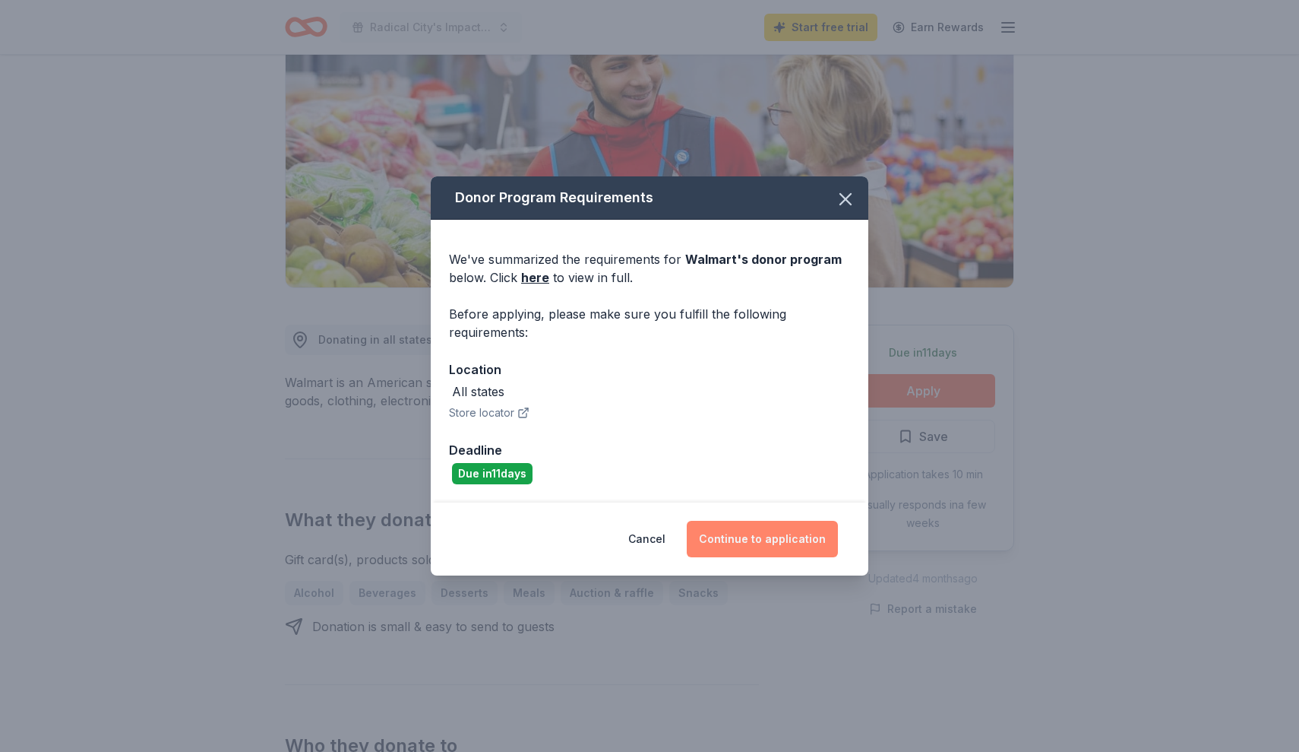
click at [732, 535] on button "Continue to application" at bounding box center [762, 539] width 151 height 36
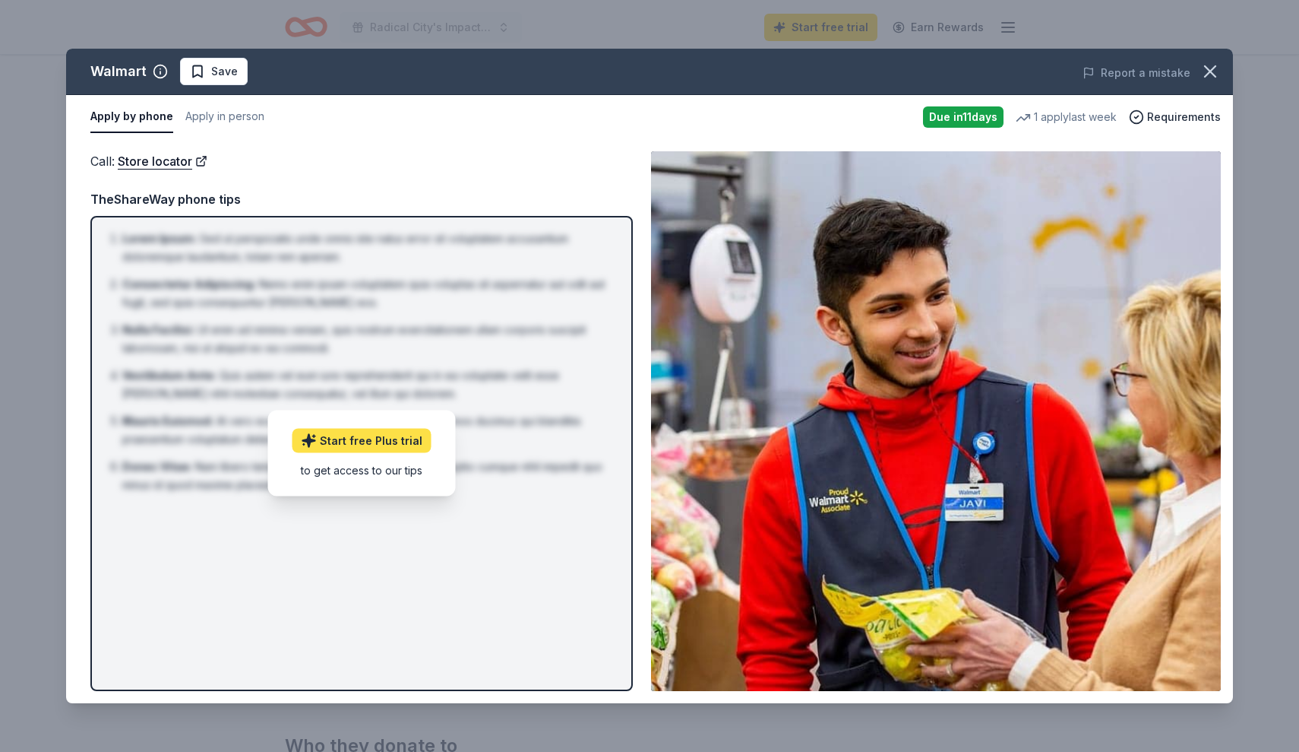
click at [372, 438] on link "Start free Plus trial" at bounding box center [362, 441] width 139 height 24
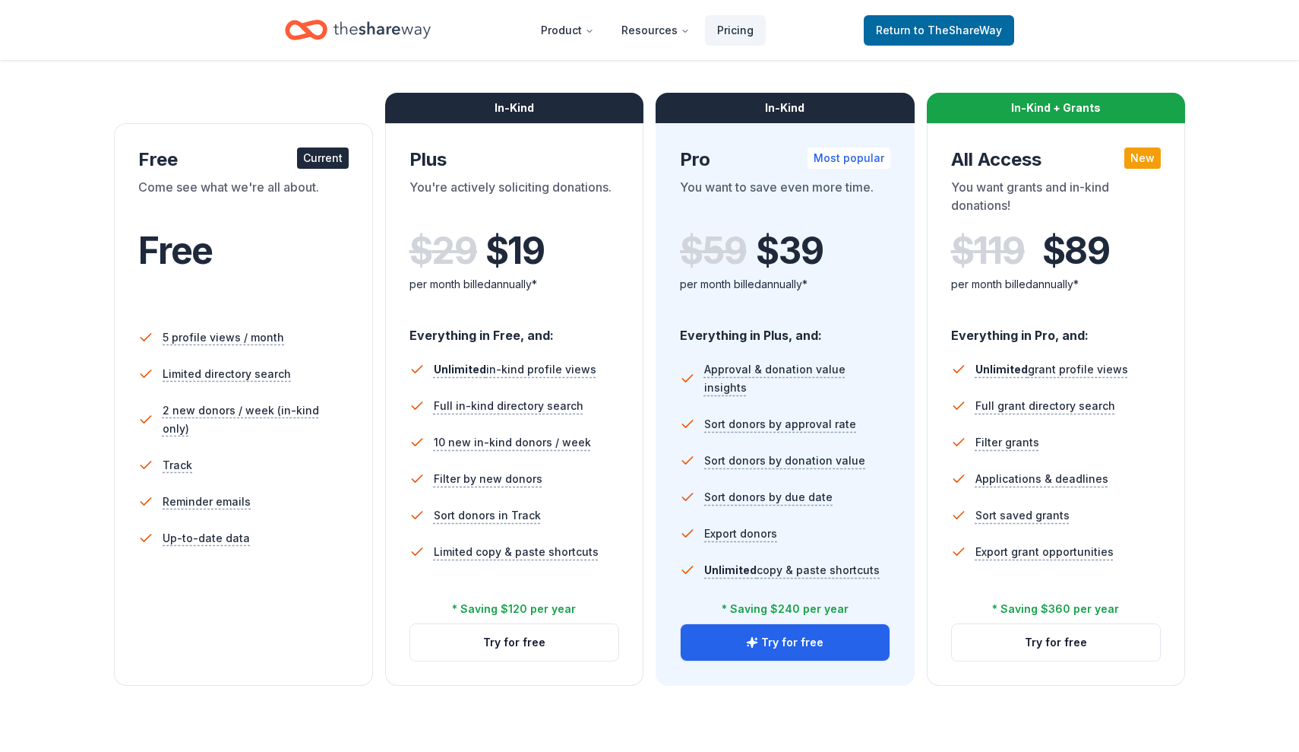
scroll to position [214, 0]
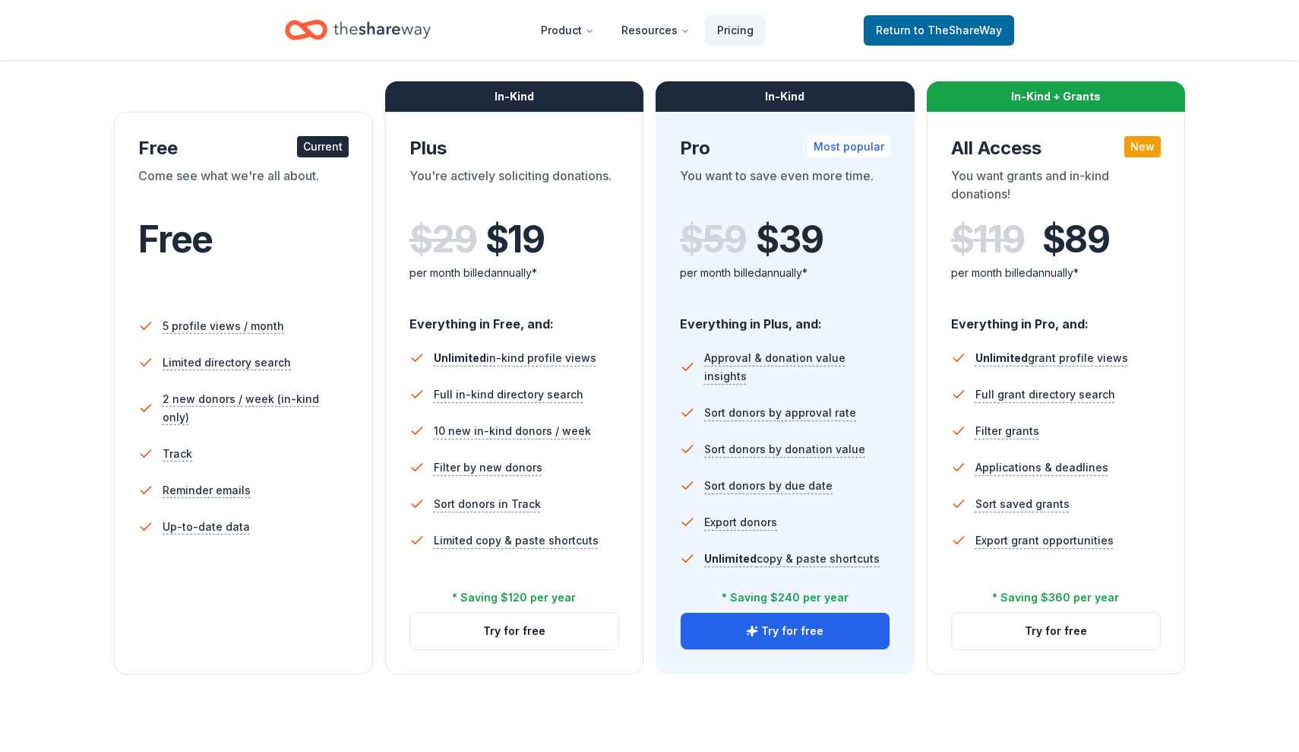
click at [290, 343] on li "5 profile views / month" at bounding box center [243, 326] width 211 height 36
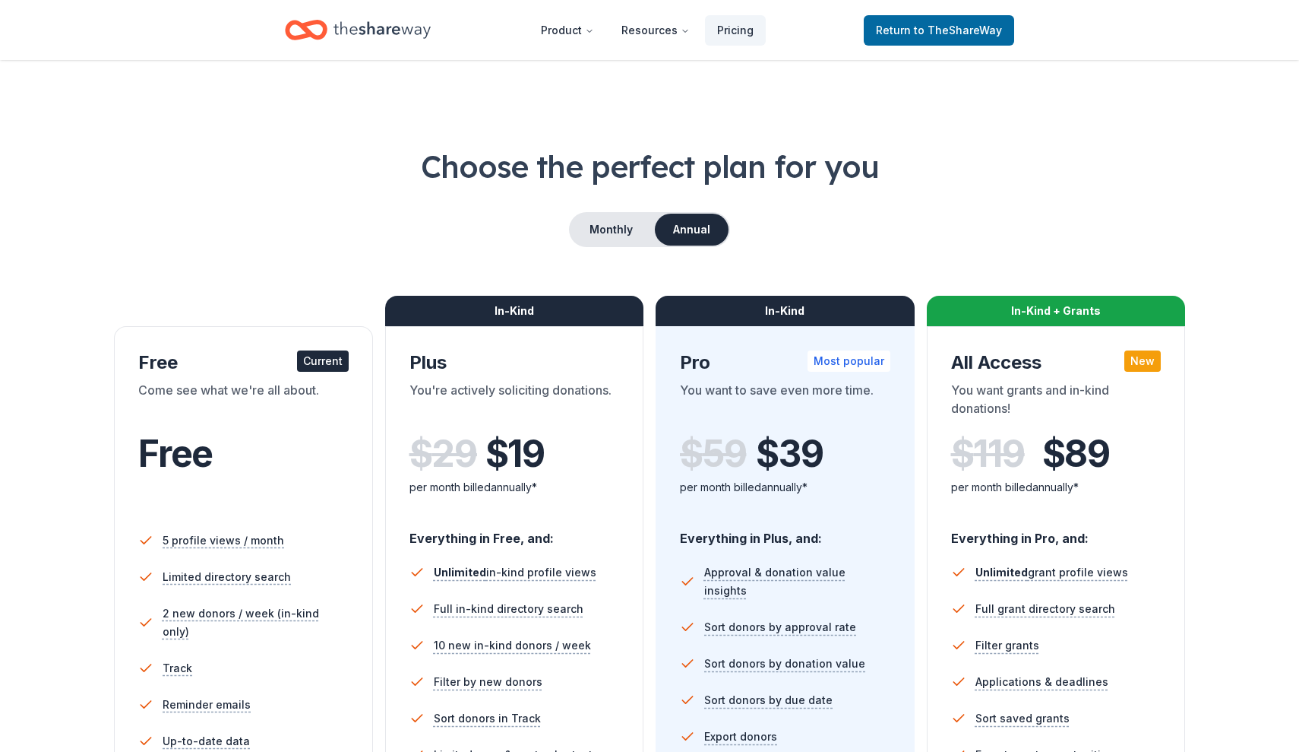
scroll to position [0, 0]
click at [907, 25] on span "Return to TheShareWay" at bounding box center [939, 30] width 126 height 18
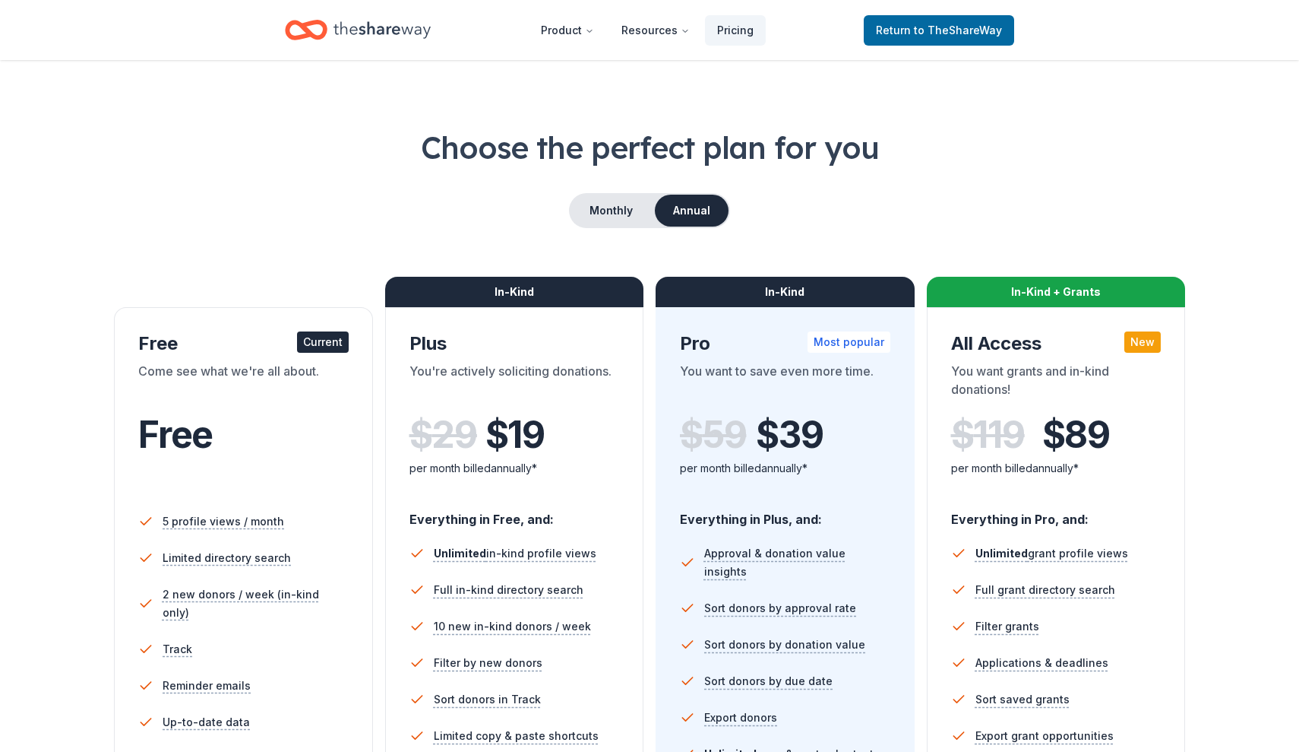
scroll to position [89, 0]
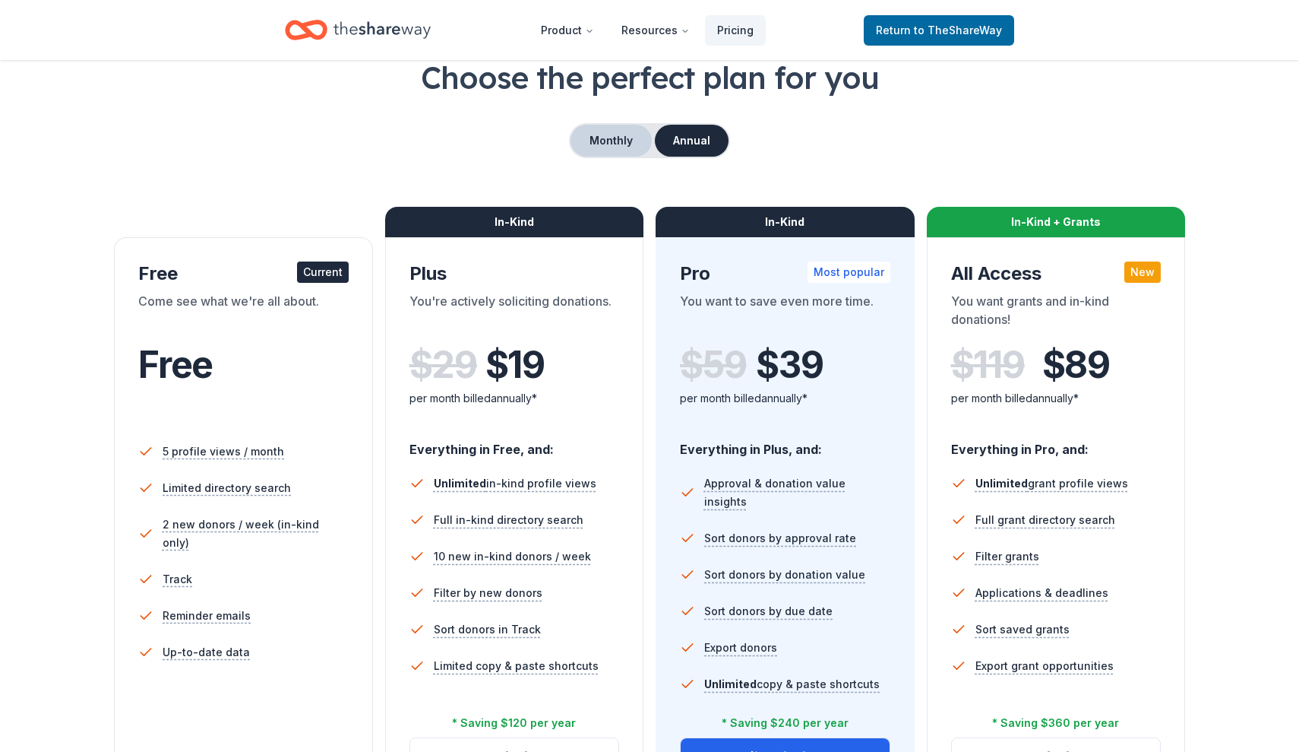
click at [613, 136] on button "Monthly" at bounding box center [611, 141] width 81 height 32
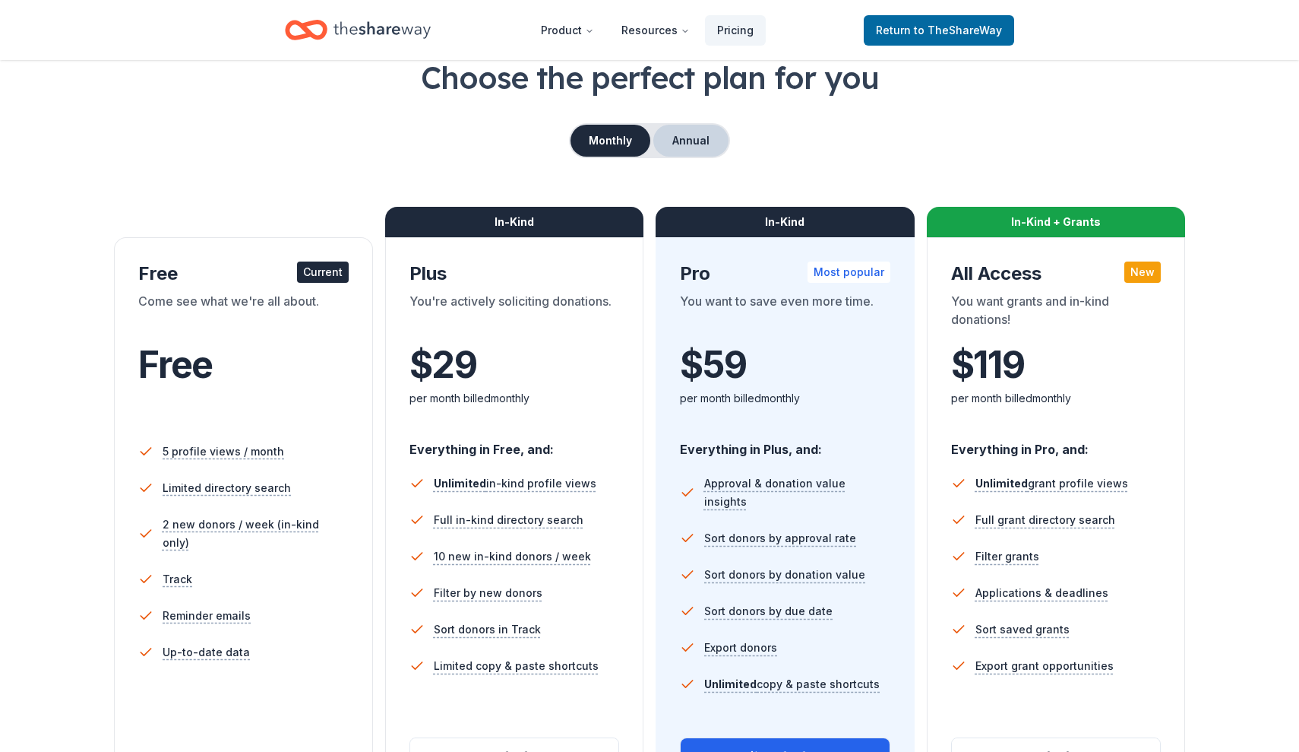
click at [678, 143] on button "Annual" at bounding box center [691, 141] width 75 height 32
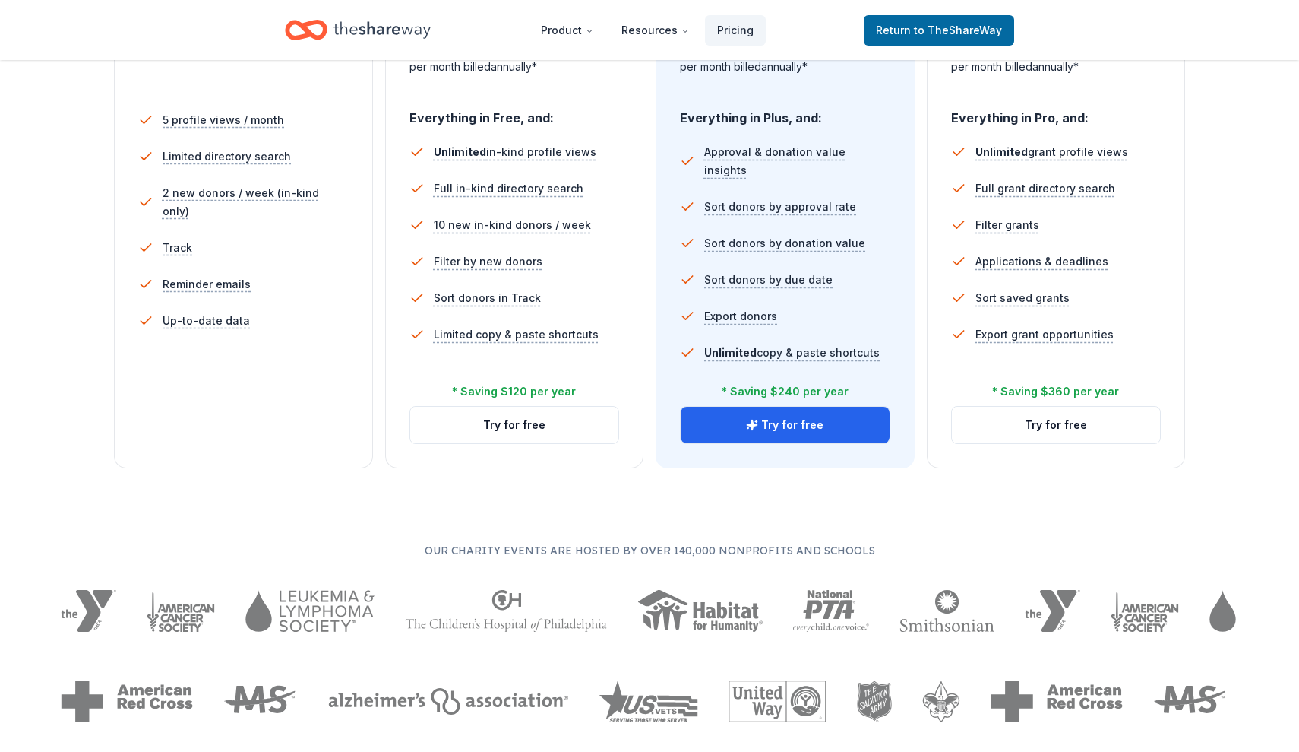
scroll to position [423, 0]
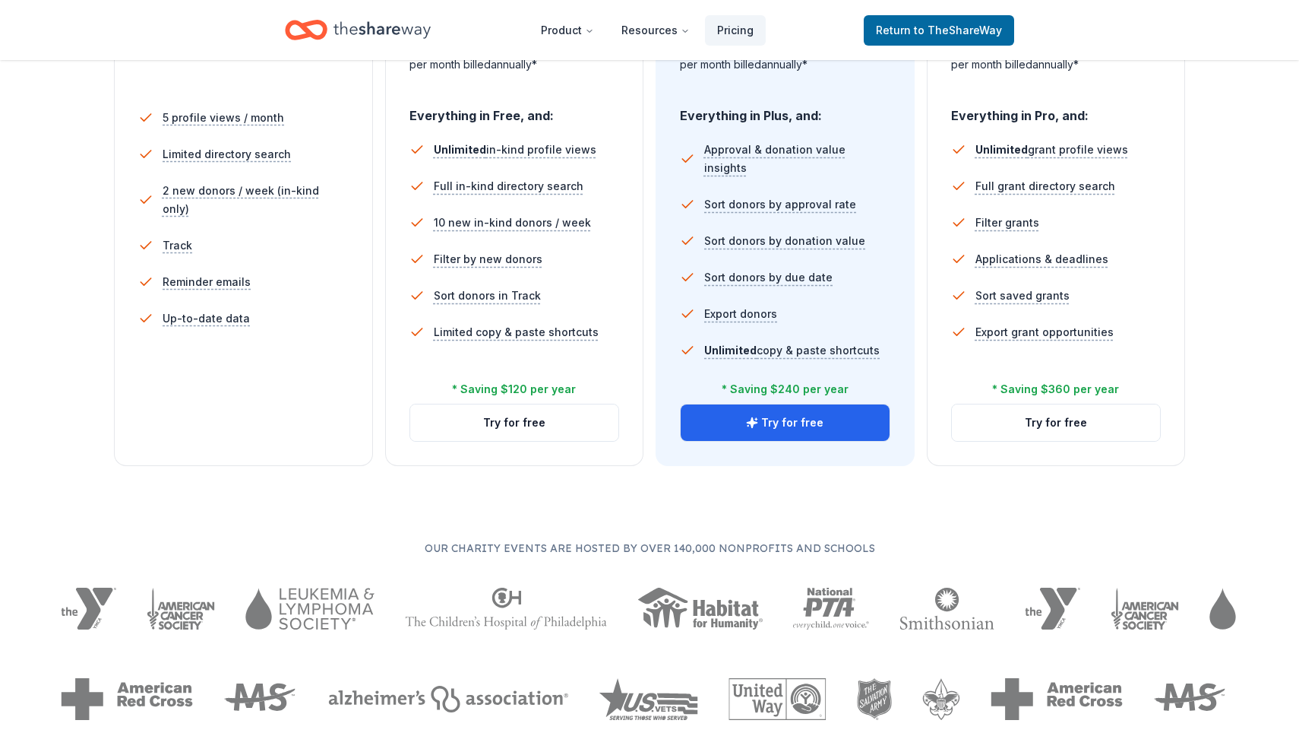
click at [222, 360] on div "5 profile views / month Limited directory search 2 new donors / week (in-kind o…" at bounding box center [243, 245] width 211 height 304
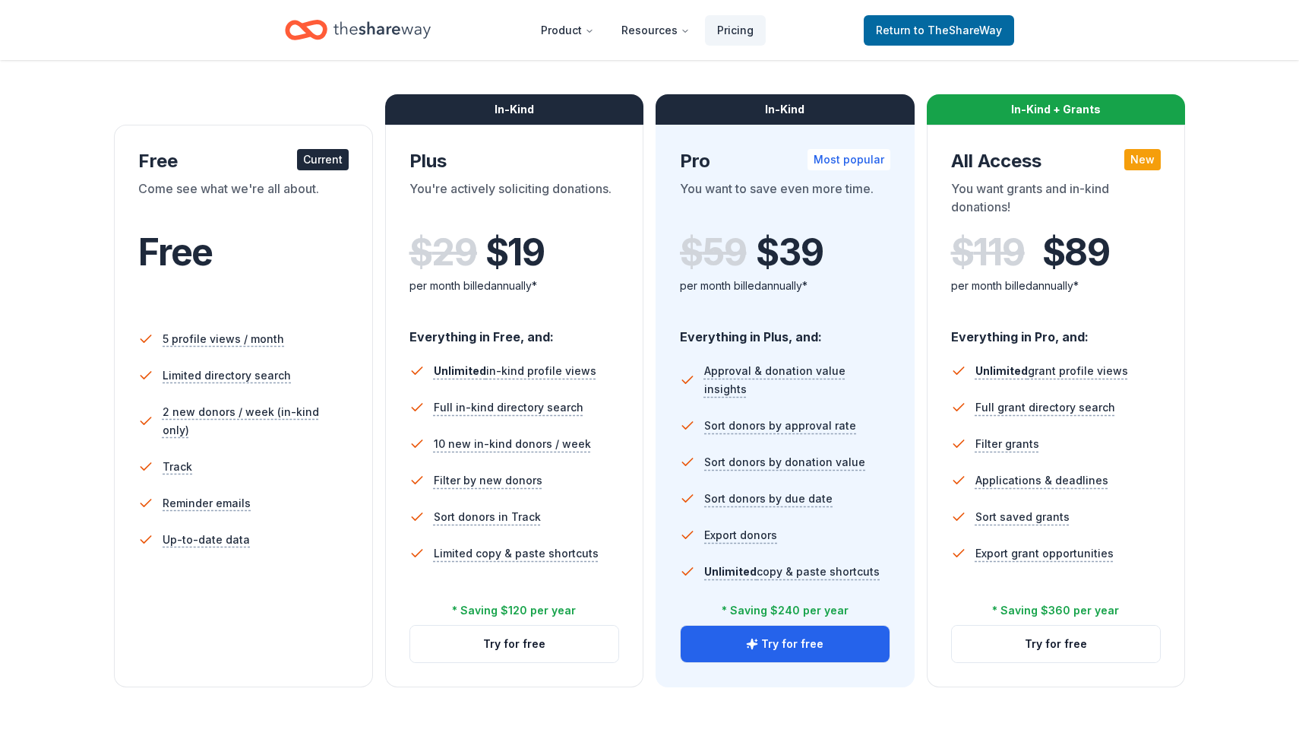
scroll to position [181, 0]
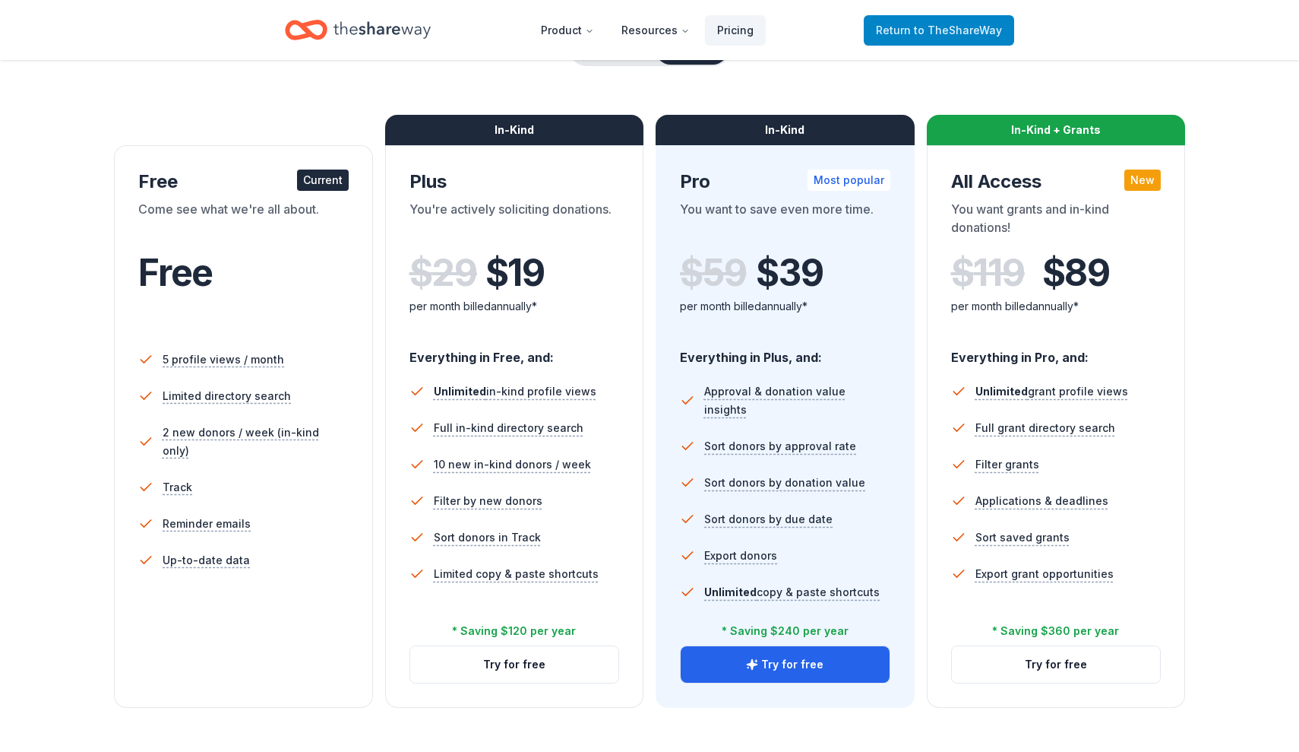
click at [921, 27] on span "to TheShareWay" at bounding box center [958, 30] width 88 height 13
click at [930, 29] on span "to TheShareWay" at bounding box center [958, 30] width 88 height 13
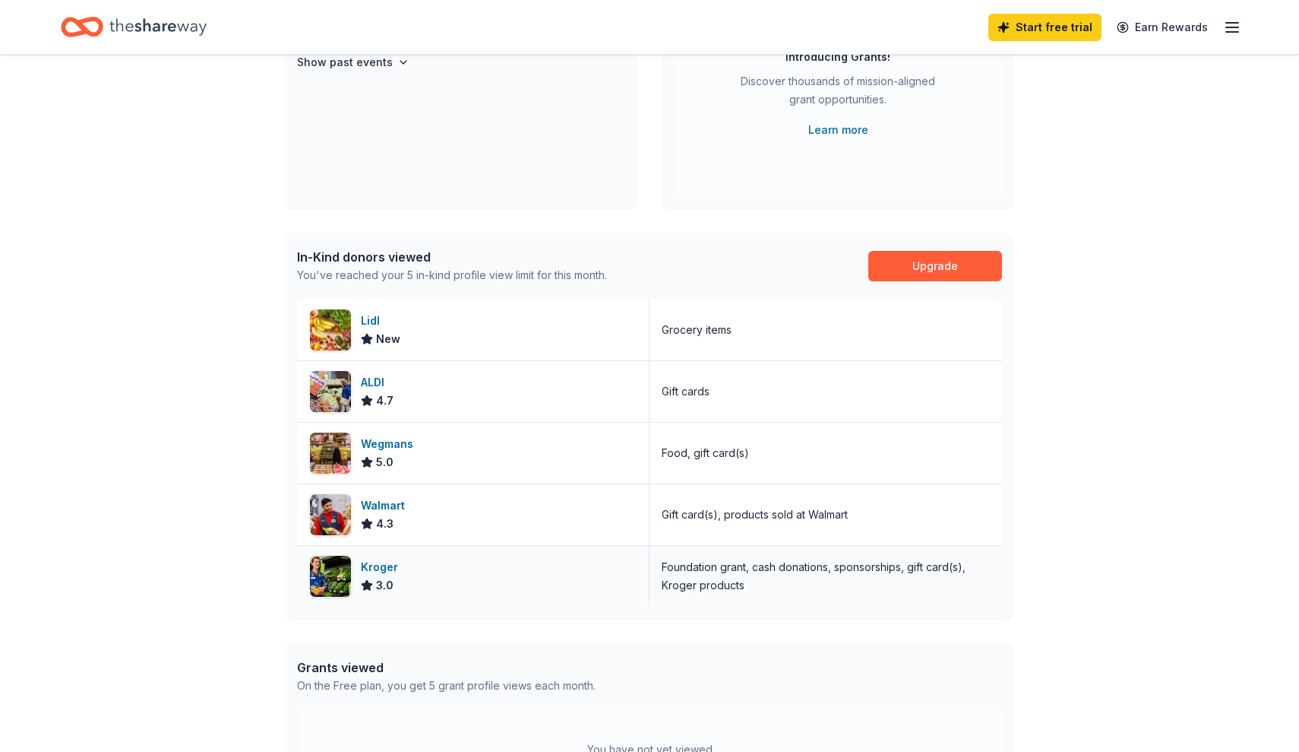
scroll to position [278, 0]
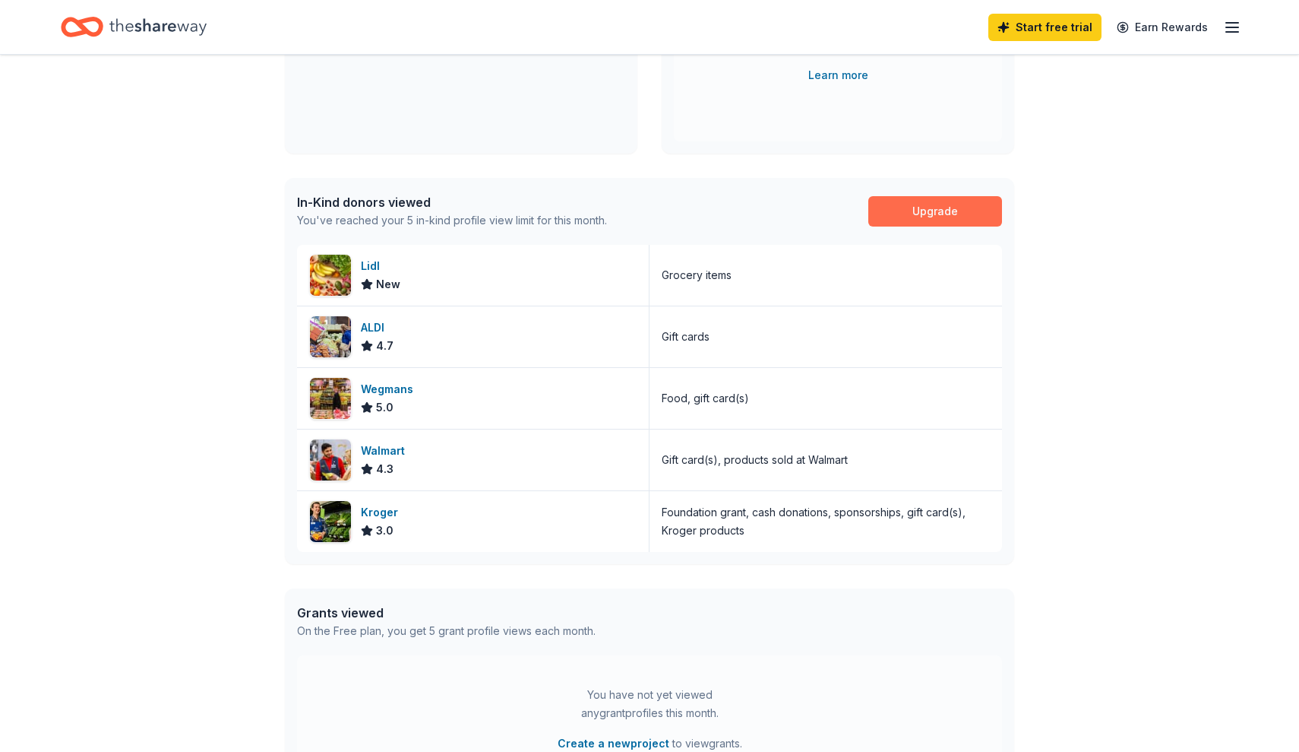
click at [926, 214] on link "Upgrade" at bounding box center [936, 211] width 134 height 30
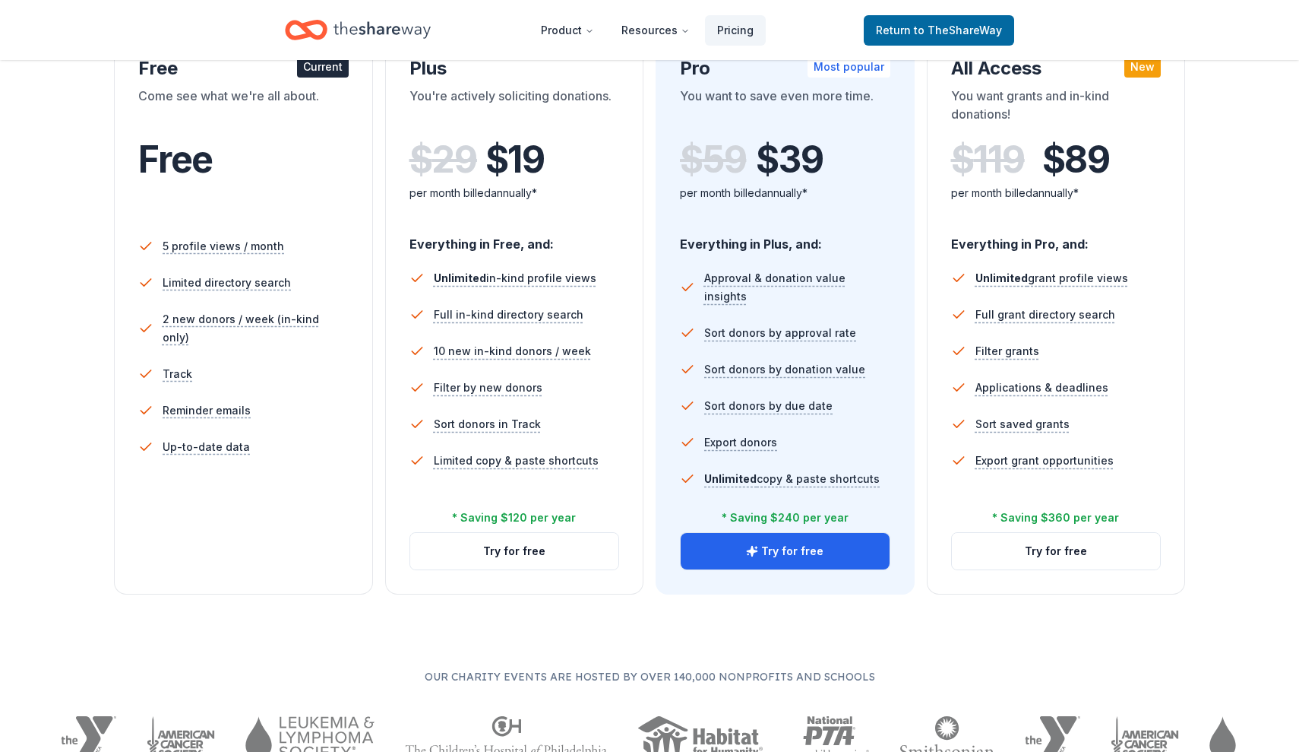
scroll to position [298, 0]
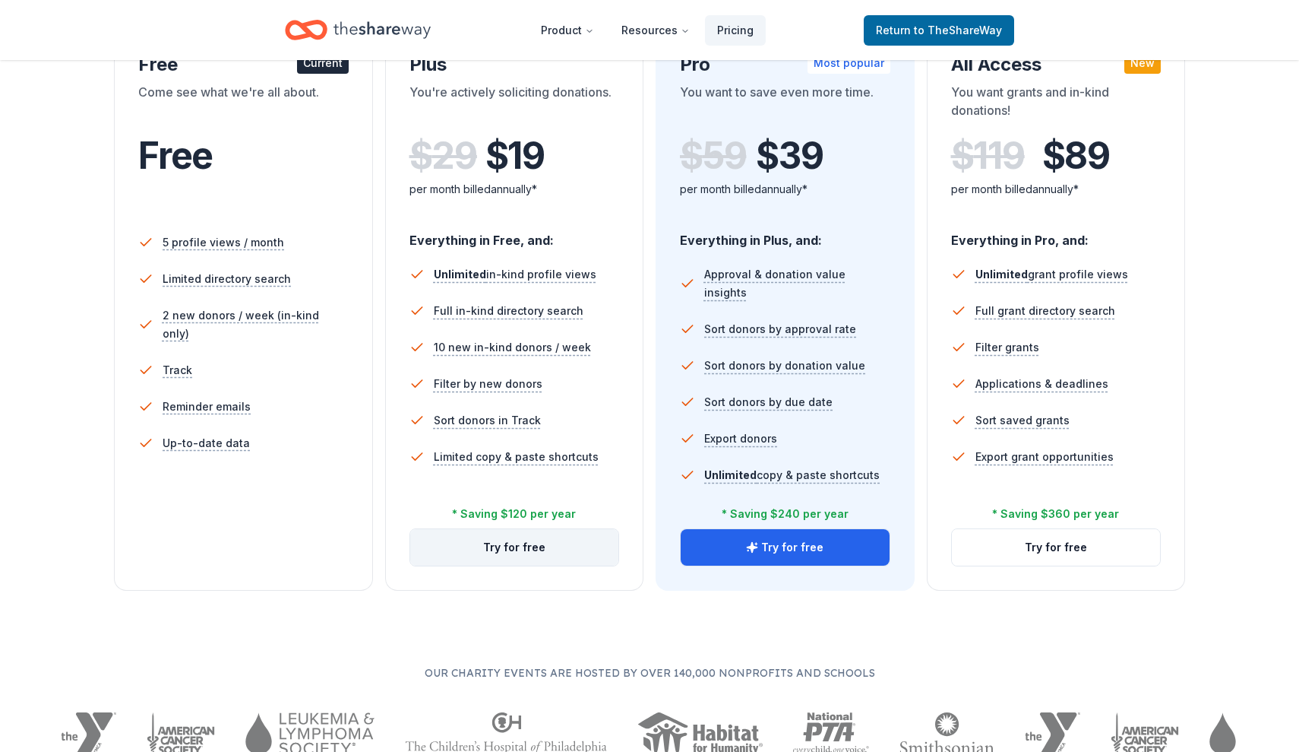
click at [511, 548] on button "Try for free" at bounding box center [514, 547] width 209 height 36
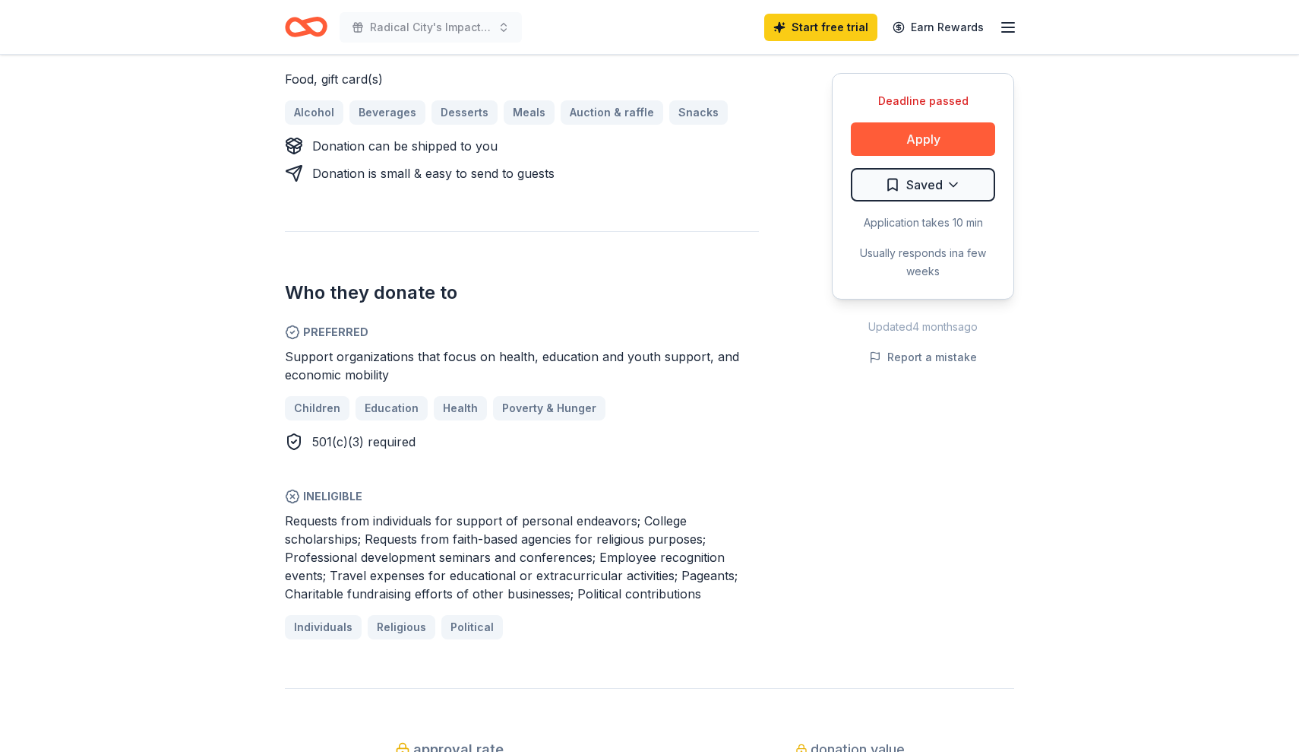
scroll to position [711, 0]
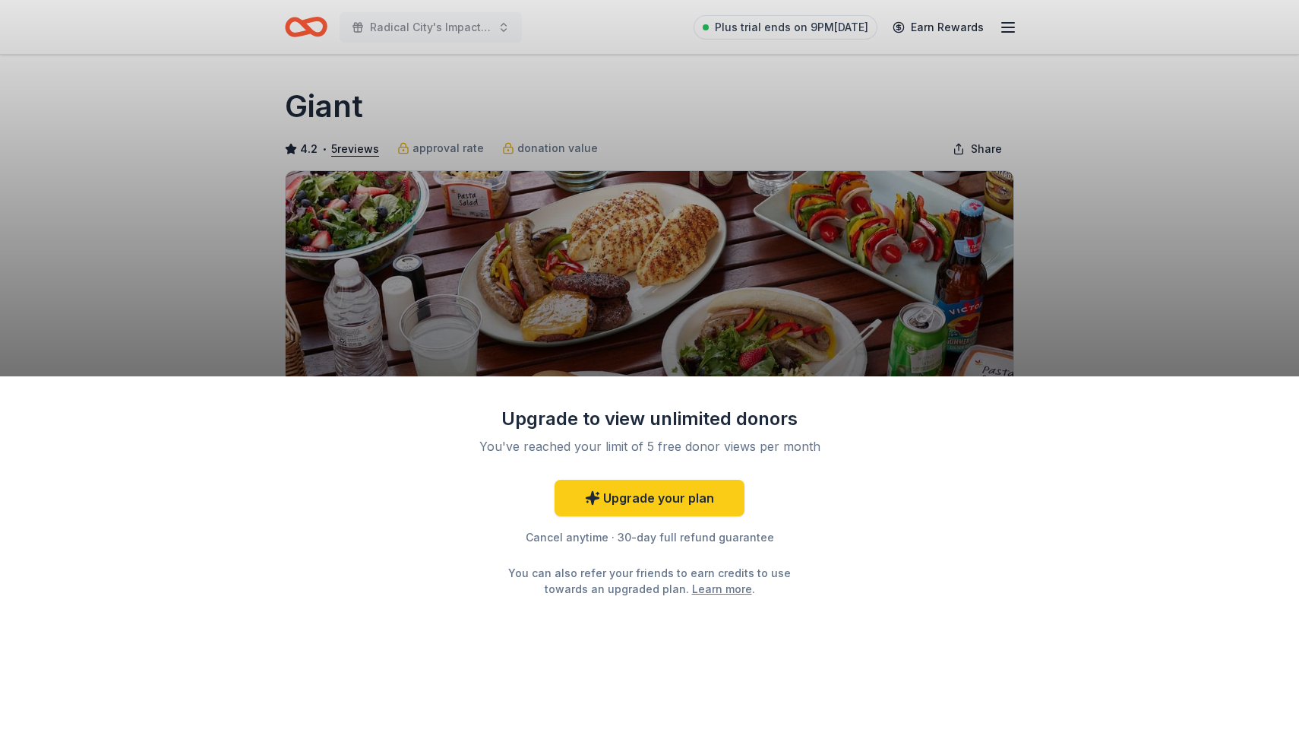
click at [1080, 167] on div "Upgrade to view unlimited donors You've reached your limit of 5 free donor view…" at bounding box center [649, 376] width 1299 height 752
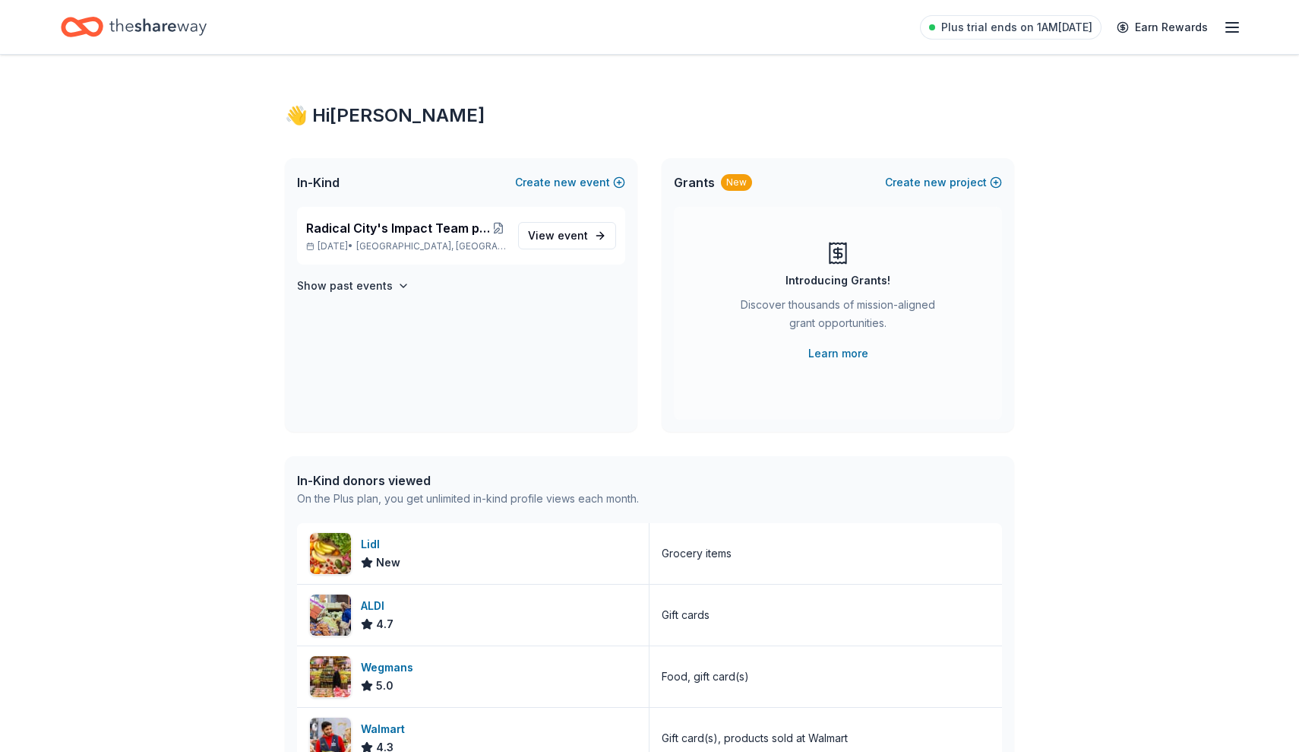
click at [1234, 24] on icon "button" at bounding box center [1232, 27] width 18 height 18
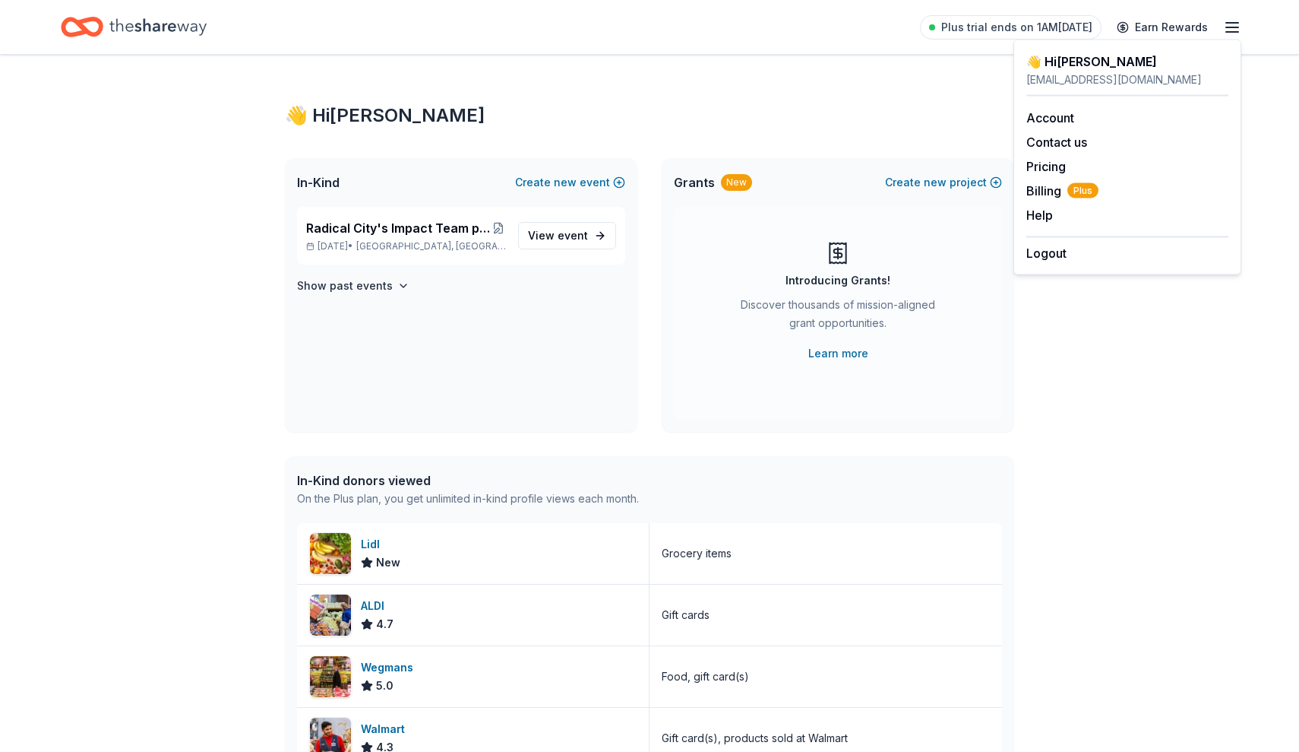
click at [732, 125] on div "👋 Hi Tara" at bounding box center [650, 115] width 730 height 24
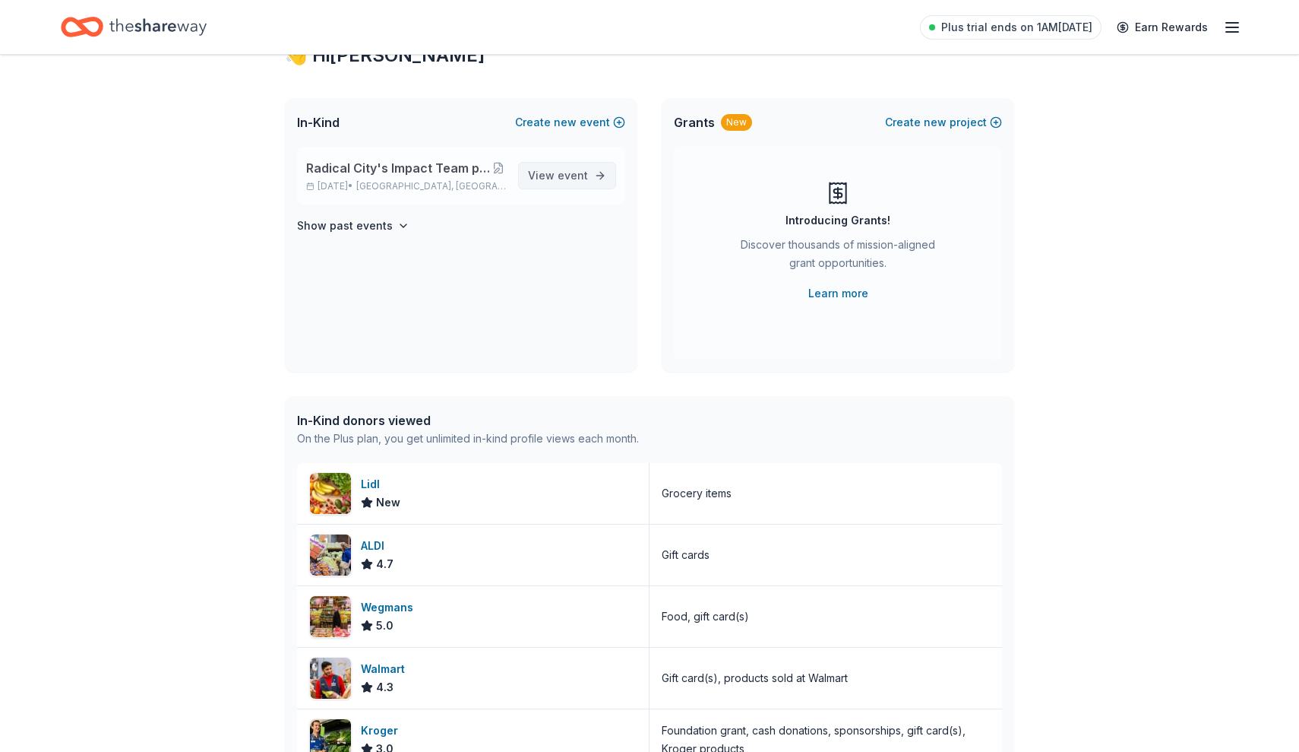
click at [557, 173] on span "View event" at bounding box center [558, 175] width 60 height 18
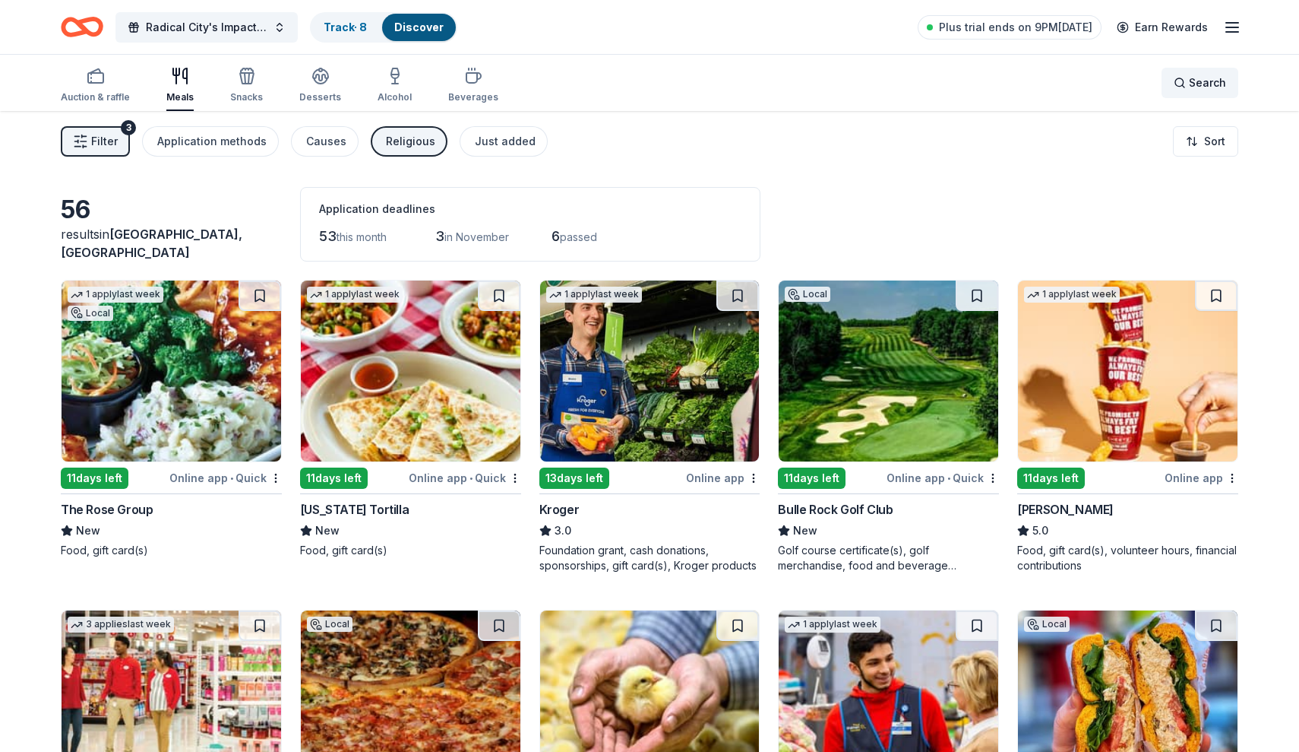
click at [1211, 79] on span "Search" at bounding box center [1207, 83] width 37 height 18
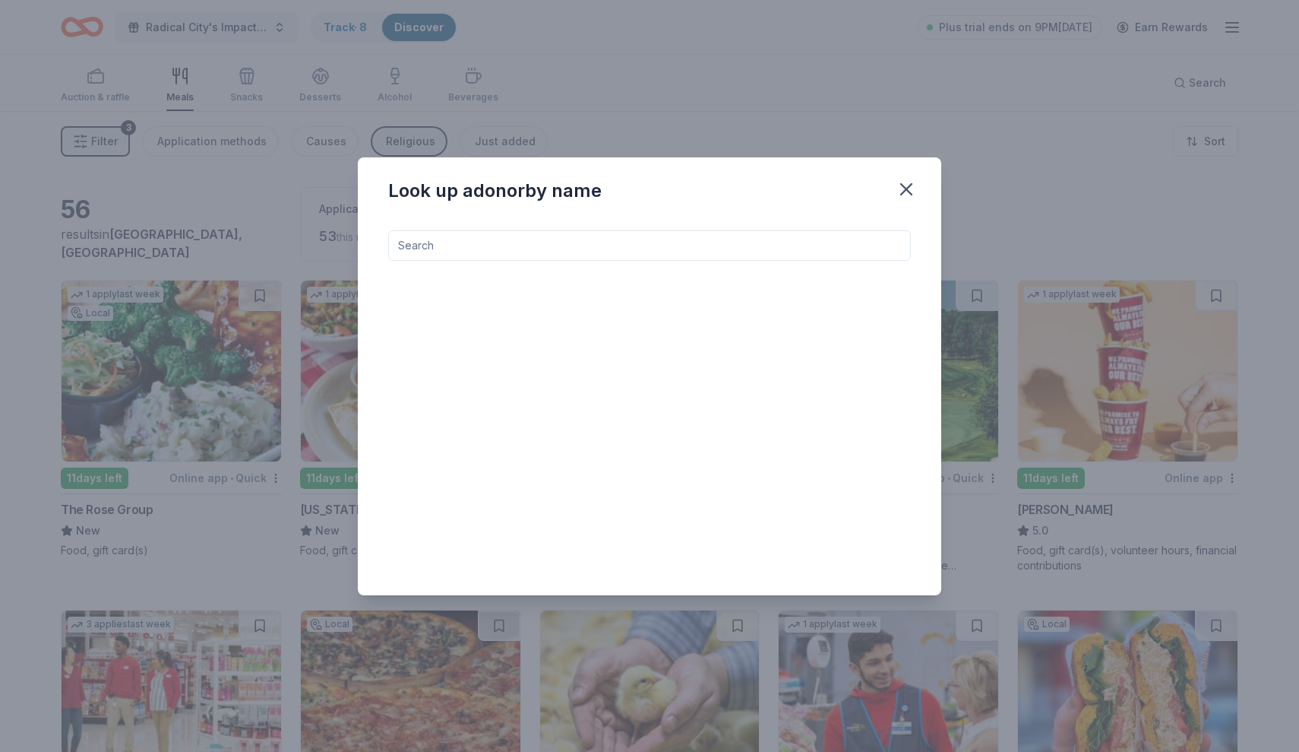
click at [655, 239] on input at bounding box center [649, 245] width 523 height 30
click at [466, 253] on input "Shoppers" at bounding box center [649, 245] width 523 height 30
type input "S"
type input "j"
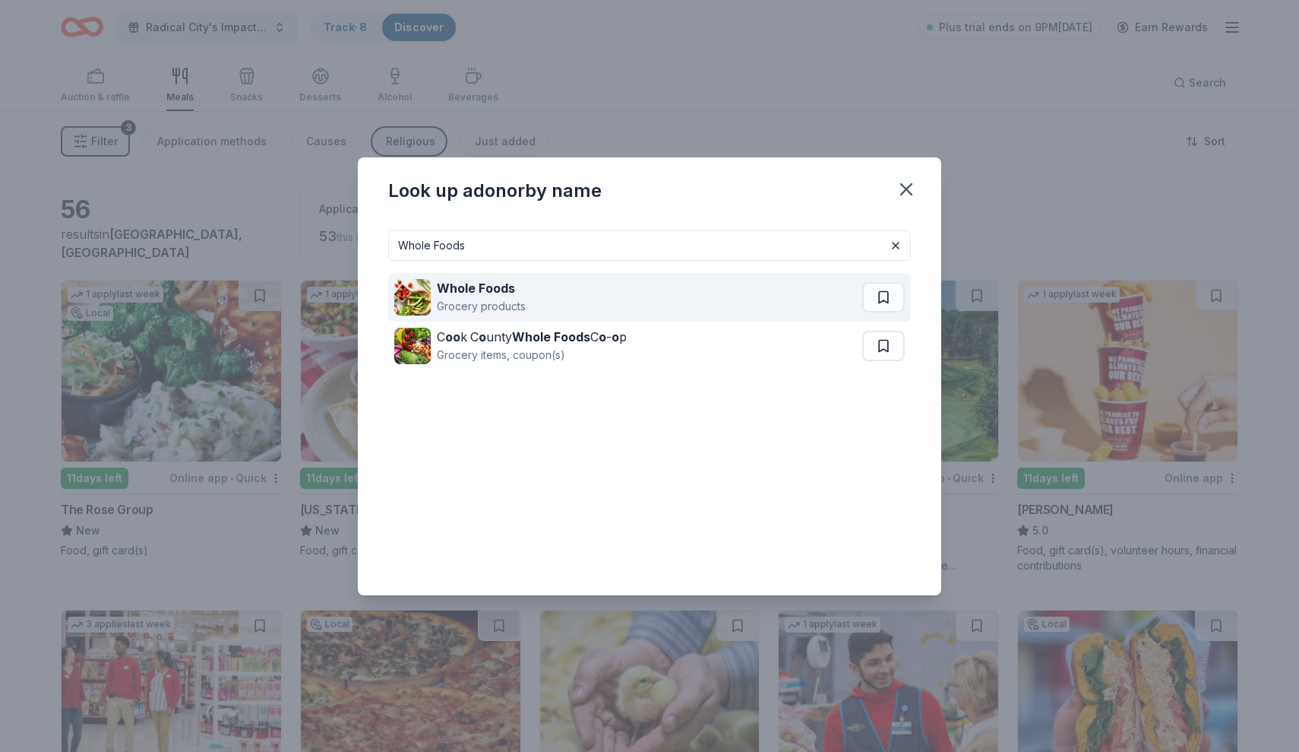
drag, startPoint x: 430, startPoint y: 271, endPoint x: 475, endPoint y: 295, distance: 50.6
click at [475, 295] on strong "Whole Foods" at bounding box center [476, 287] width 78 height 15
click at [482, 298] on div "Grocery products" at bounding box center [481, 306] width 89 height 18
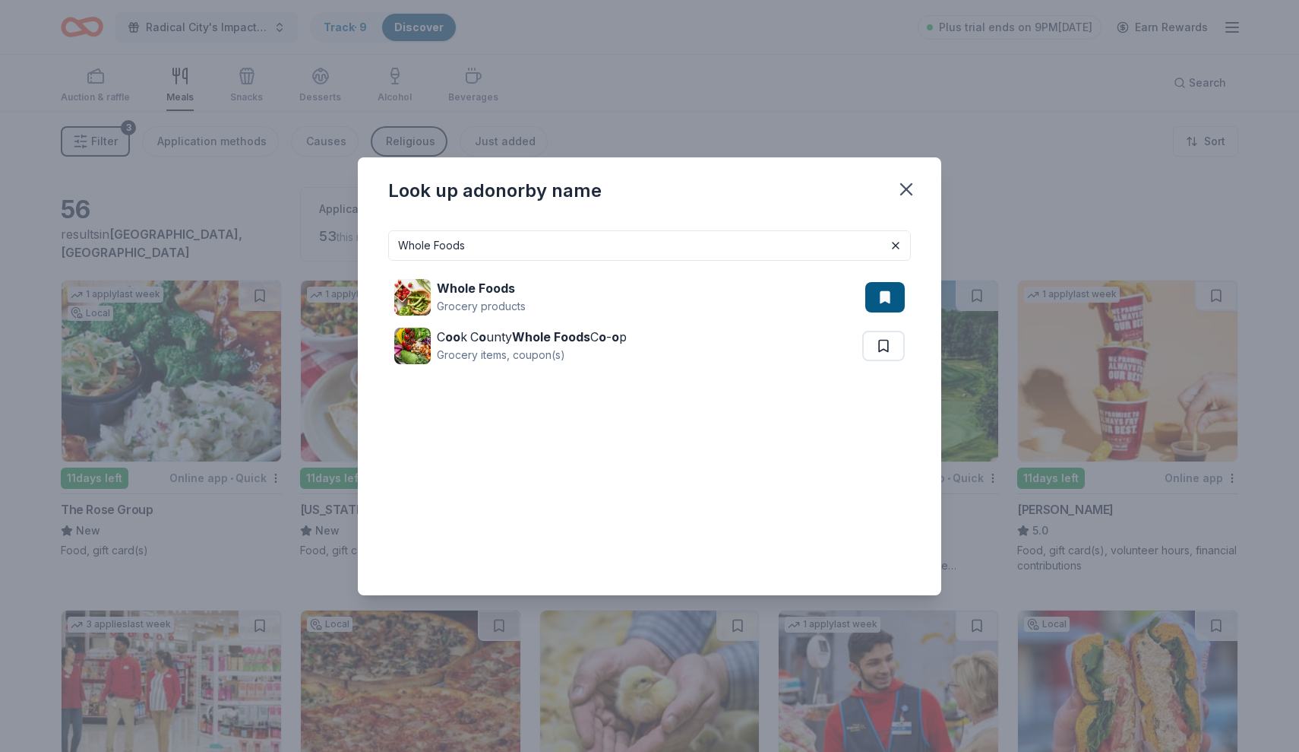
click at [584, 236] on input "Whole Foods" at bounding box center [649, 245] width 523 height 30
type input "W"
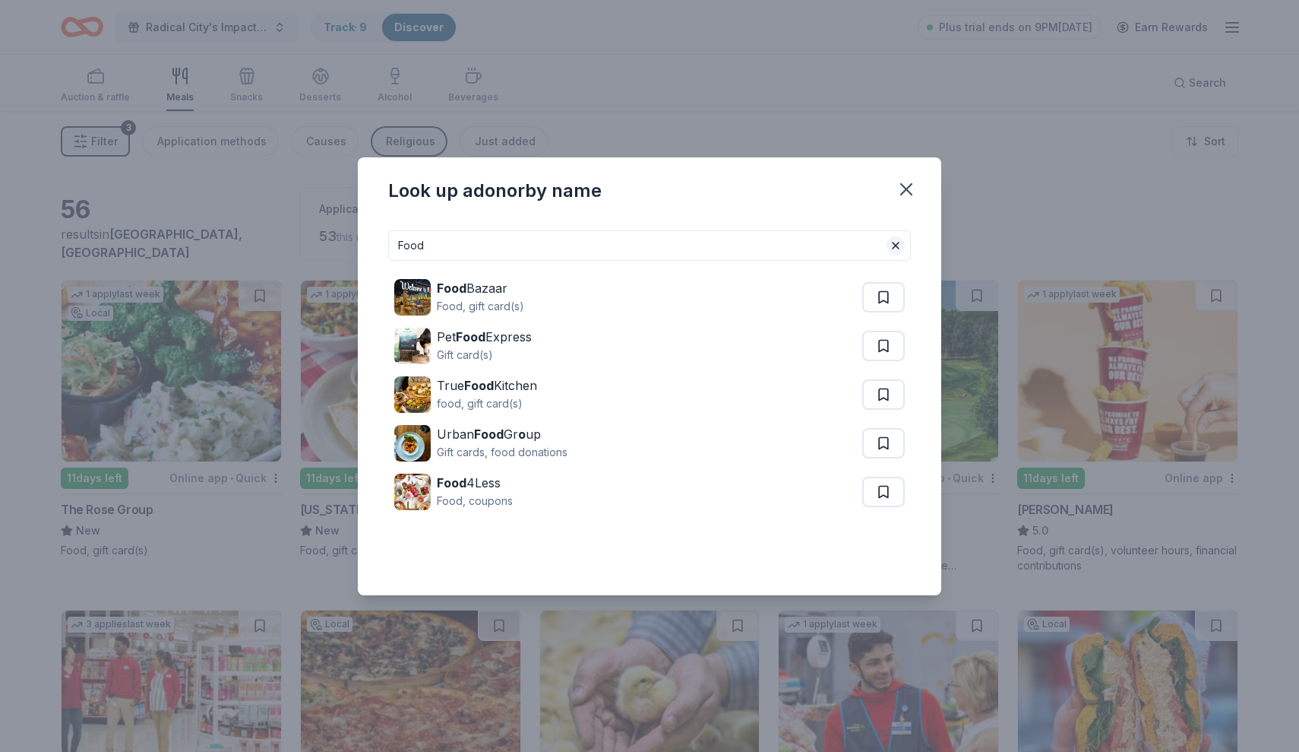
type input "Food"
click at [894, 244] on button at bounding box center [896, 245] width 18 height 18
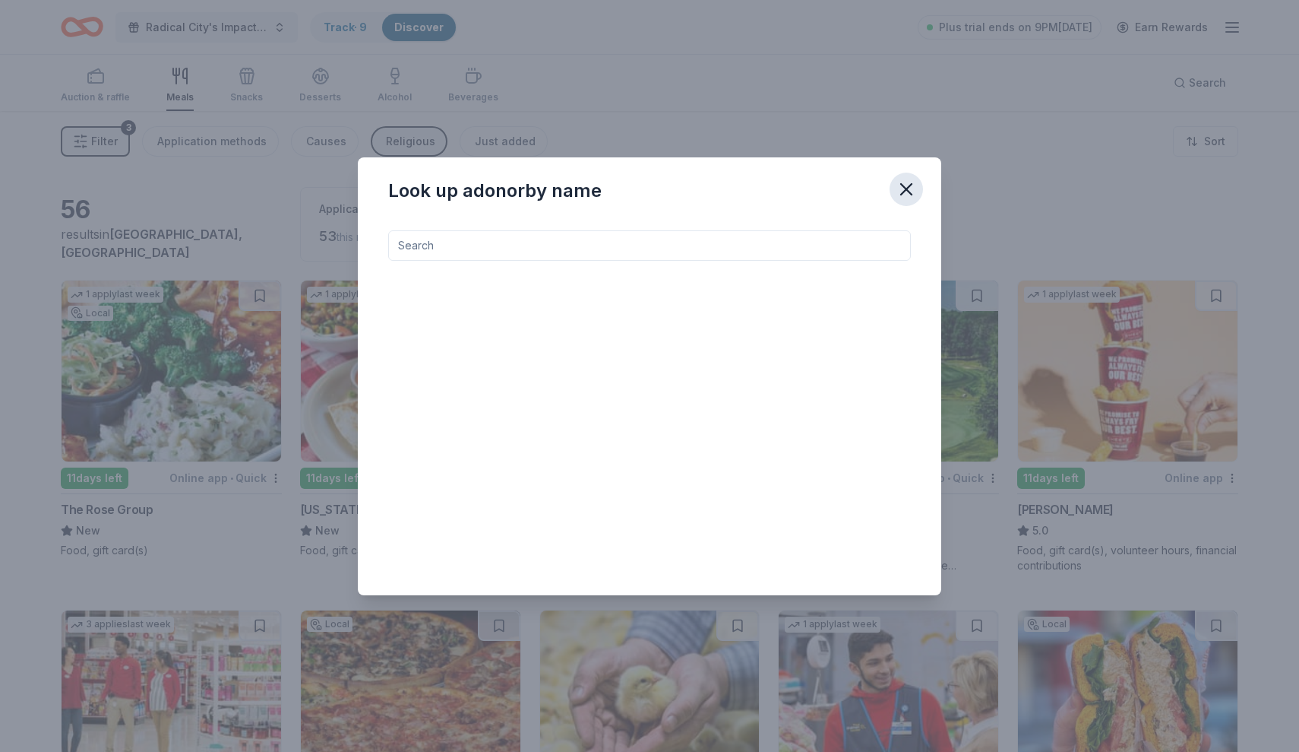
click at [909, 192] on icon "button" at bounding box center [906, 189] width 11 height 11
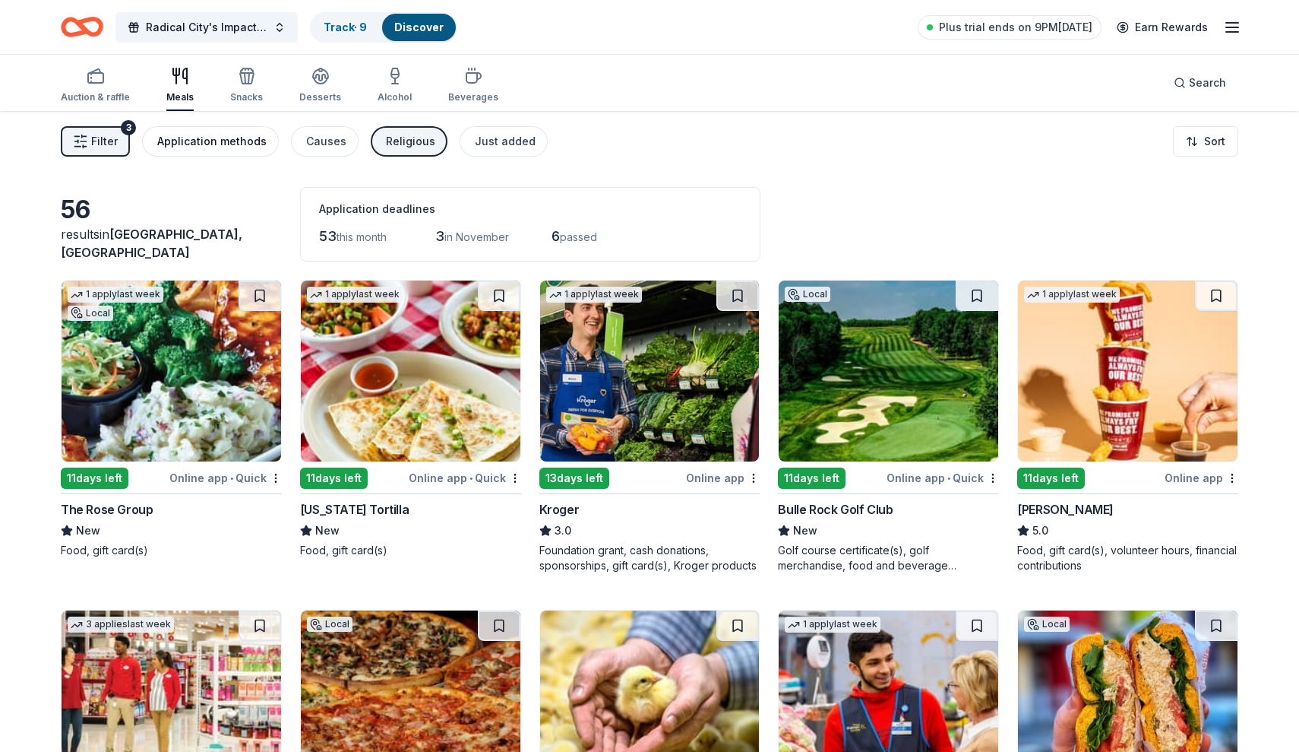
click at [199, 145] on div "Application methods" at bounding box center [211, 141] width 109 height 18
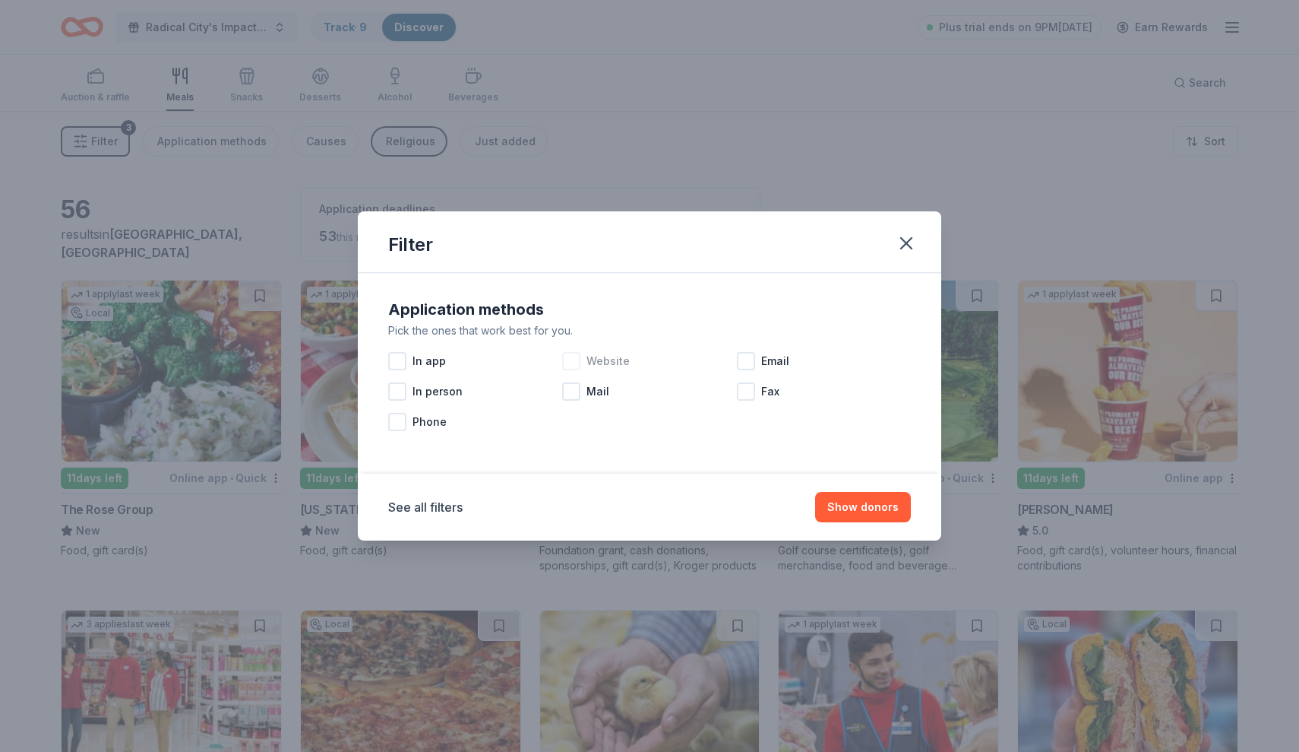
click at [575, 364] on div at bounding box center [571, 361] width 18 height 18
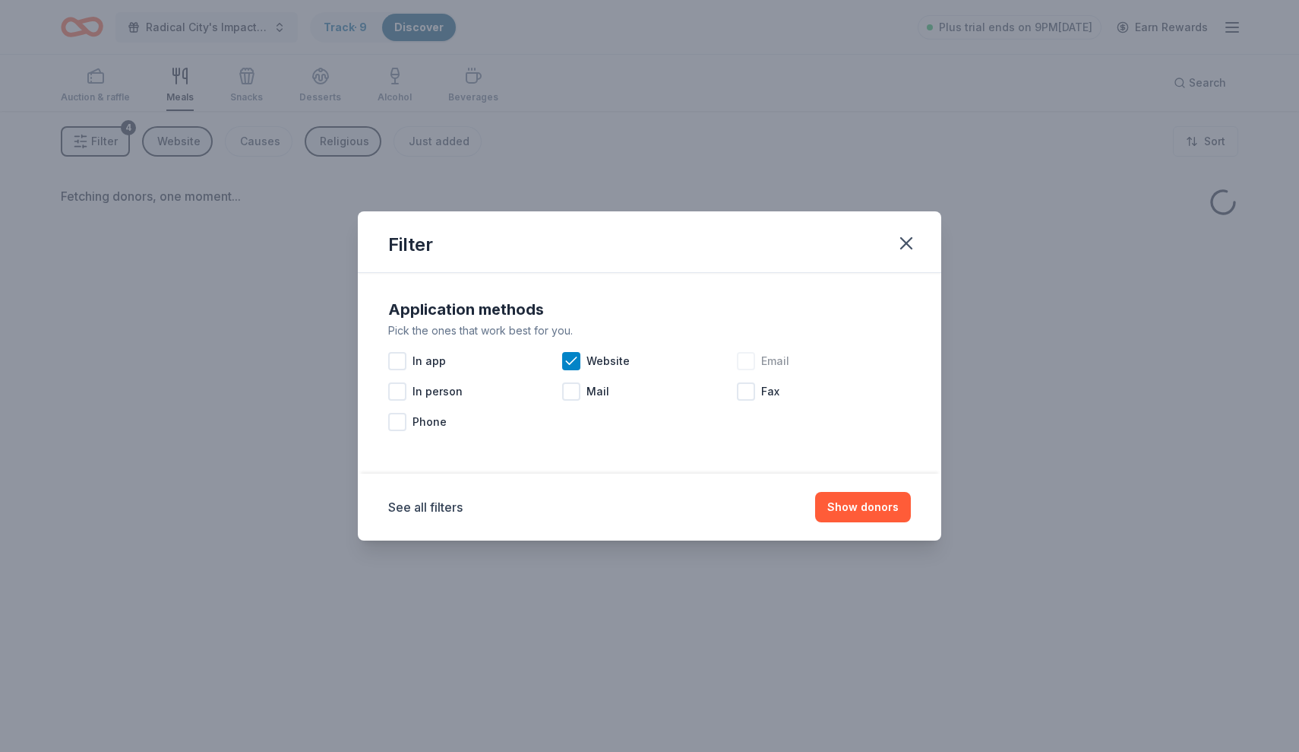
click at [745, 361] on div at bounding box center [746, 361] width 18 height 18
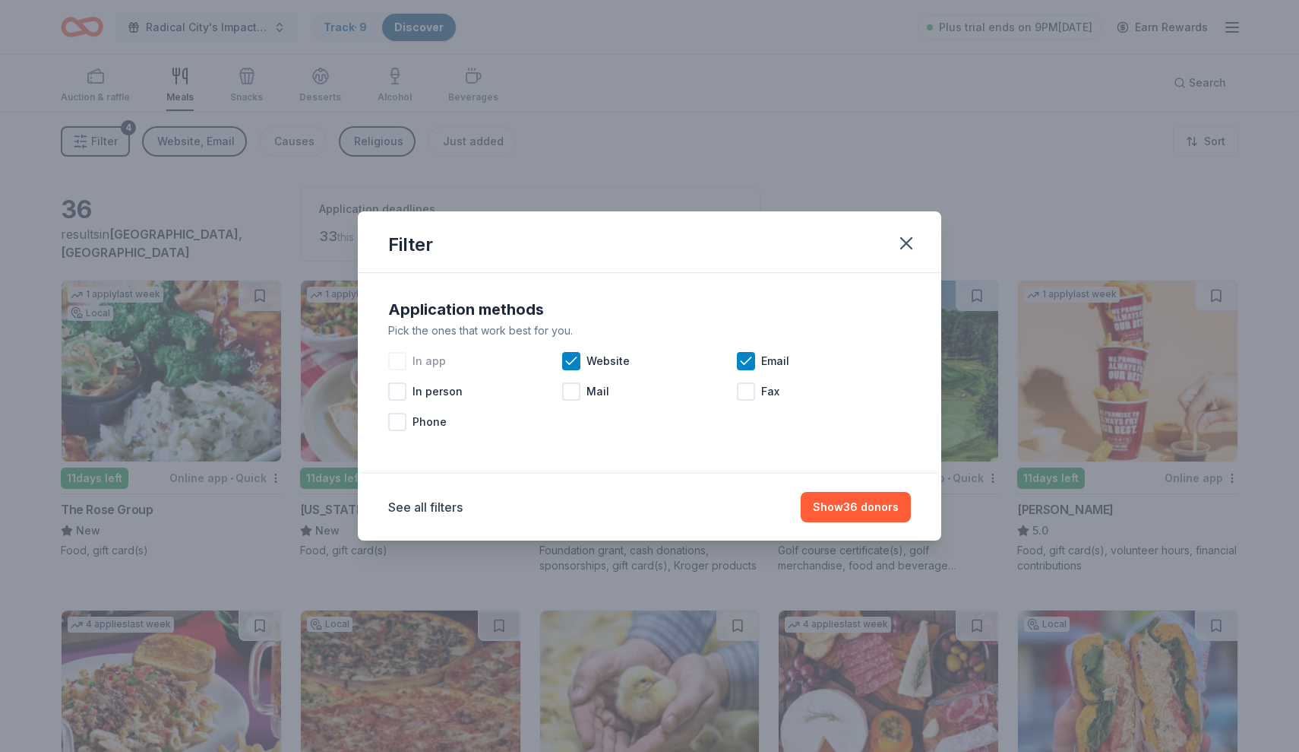
click at [396, 357] on div at bounding box center [397, 361] width 18 height 18
click at [398, 386] on div at bounding box center [397, 391] width 18 height 18
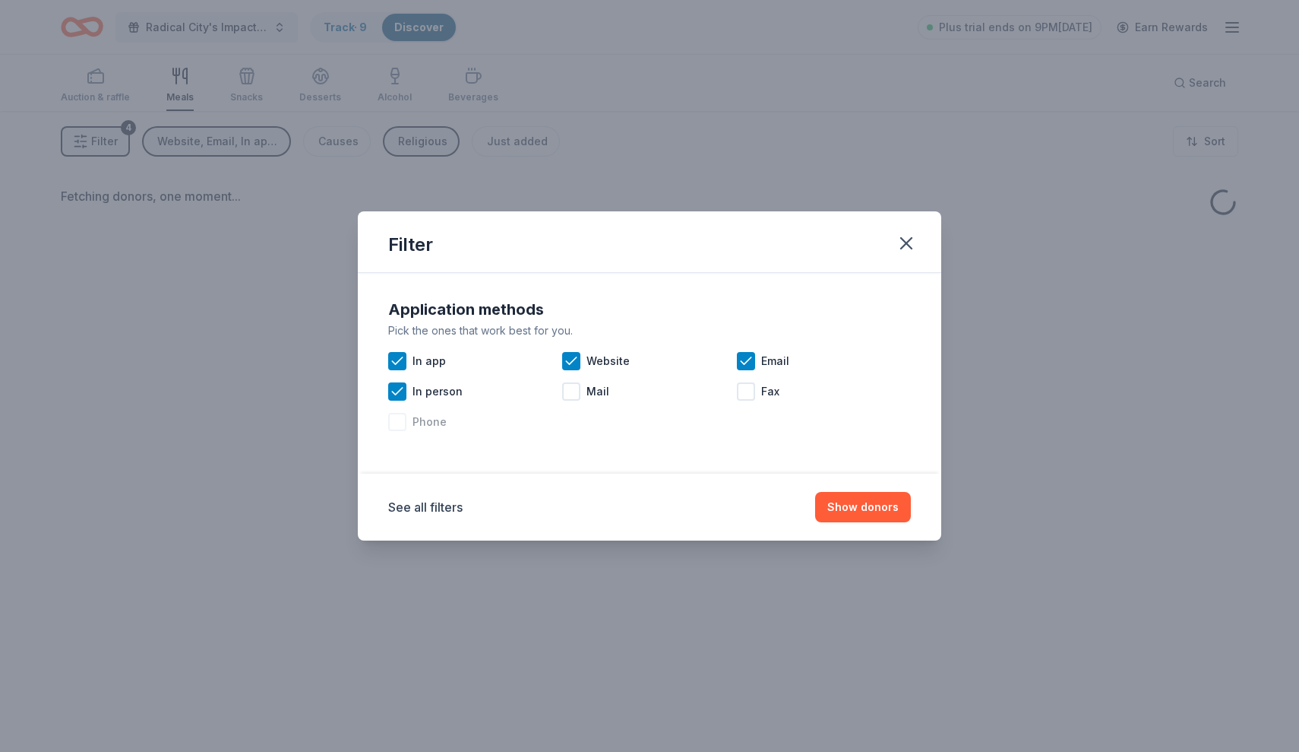
click at [398, 418] on div at bounding box center [397, 422] width 18 height 18
click at [877, 508] on button "Show donors" at bounding box center [863, 507] width 96 height 30
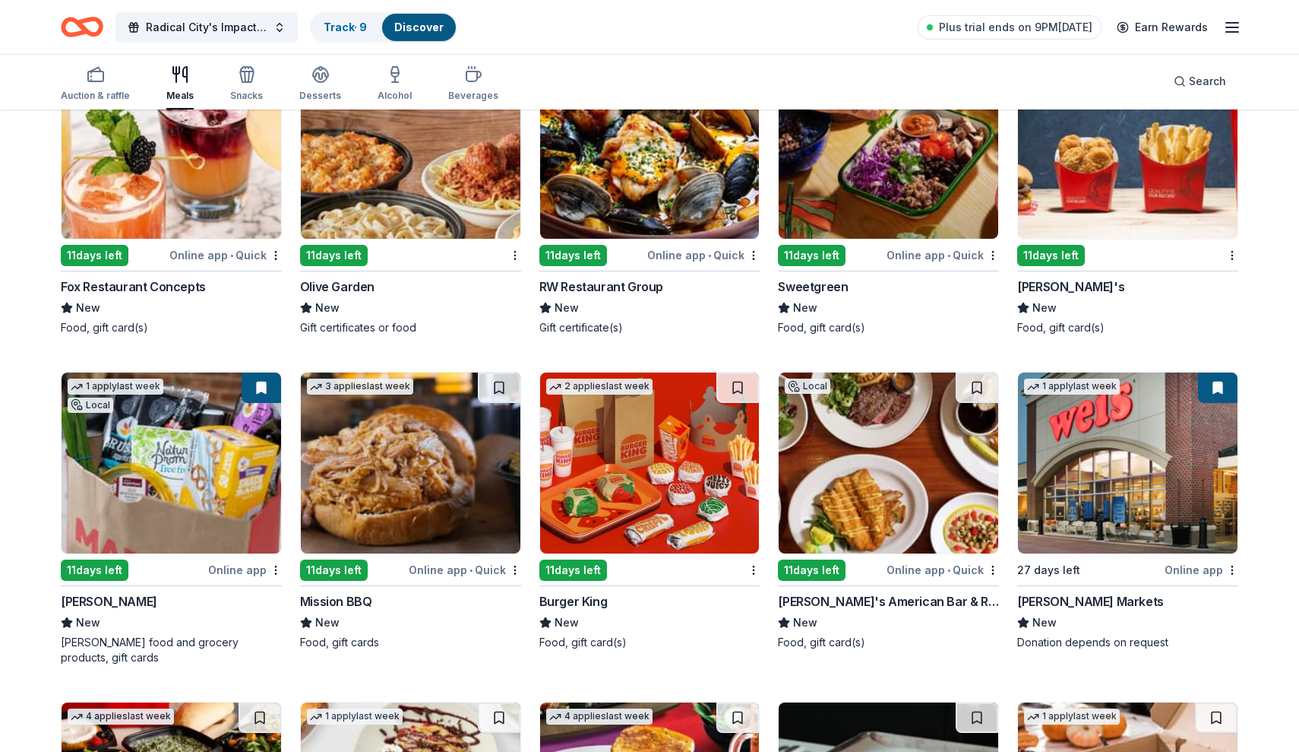
scroll to position [1827, 0]
click at [1120, 480] on img at bounding box center [1128, 462] width 220 height 181
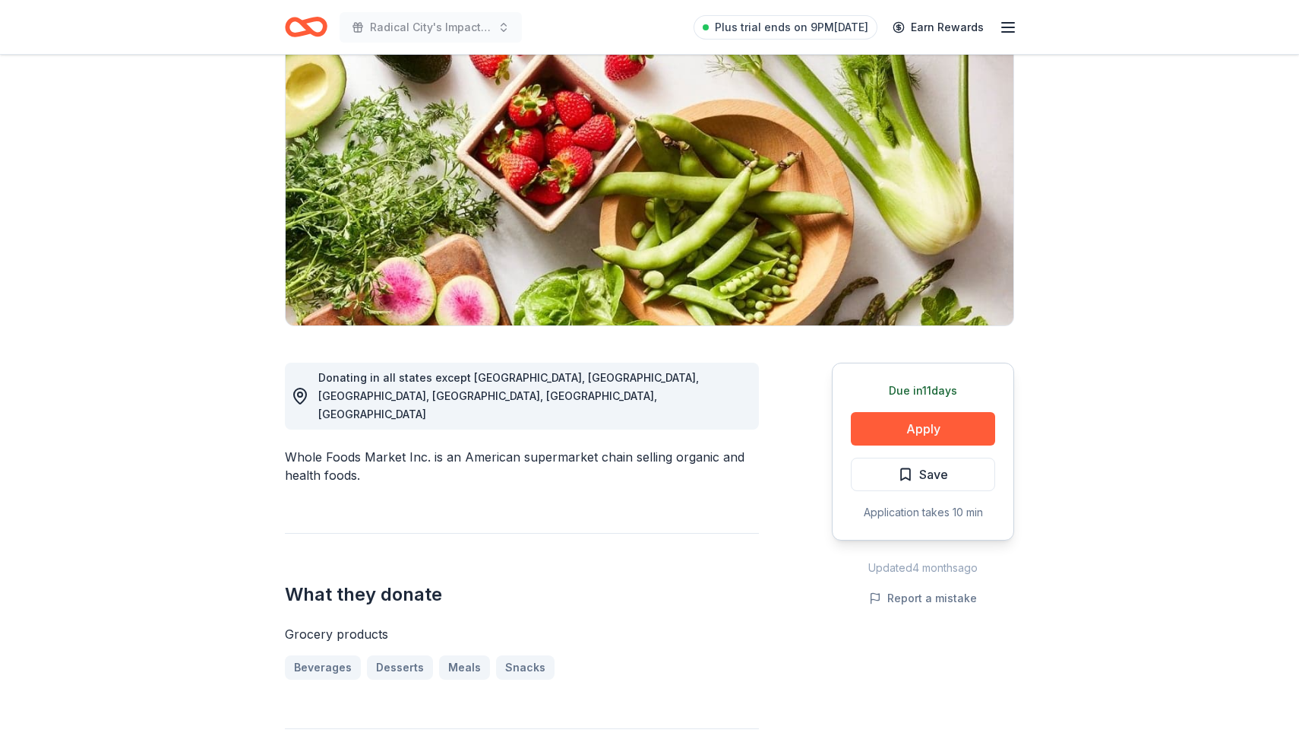
scroll to position [141, 0]
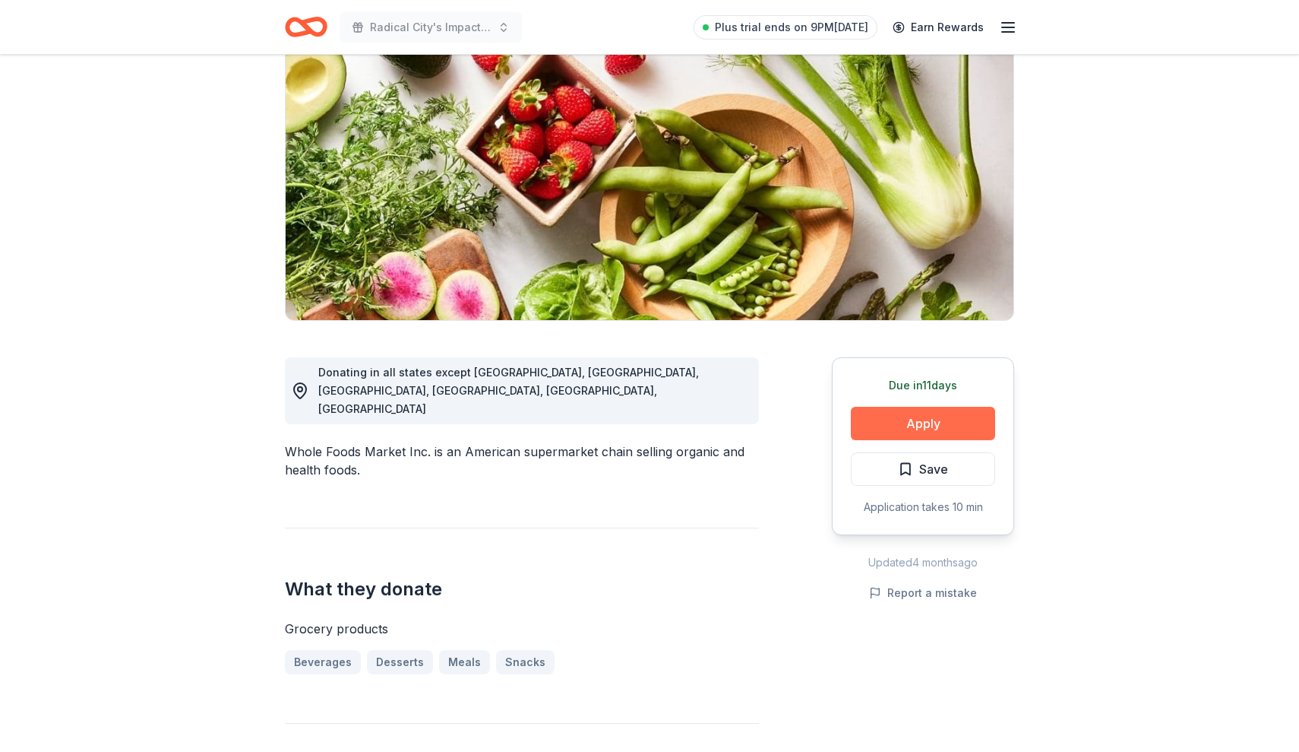
click at [926, 423] on button "Apply" at bounding box center [923, 423] width 144 height 33
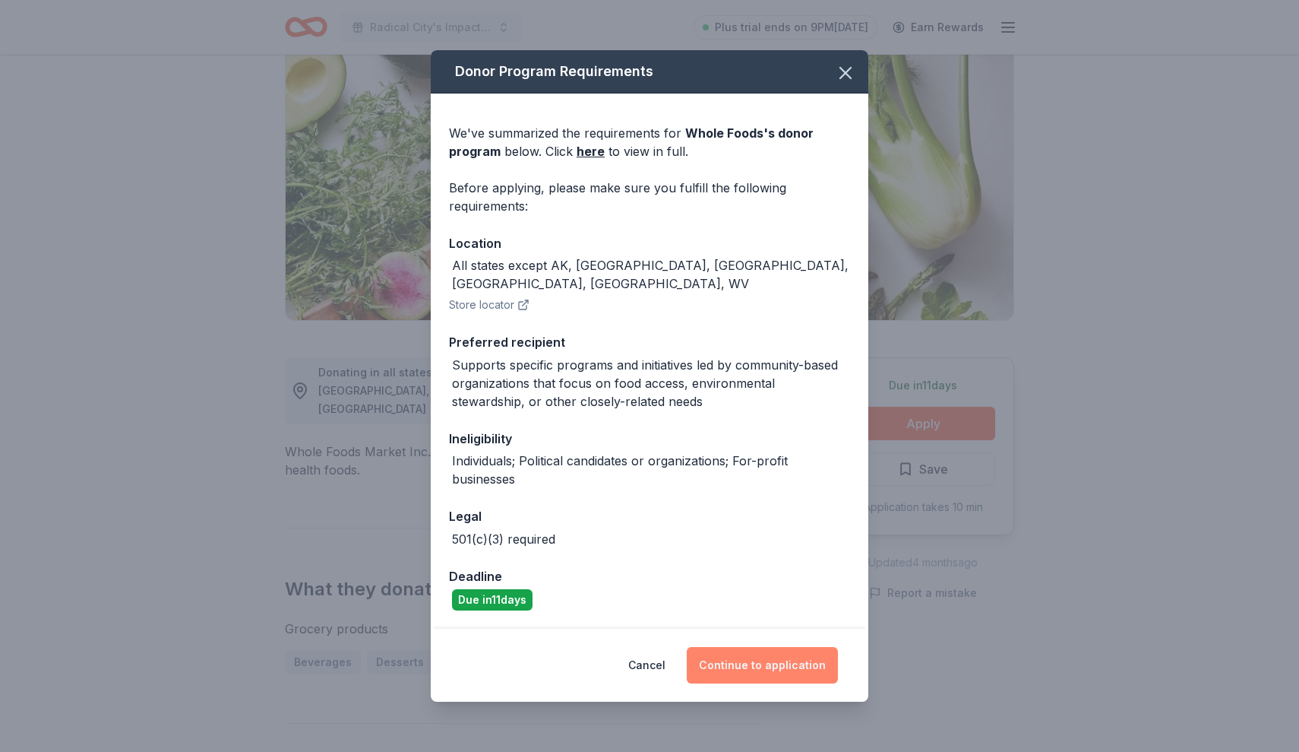
click at [739, 656] on button "Continue to application" at bounding box center [762, 665] width 151 height 36
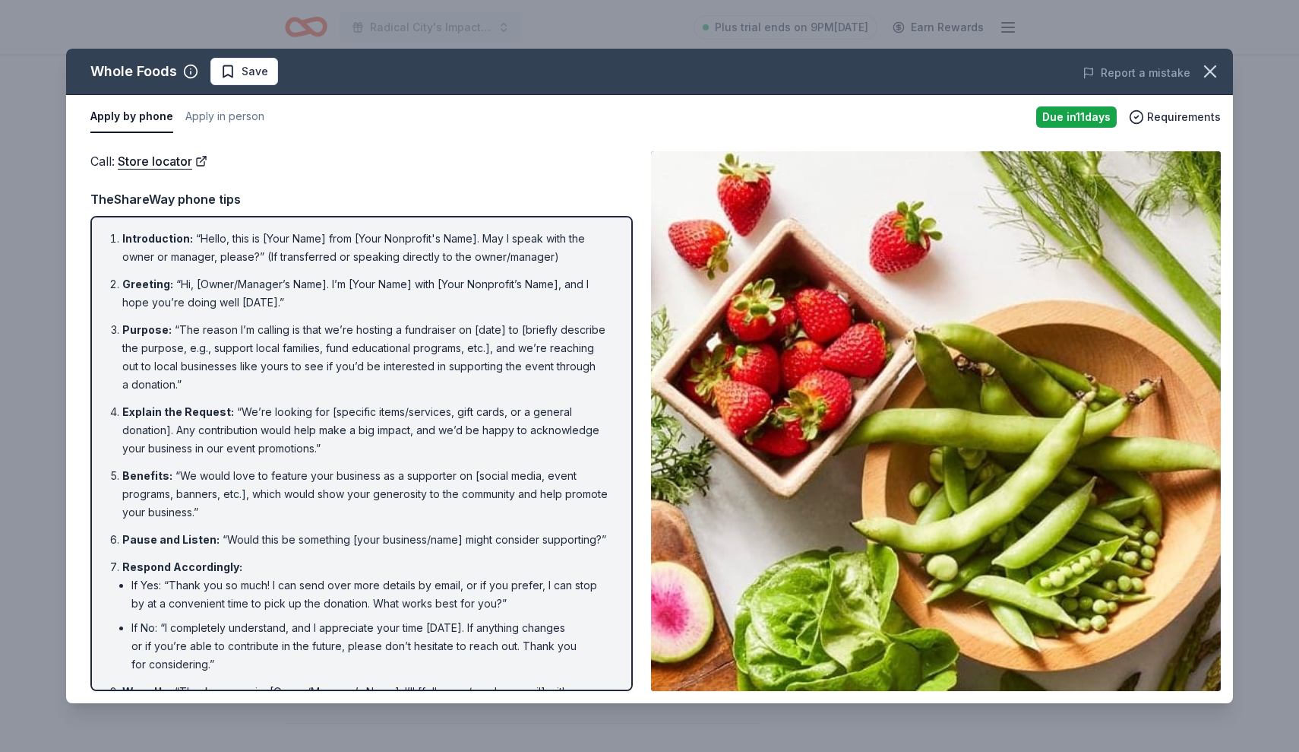
scroll to position [0, 0]
click at [1173, 119] on span "Requirements" at bounding box center [1185, 117] width 74 height 18
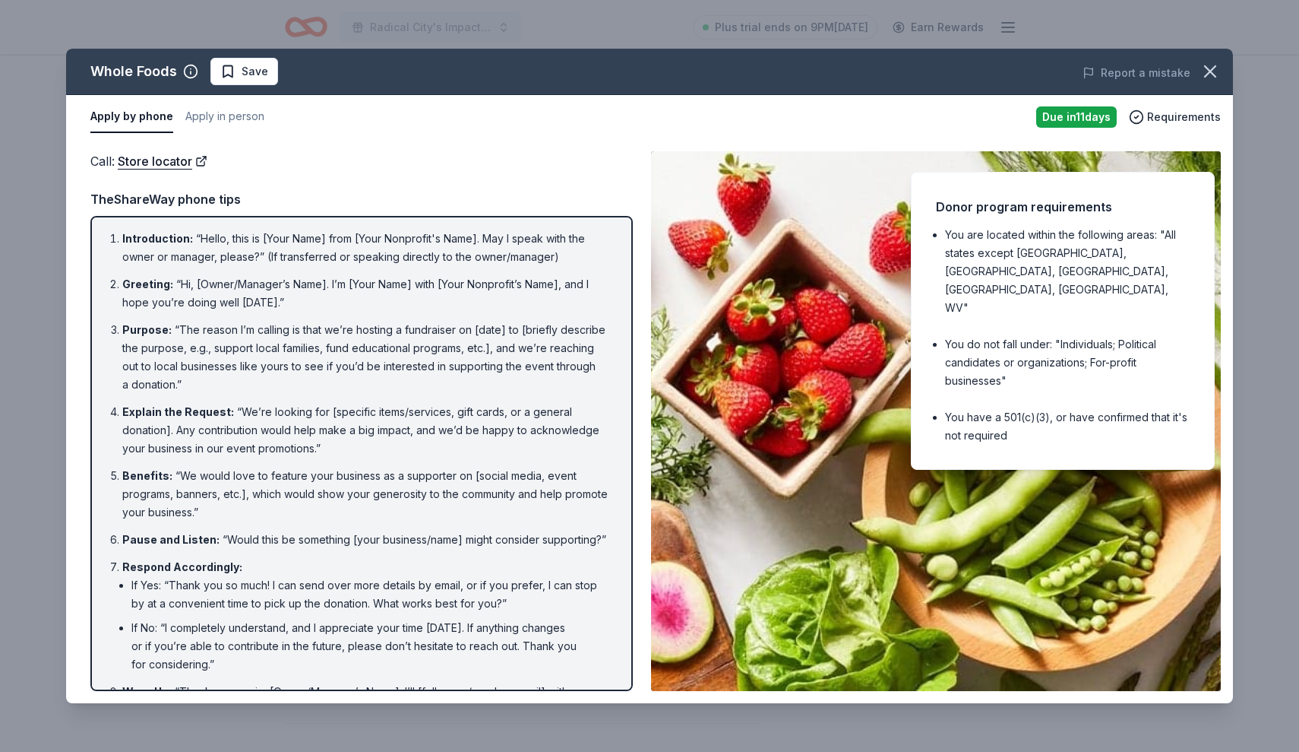
click at [889, 135] on div "Apply by phone Apply in person Due [DATE] Requirements" at bounding box center [649, 117] width 1167 height 44
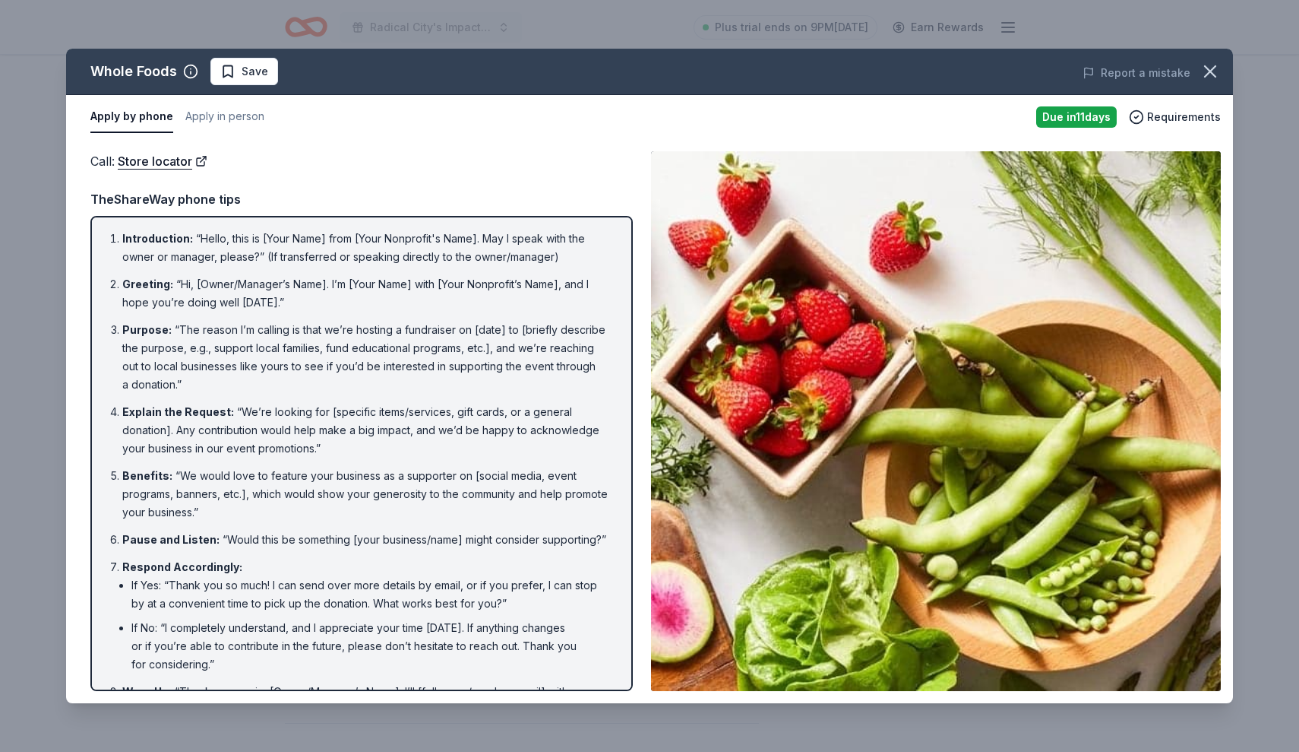
click at [695, 116] on div "Apply by phone Apply in person" at bounding box center [557, 117] width 934 height 32
click at [772, 27] on div "Whole Foods Save Report a mistake Apply by phone Apply in person Due [DATE] Req…" at bounding box center [649, 376] width 1299 height 752
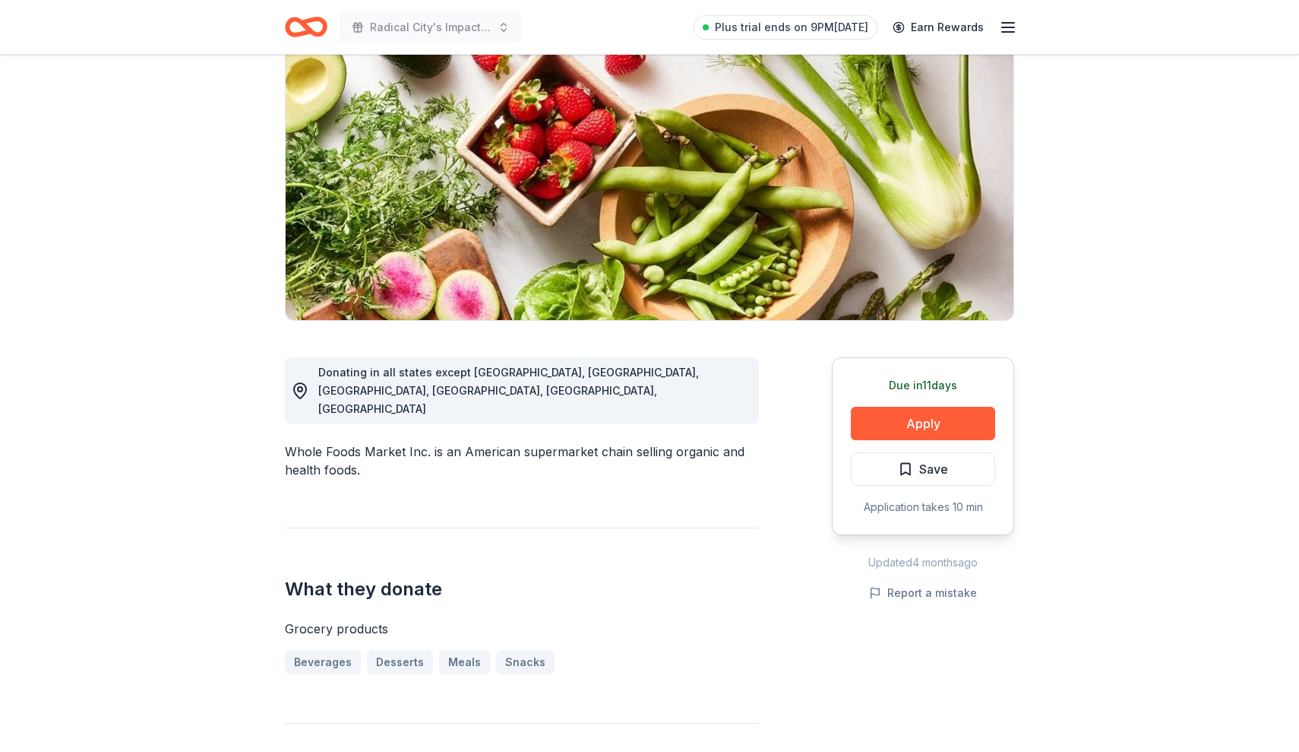
click at [1094, 37] on header "Radical City's Impact Team presents - November's Turkey Drive Plus trial ends o…" at bounding box center [649, 27] width 1299 height 55
click at [842, 24] on span "Plus trial ends on 9PM[DATE]" at bounding box center [792, 27] width 154 height 18
click at [1046, 37] on header "Radical City's Impact Team presents - November's Turkey Drive Plus trial ends o…" at bounding box center [649, 27] width 1299 height 55
click at [905, 461] on span "Save" at bounding box center [923, 469] width 50 height 20
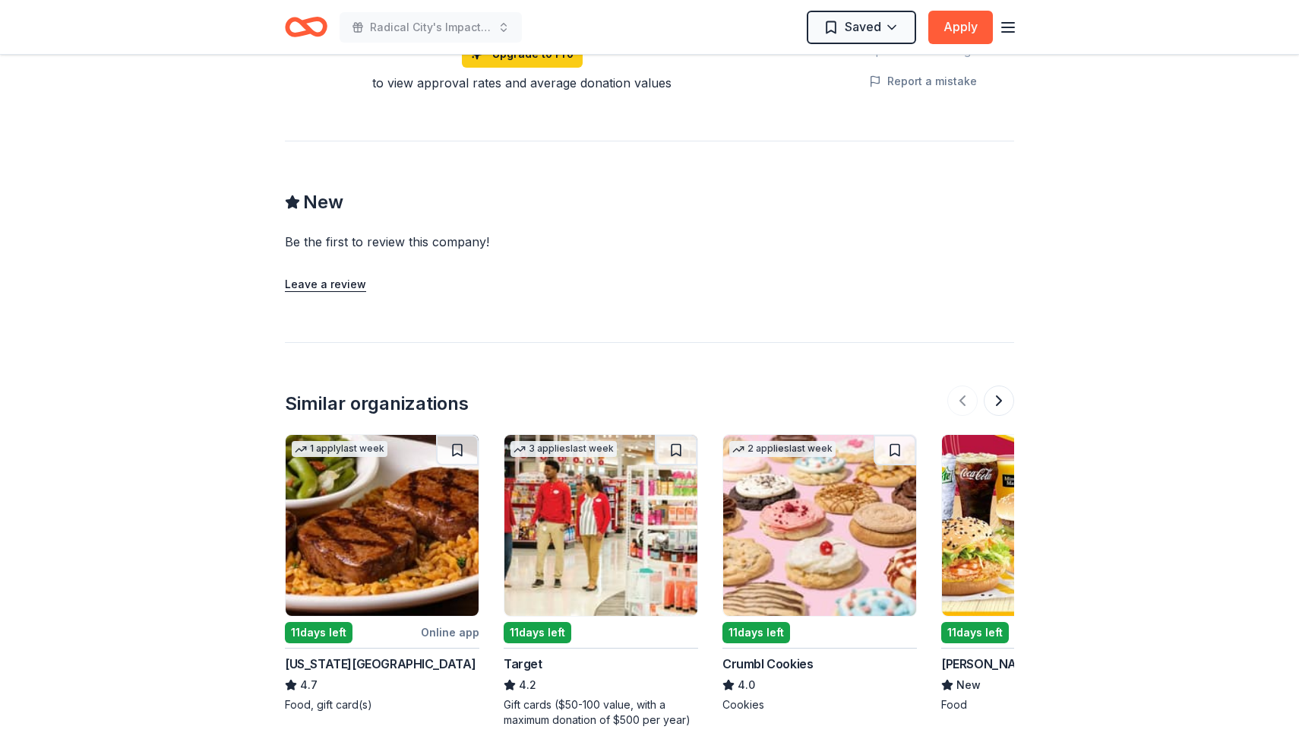
scroll to position [1480, 0]
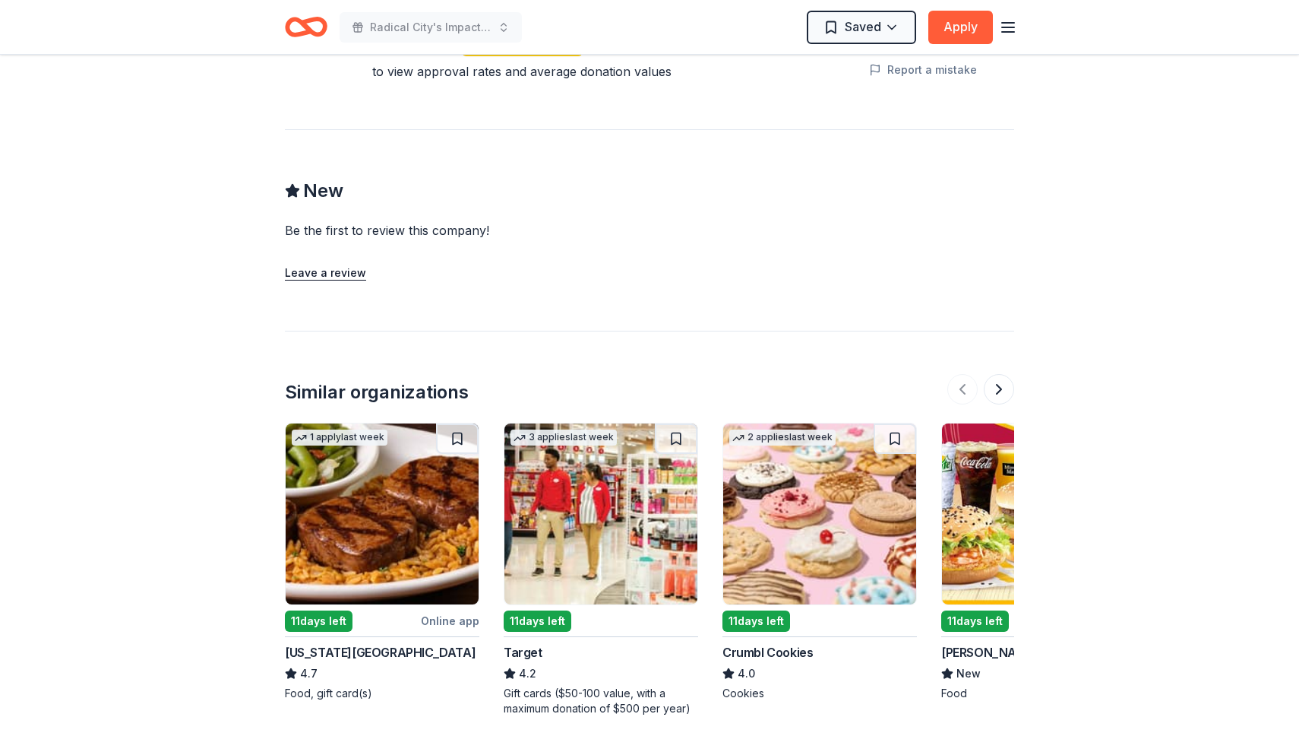
click at [574, 534] on img at bounding box center [601, 513] width 193 height 181
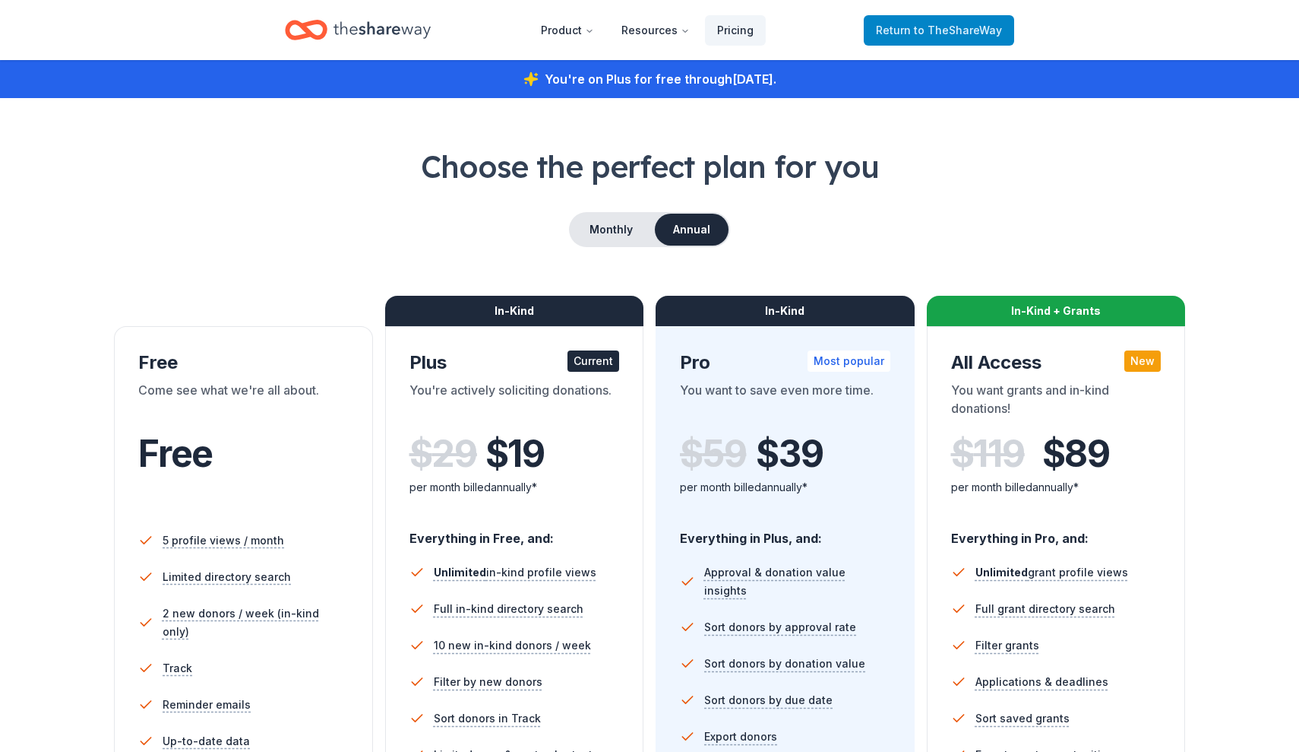
click at [933, 28] on span "to TheShareWay" at bounding box center [958, 30] width 88 height 13
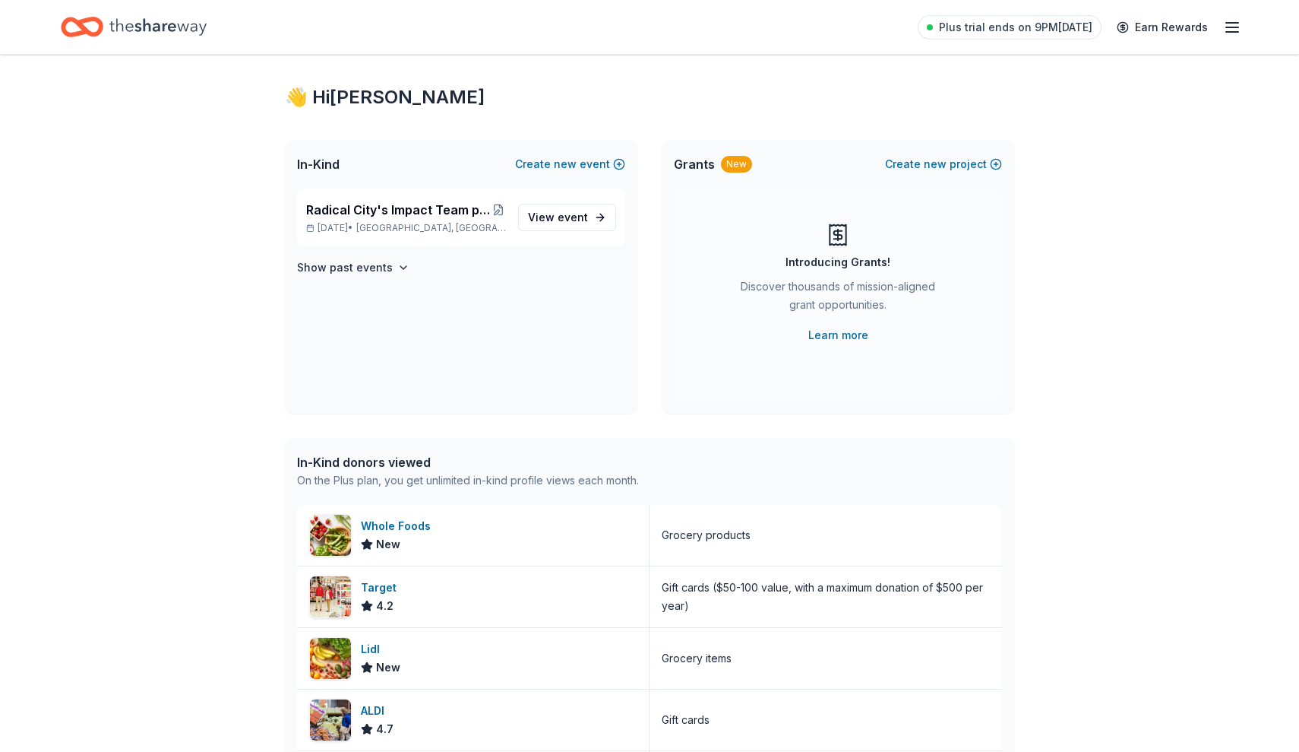
scroll to position [22, 0]
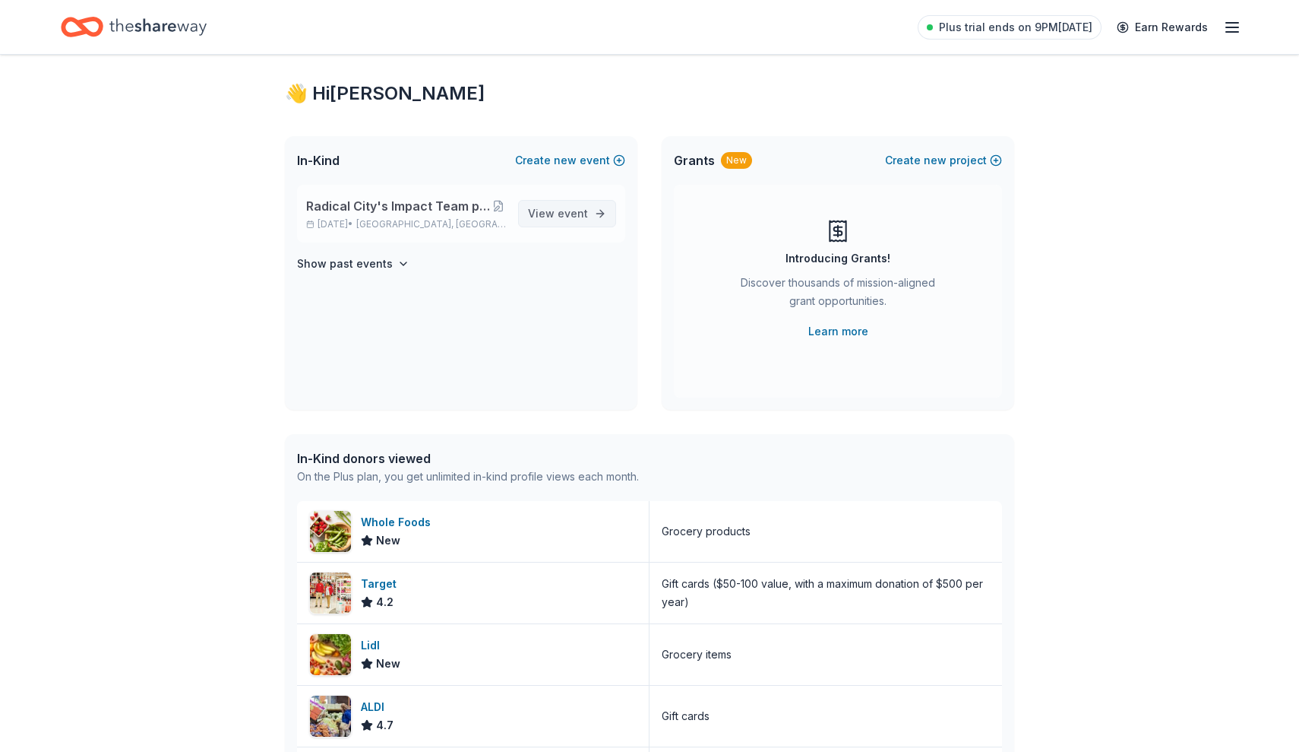
click at [565, 211] on span "event" at bounding box center [573, 213] width 30 height 13
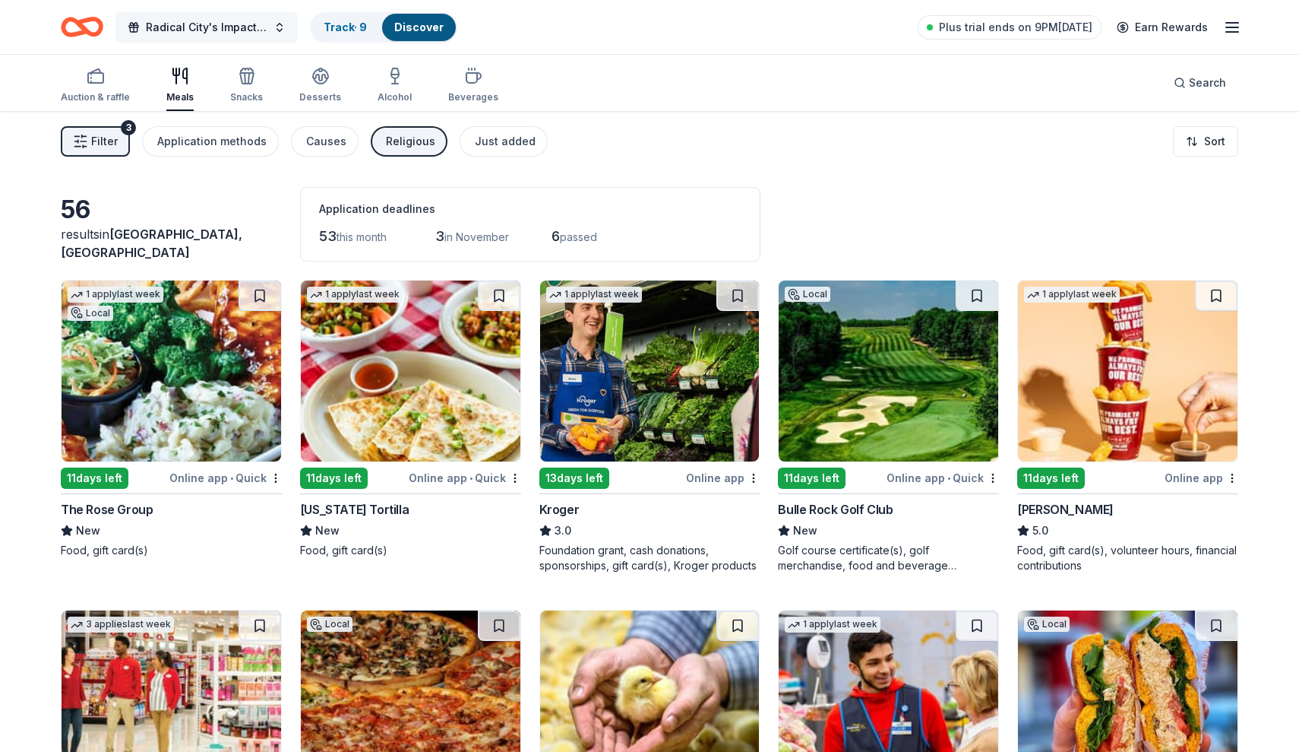
click at [278, 24] on button "Radical City's Impact Team presents - November's Turkey Drive" at bounding box center [207, 27] width 182 height 30
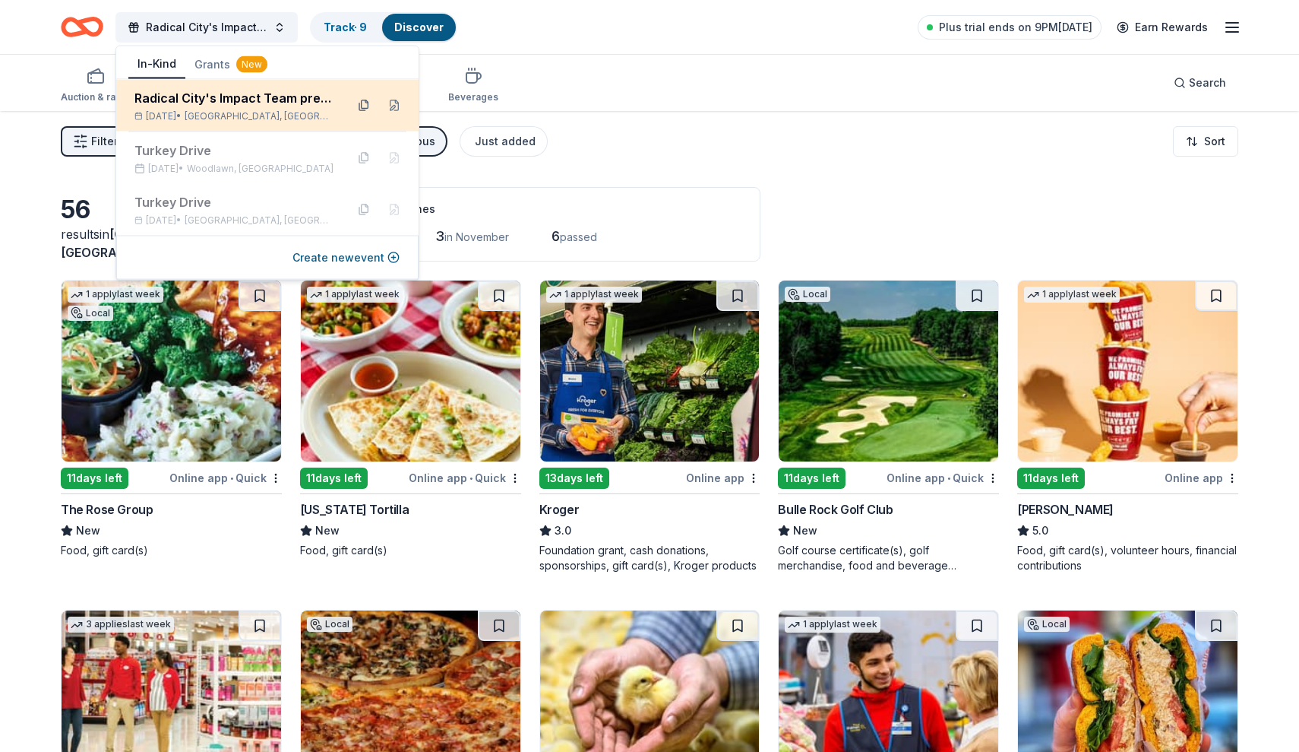
click at [360, 103] on button at bounding box center [364, 105] width 24 height 24
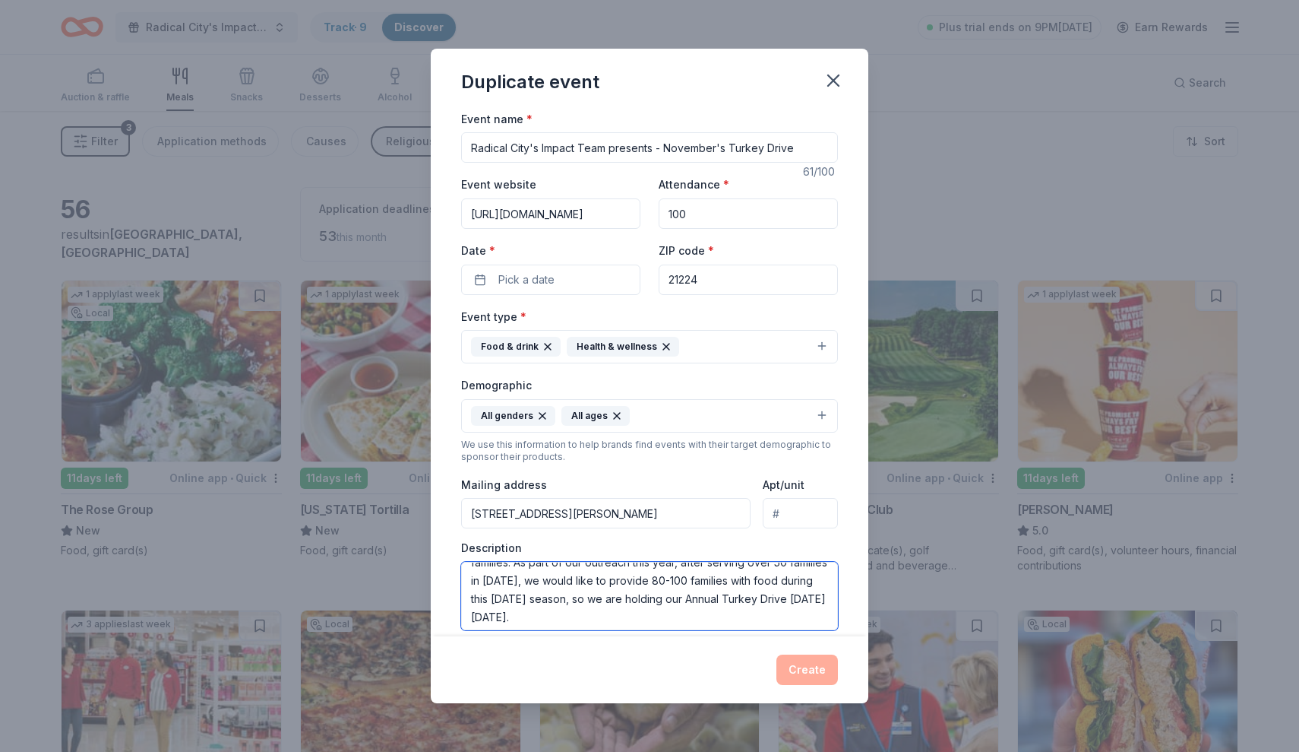
scroll to position [91, 0]
drag, startPoint x: 470, startPoint y: 568, endPoint x: 825, endPoint y: 629, distance: 360.1
click at [825, 629] on div "Event name * Radical City's Impact Team presents - November's Turkey Drive 61 /…" at bounding box center [649, 461] width 377 height 705
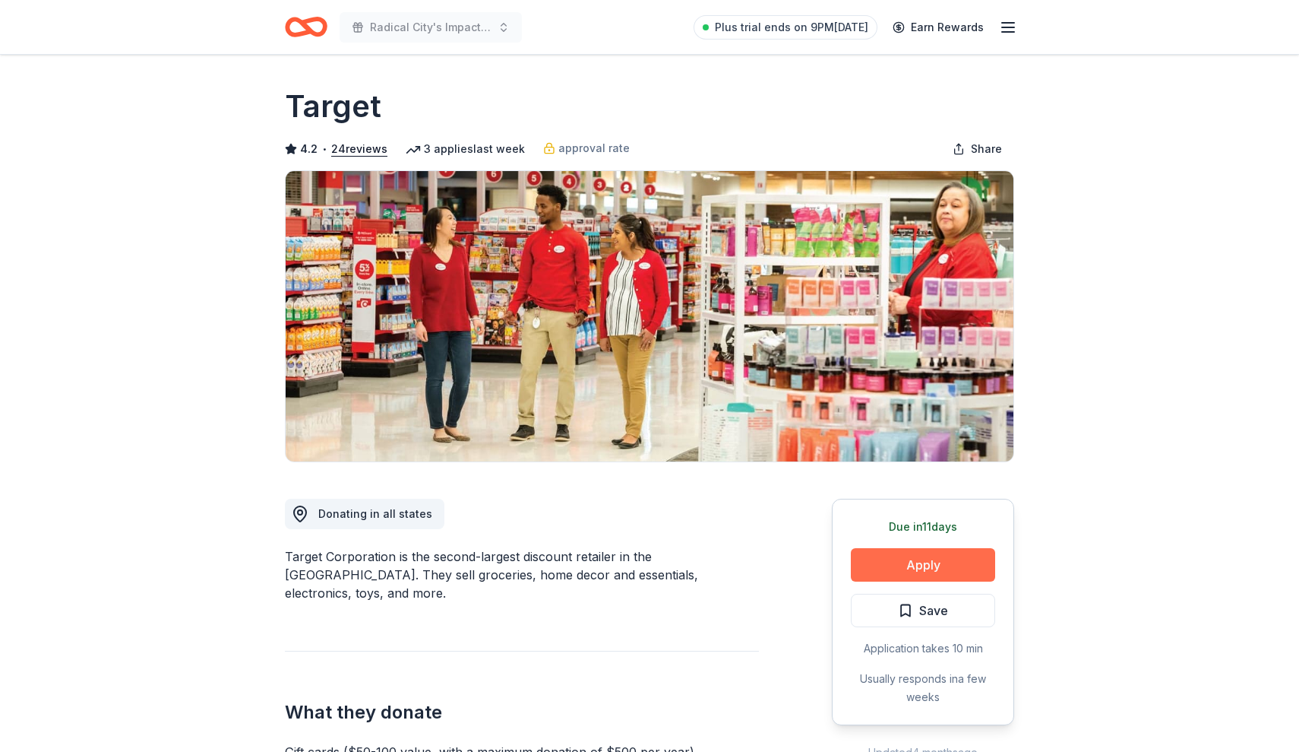
click at [906, 565] on button "Apply" at bounding box center [923, 564] width 144 height 33
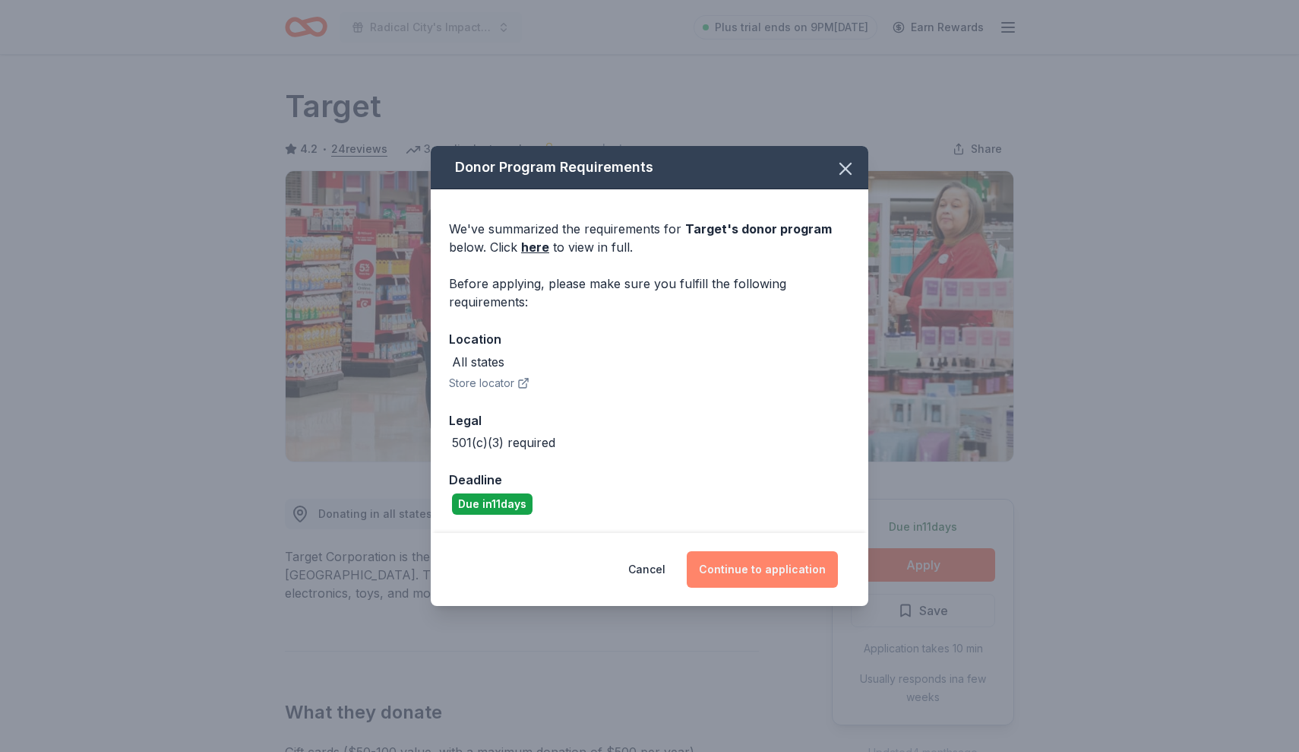
click at [739, 564] on button "Continue to application" at bounding box center [762, 569] width 151 height 36
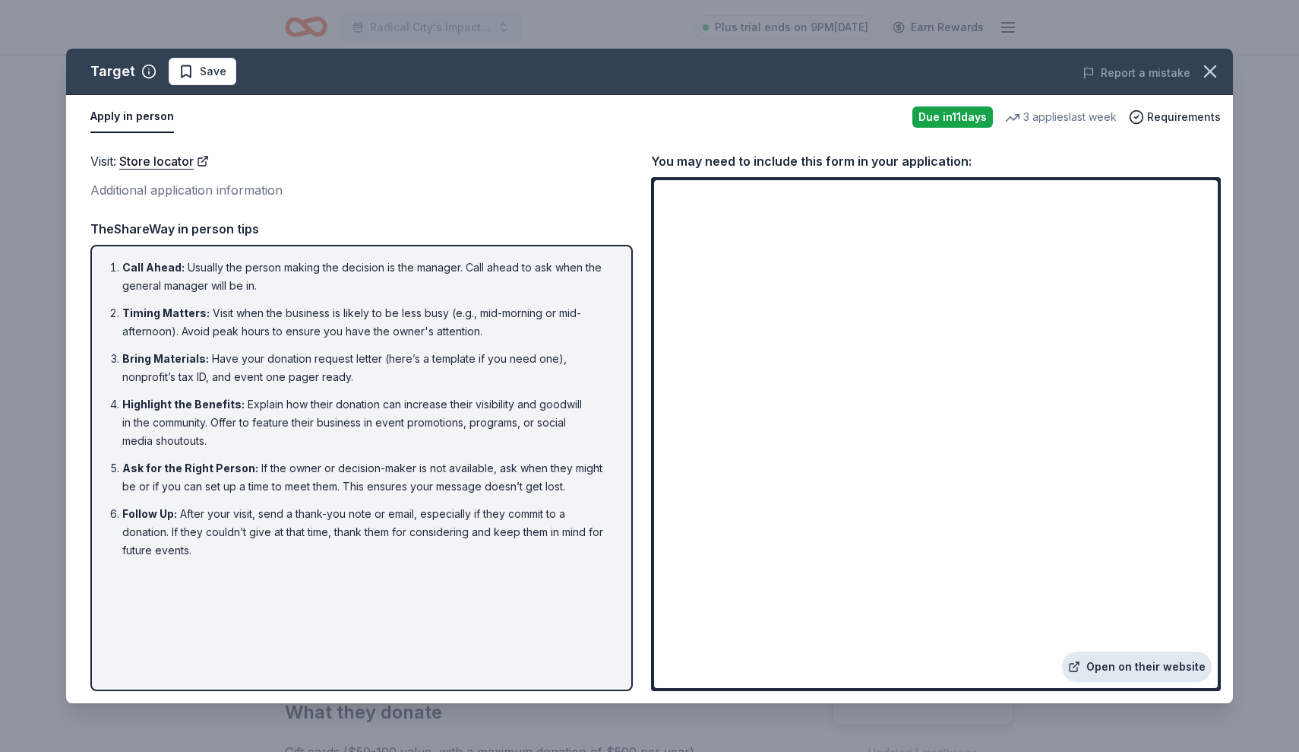
click at [1163, 667] on link "Open on their website" at bounding box center [1137, 666] width 150 height 30
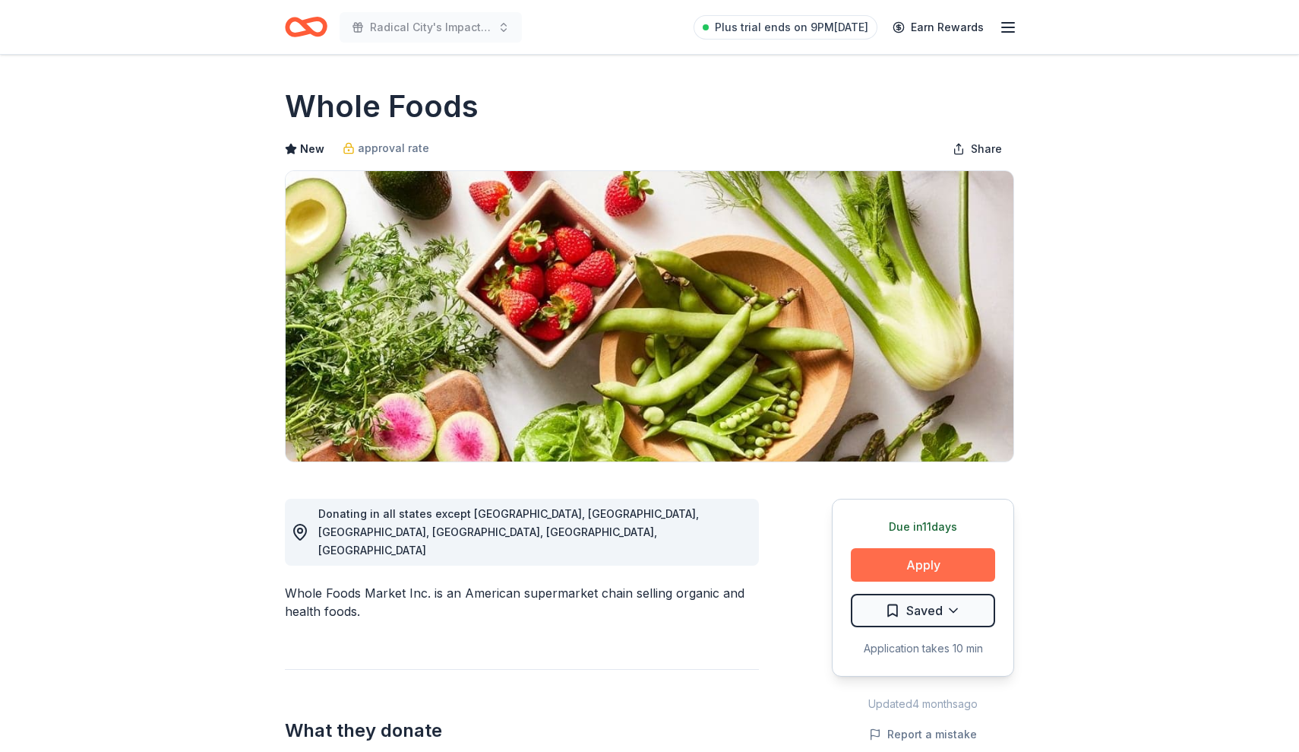
click at [932, 563] on button "Apply" at bounding box center [923, 564] width 144 height 33
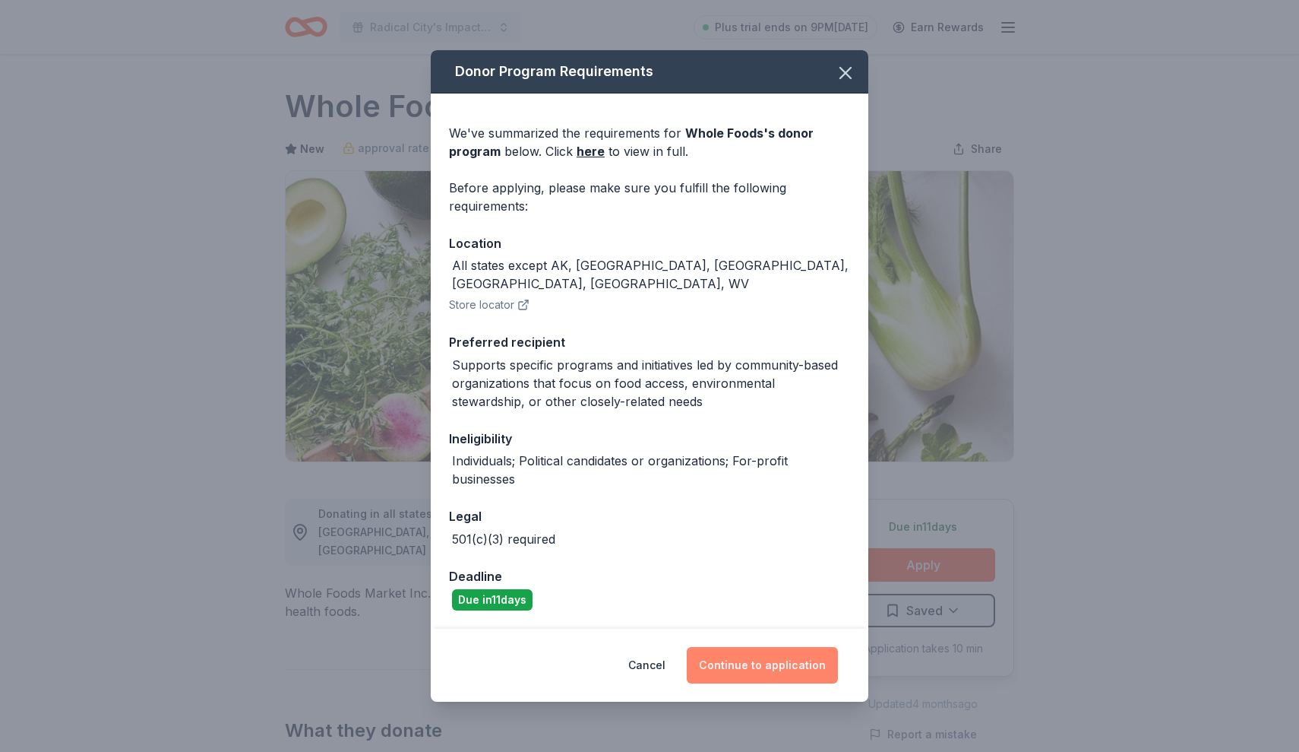
click at [783, 657] on button "Continue to application" at bounding box center [762, 665] width 151 height 36
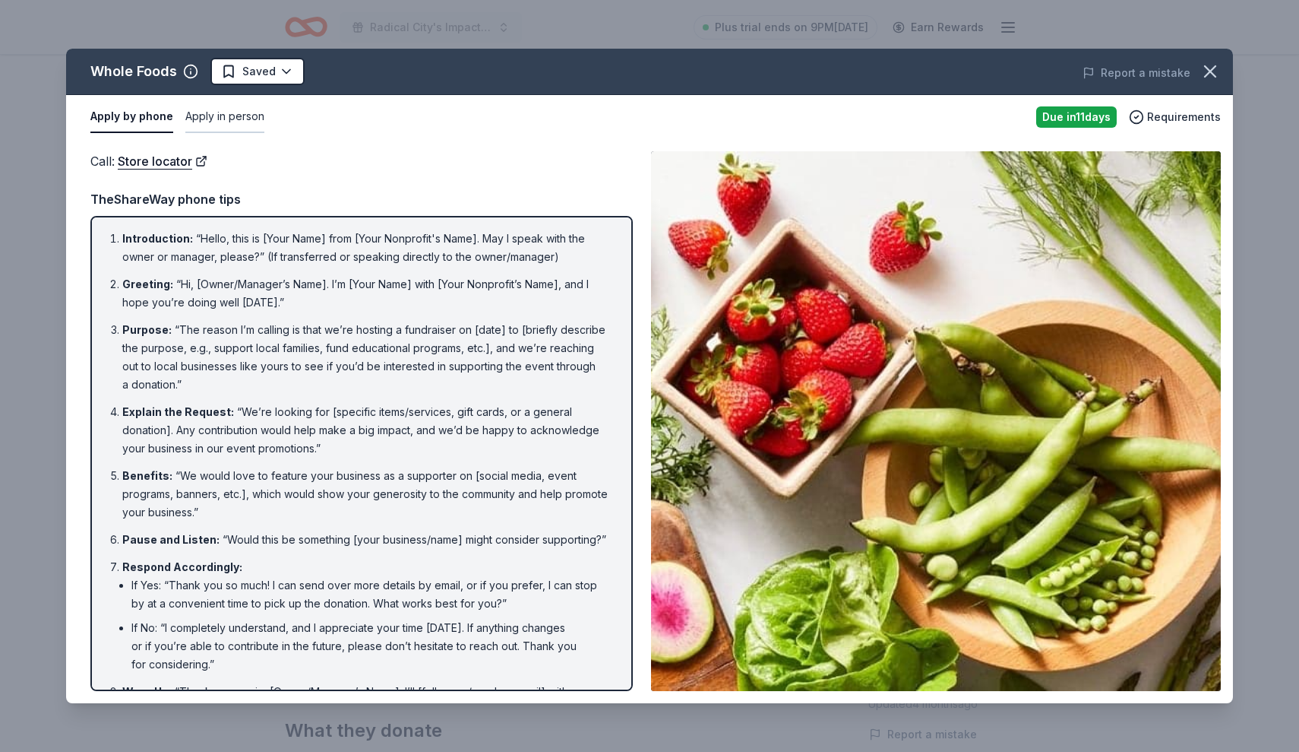
click at [237, 114] on button "Apply in person" at bounding box center [224, 117] width 79 height 32
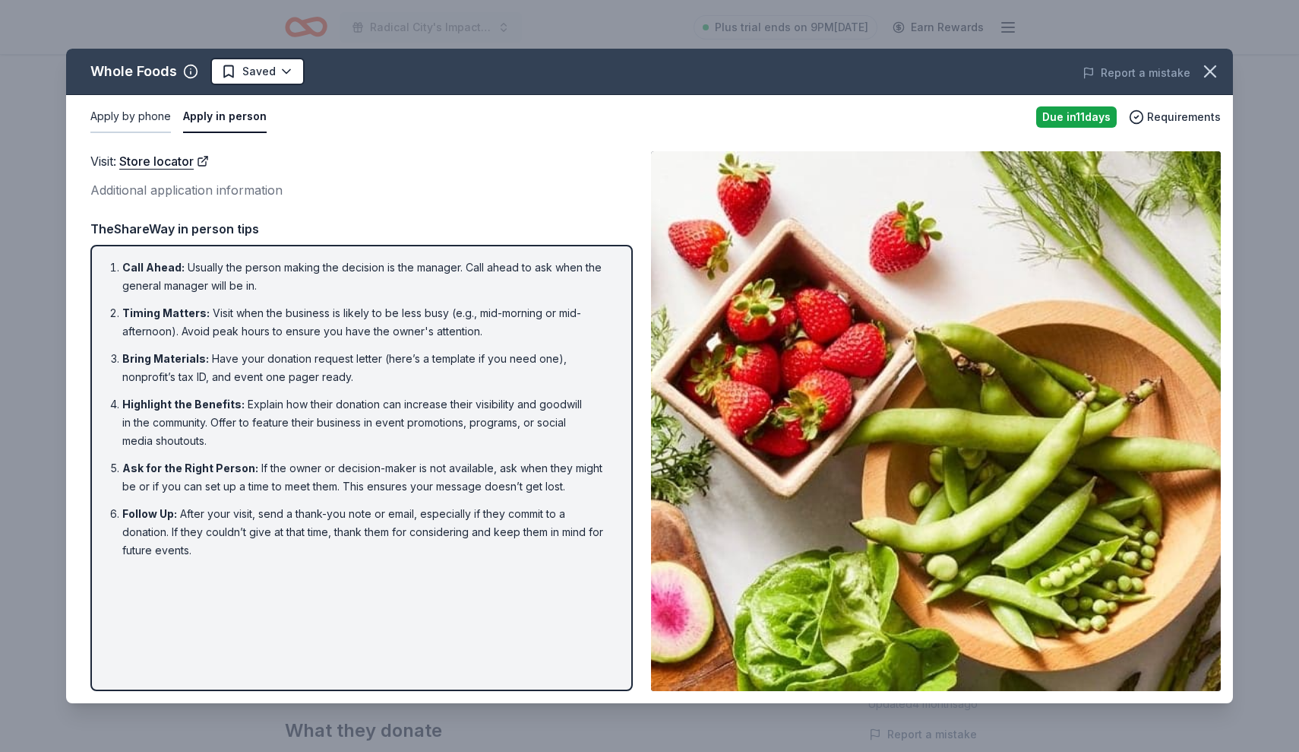
click at [141, 112] on button "Apply by phone" at bounding box center [130, 117] width 81 height 32
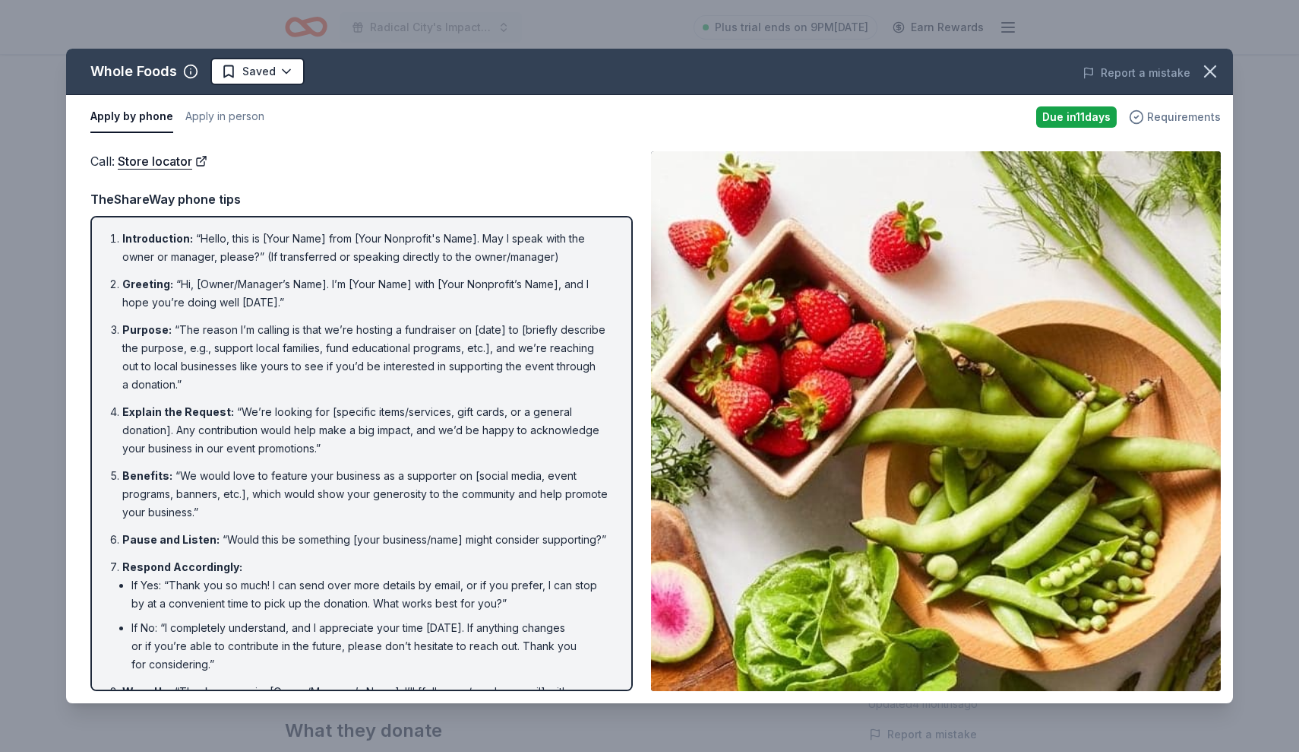
click at [1168, 116] on span "Requirements" at bounding box center [1185, 117] width 74 height 18
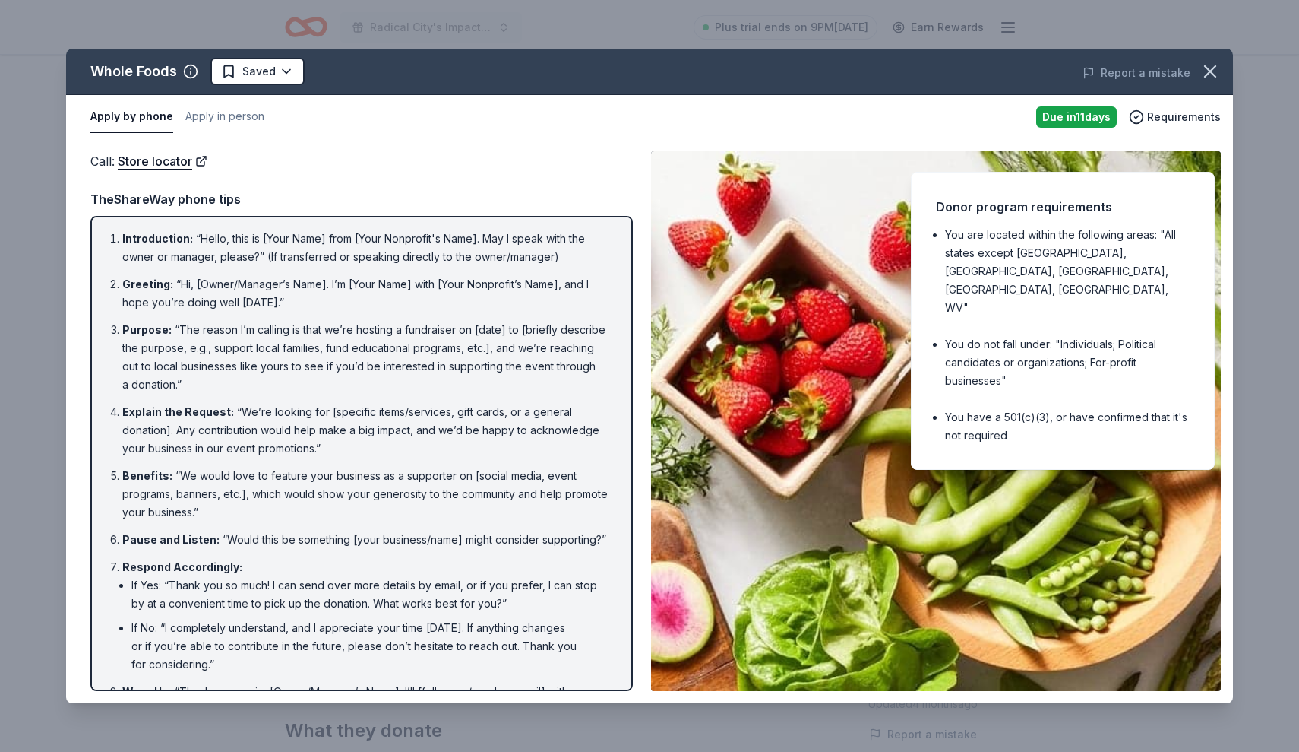
click at [485, 141] on div "Call : Store locator Call : Store locator TheShareWay phone tips Introduction :…" at bounding box center [649, 421] width 1167 height 564
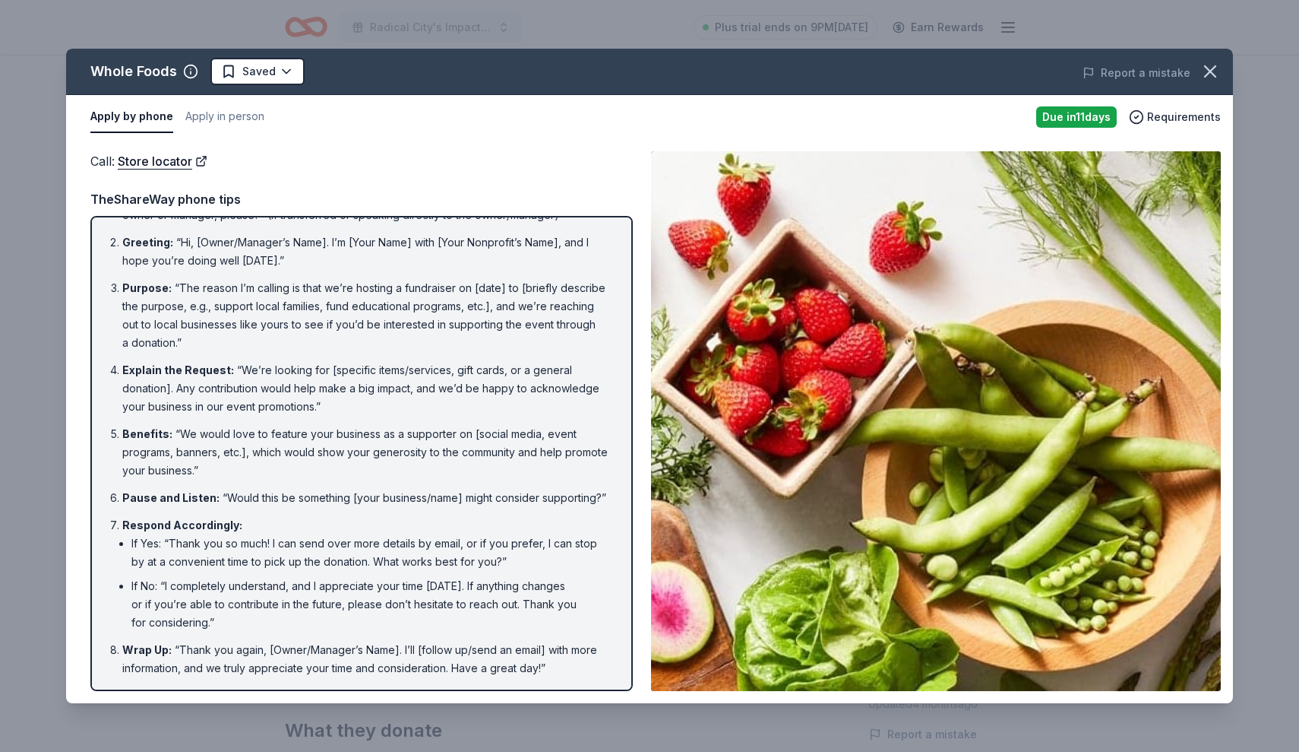
scroll to position [41, 0]
click at [140, 117] on button "Apply by phone" at bounding box center [131, 117] width 83 height 32
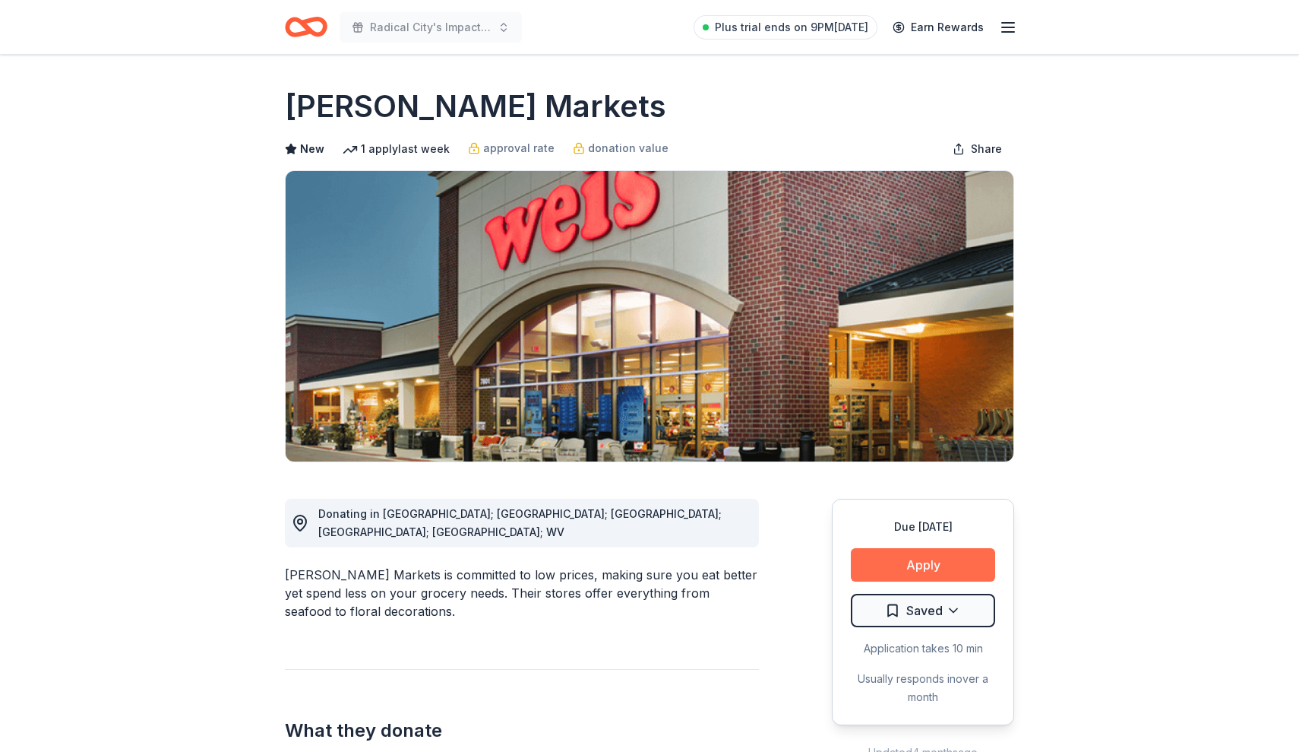
click at [897, 563] on button "Apply" at bounding box center [923, 564] width 144 height 33
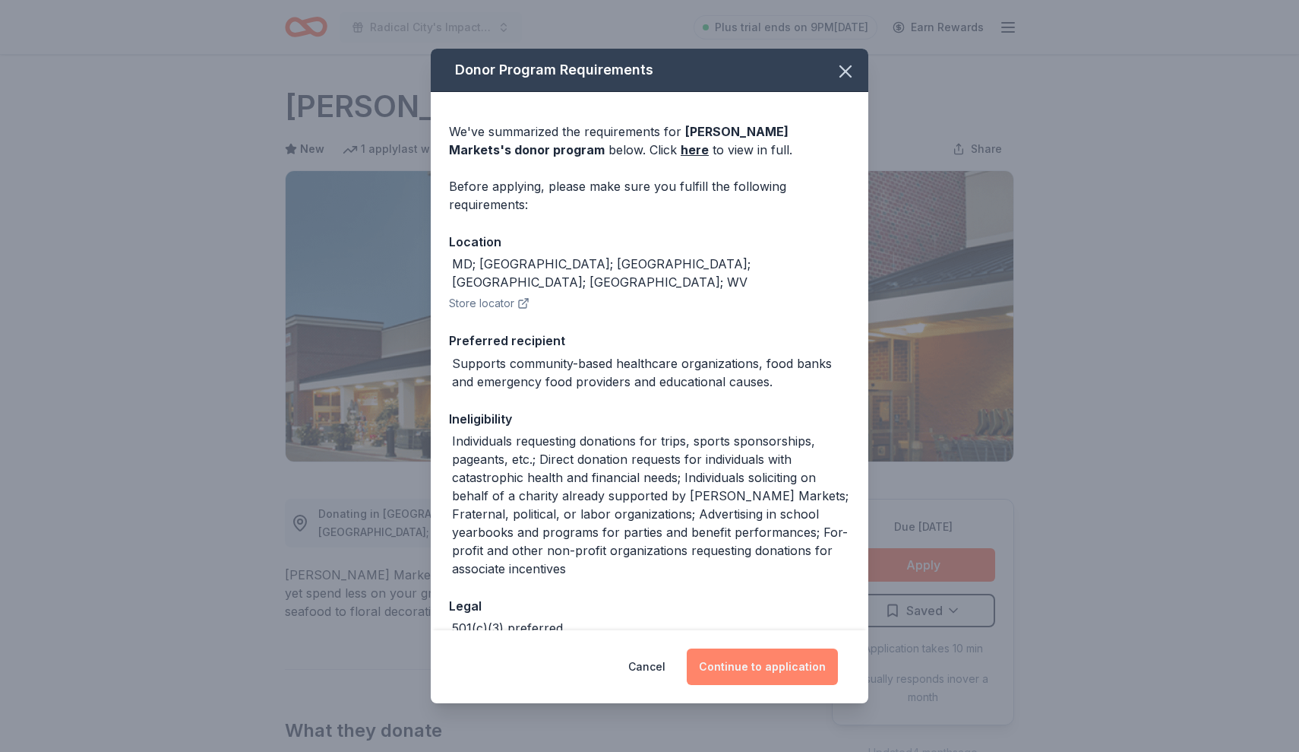
click at [756, 664] on button "Continue to application" at bounding box center [762, 666] width 151 height 36
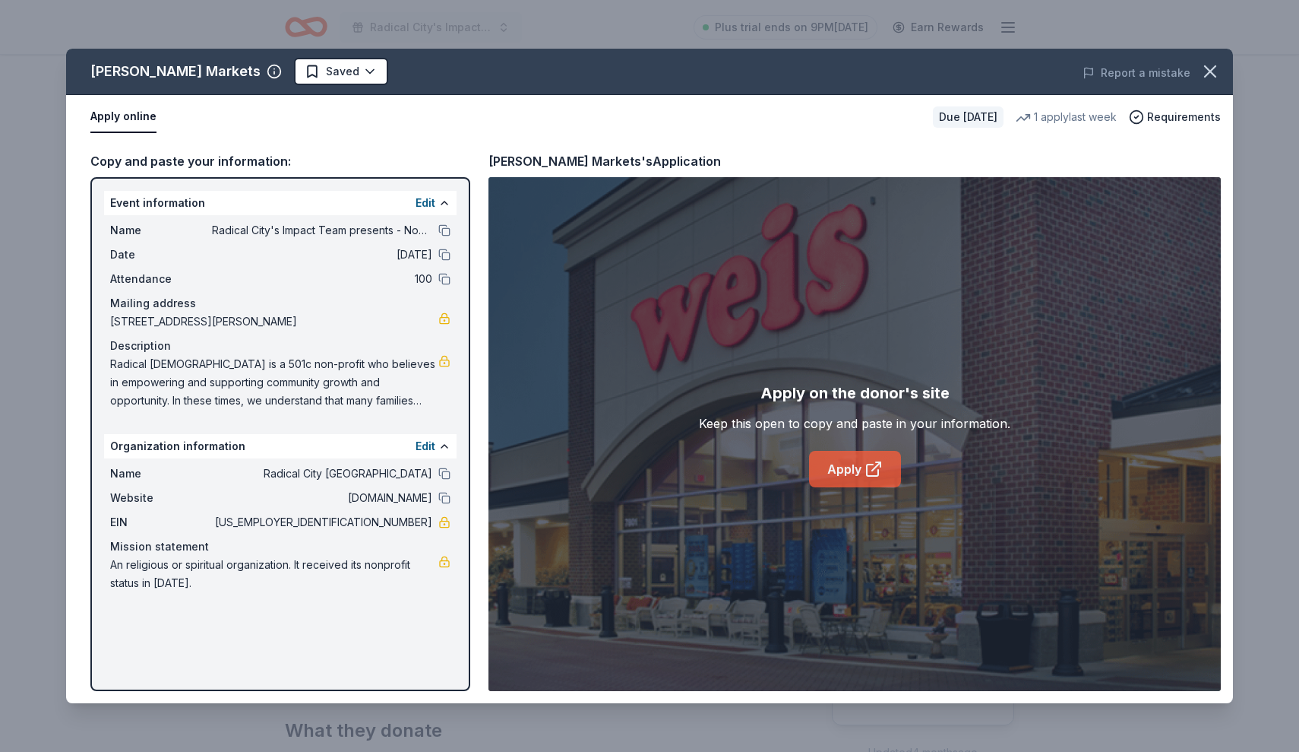
click at [853, 470] on link "Apply" at bounding box center [855, 469] width 92 height 36
drag, startPoint x: 372, startPoint y: 519, endPoint x: 421, endPoint y: 520, distance: 49.4
click at [419, 521] on span "86-3749321" at bounding box center [322, 522] width 220 height 18
